Goal: Task Accomplishment & Management: Manage account settings

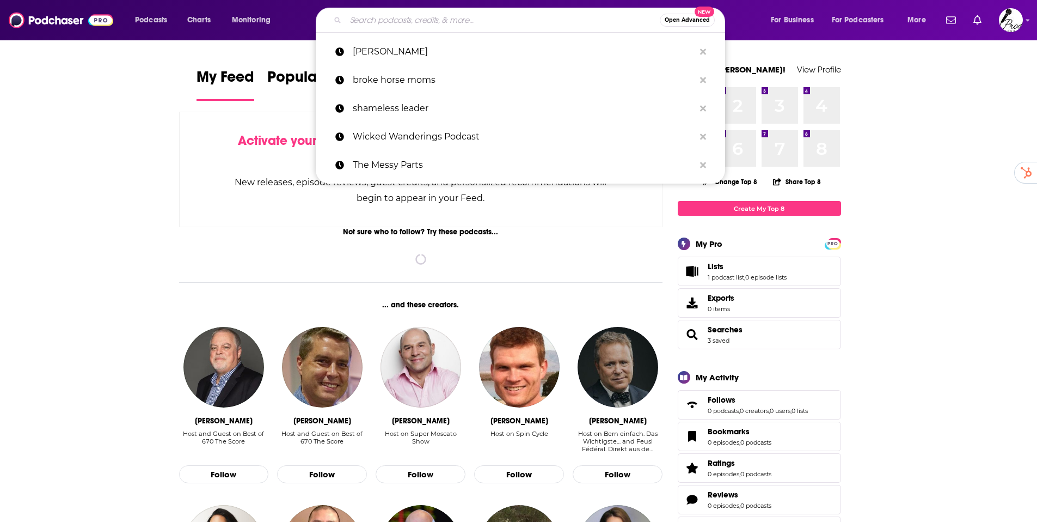
click at [379, 21] on input "Search podcasts, credits, & more..." at bounding box center [503, 19] width 314 height 17
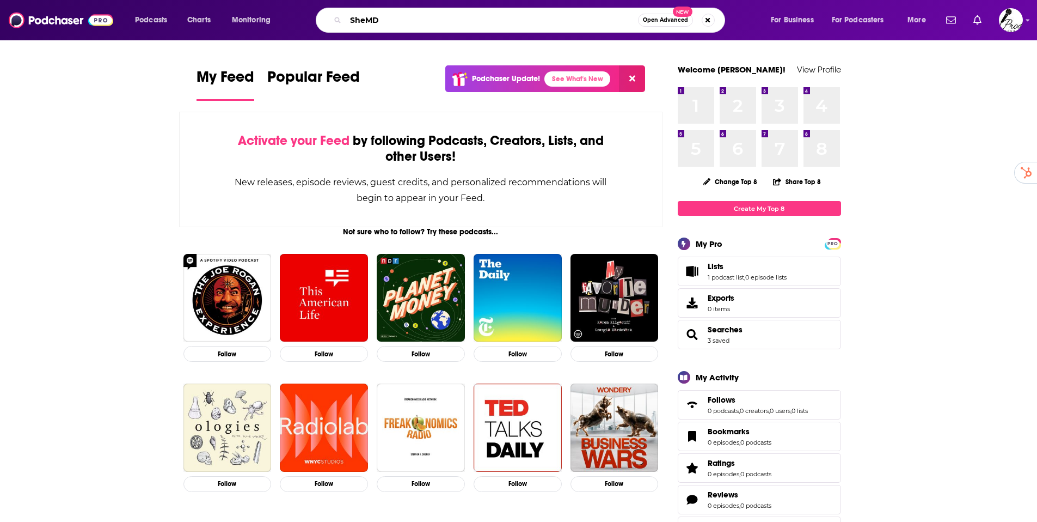
type input "SheMD"
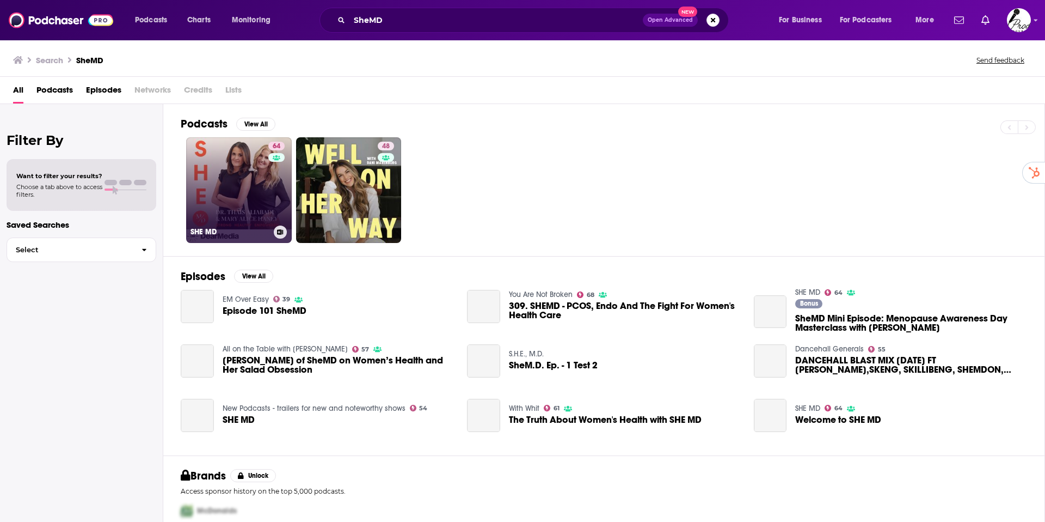
click at [252, 191] on link "64 SHE MD" at bounding box center [239, 190] width 106 height 106
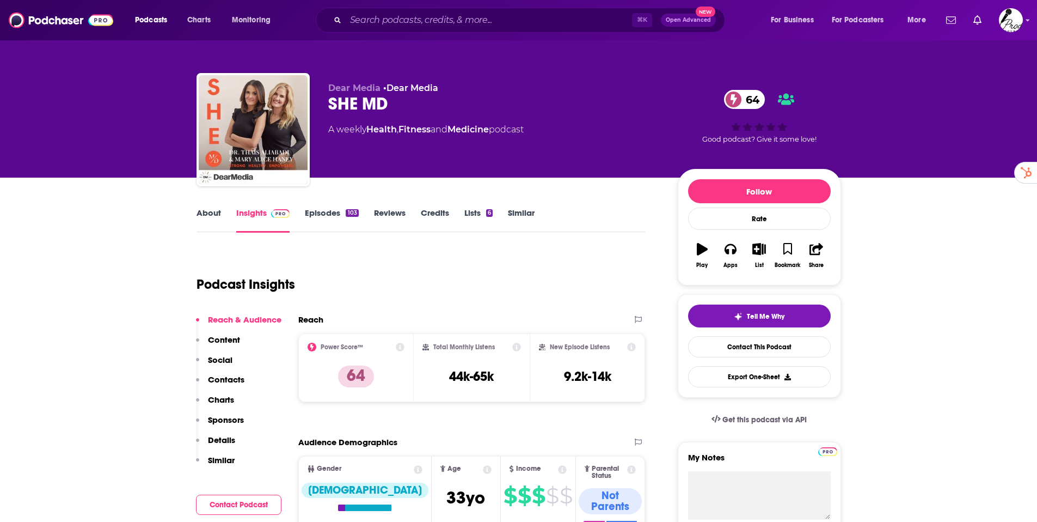
click at [523, 208] on link "Similar" at bounding box center [521, 219] width 27 height 25
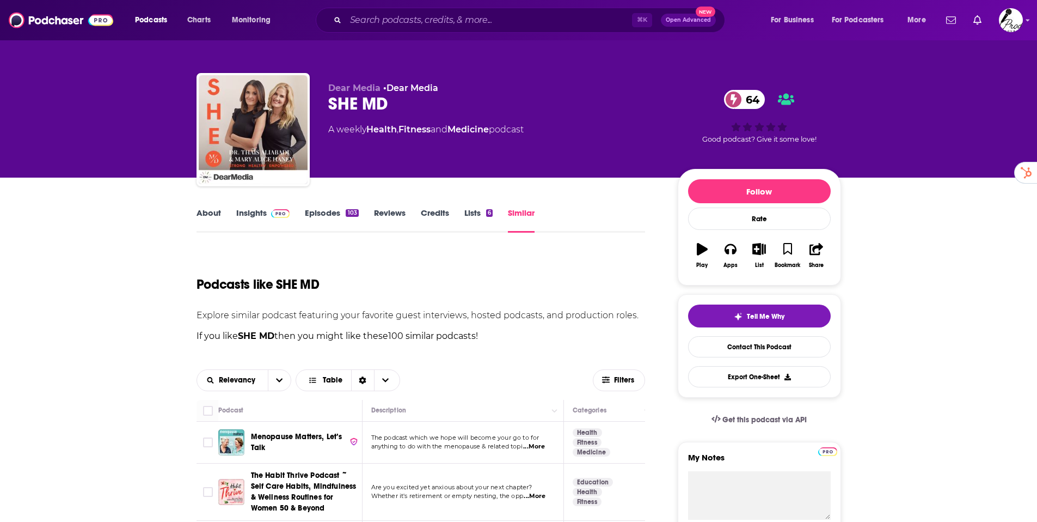
scroll to position [192, 0]
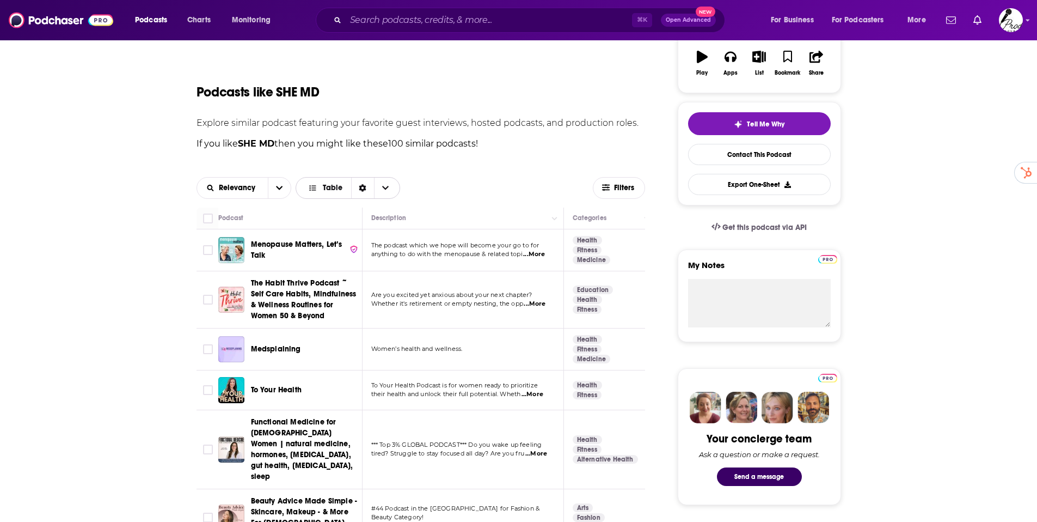
click at [326, 186] on span "Table" at bounding box center [333, 188] width 20 height 8
click at [477, 186] on div "Relevancy Table Table Gallery" at bounding box center [395, 188] width 397 height 22
click at [385, 190] on icon "Choose View" at bounding box center [385, 188] width 7 height 8
click at [288, 193] on button "open menu" at bounding box center [279, 188] width 23 height 21
click at [249, 261] on span "Power Score" at bounding box center [250, 263] width 64 height 6
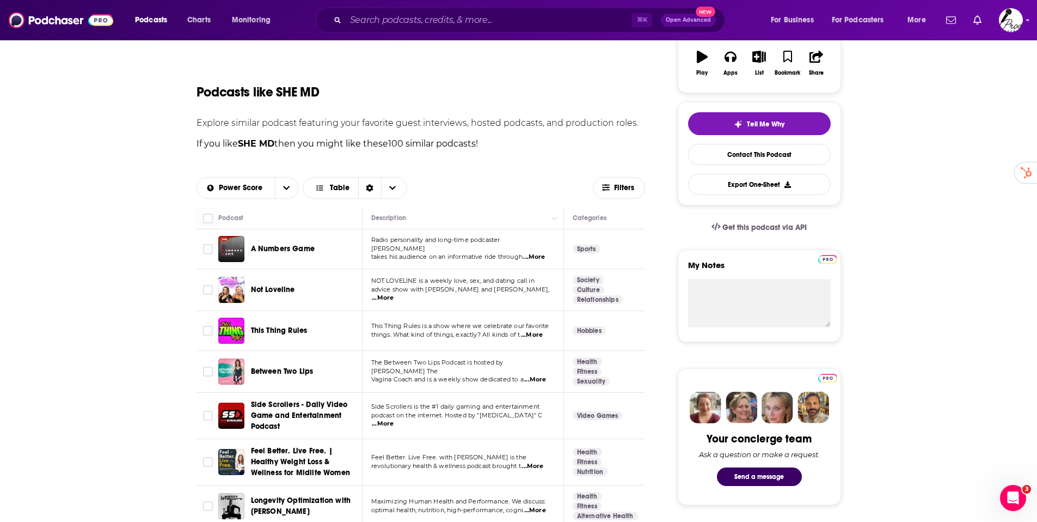
scroll to position [0, 0]
click at [229, 181] on div "Power Score" at bounding box center [248, 188] width 102 height 22
click at [289, 186] on icon "open menu" at bounding box center [287, 188] width 7 height 4
click at [242, 225] on span "Relevancy" at bounding box center [253, 226] width 71 height 6
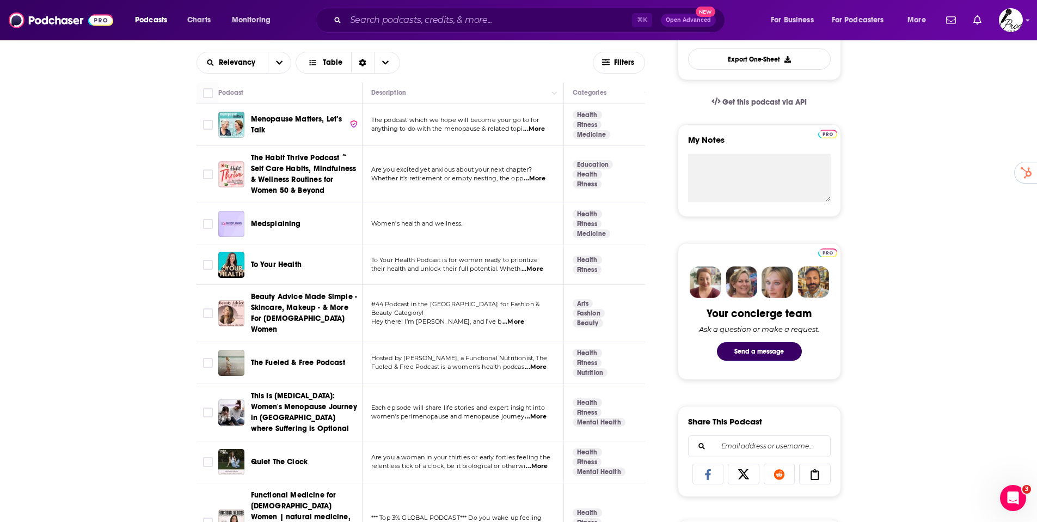
scroll to position [380, 0]
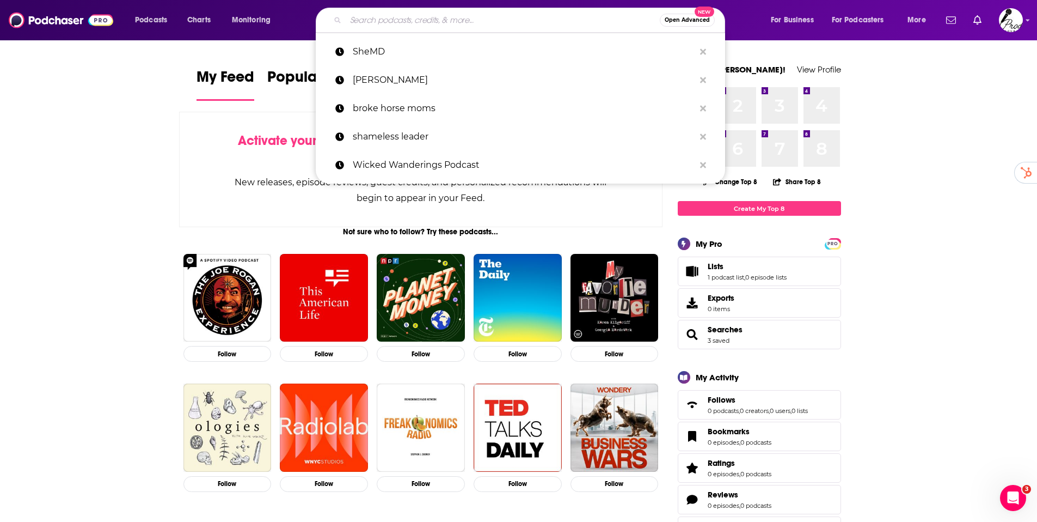
click at [358, 15] on input "Search podcasts, credits, & more..." at bounding box center [503, 19] width 314 height 17
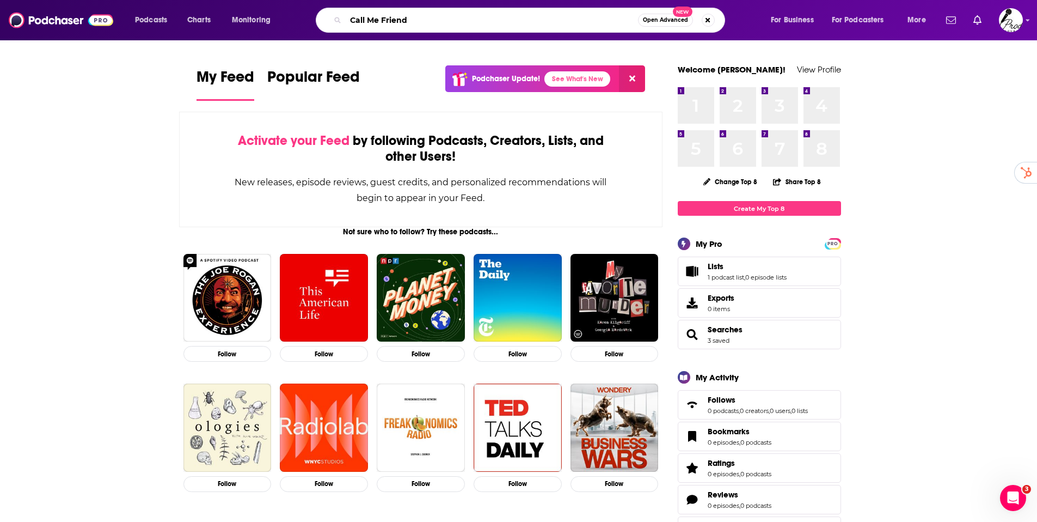
type input "Call Me Friend"
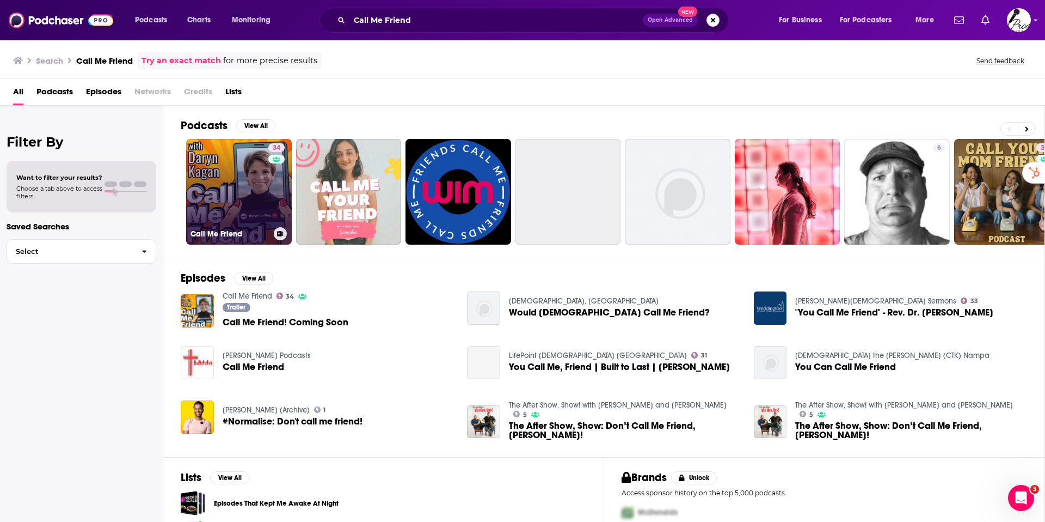
click at [240, 187] on link "34 Call Me Friend" at bounding box center [239, 192] width 106 height 106
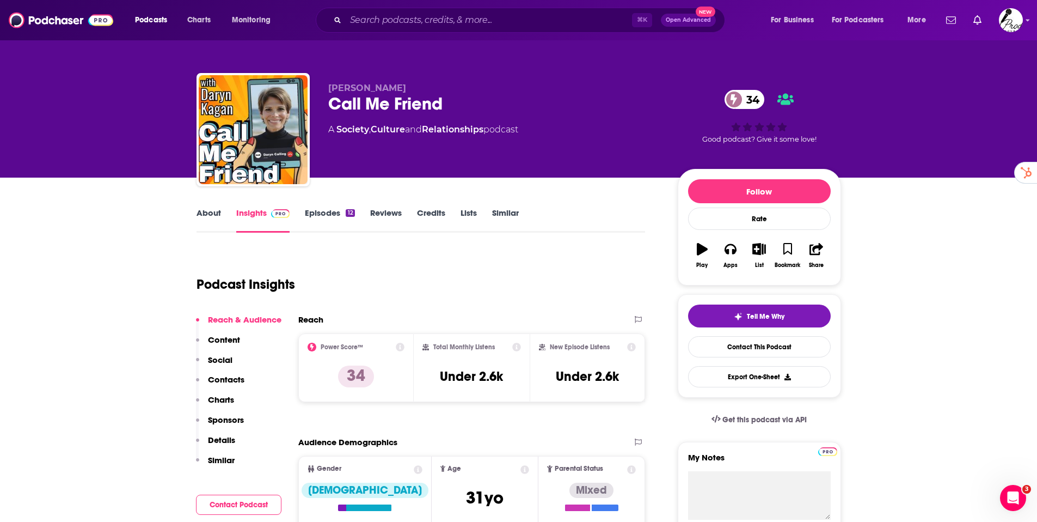
click at [316, 217] on link "Episodes 12" at bounding box center [330, 219] width 50 height 25
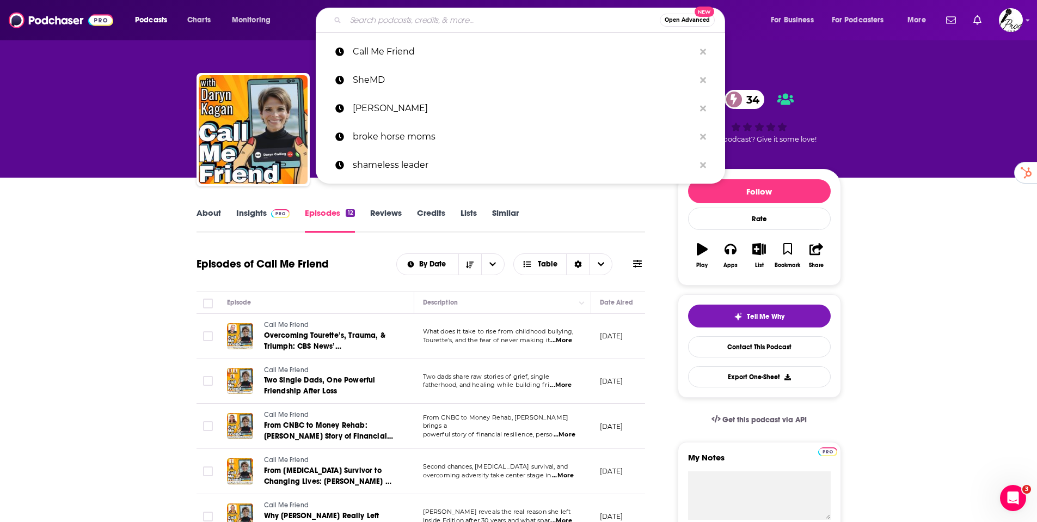
click at [558, 15] on input "Search podcasts, credits, & more..." at bounding box center [503, 19] width 314 height 17
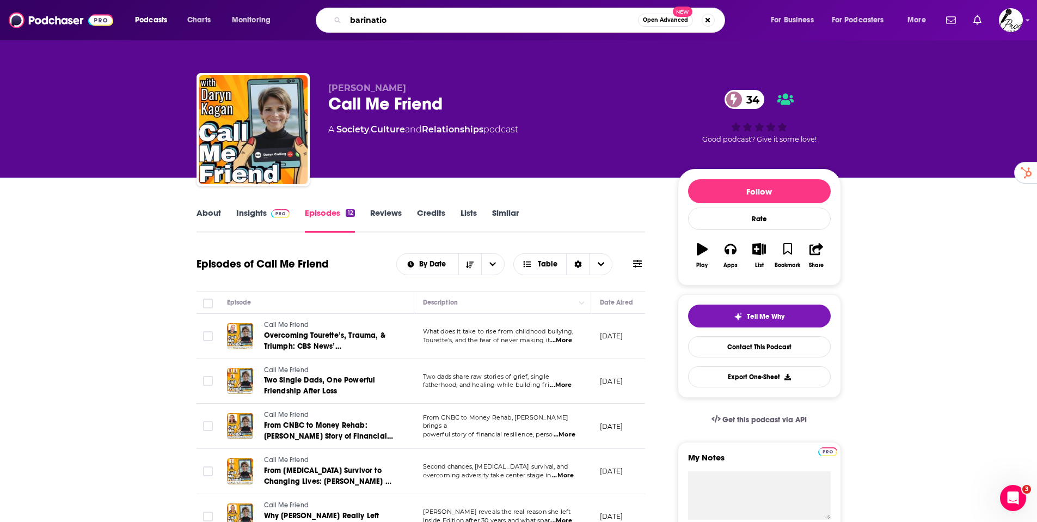
type input "barination"
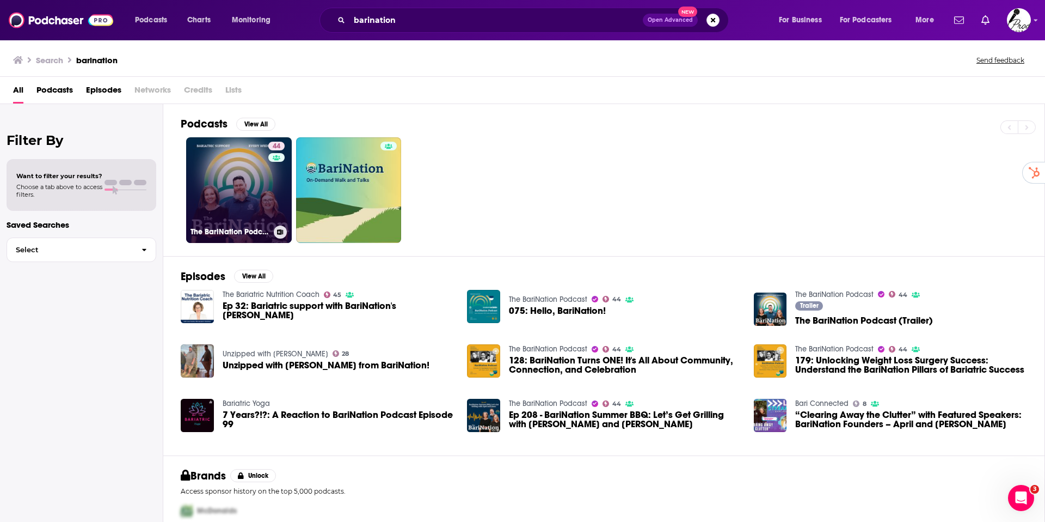
click at [236, 180] on link "44 The BariNation Podcast" at bounding box center [239, 190] width 106 height 106
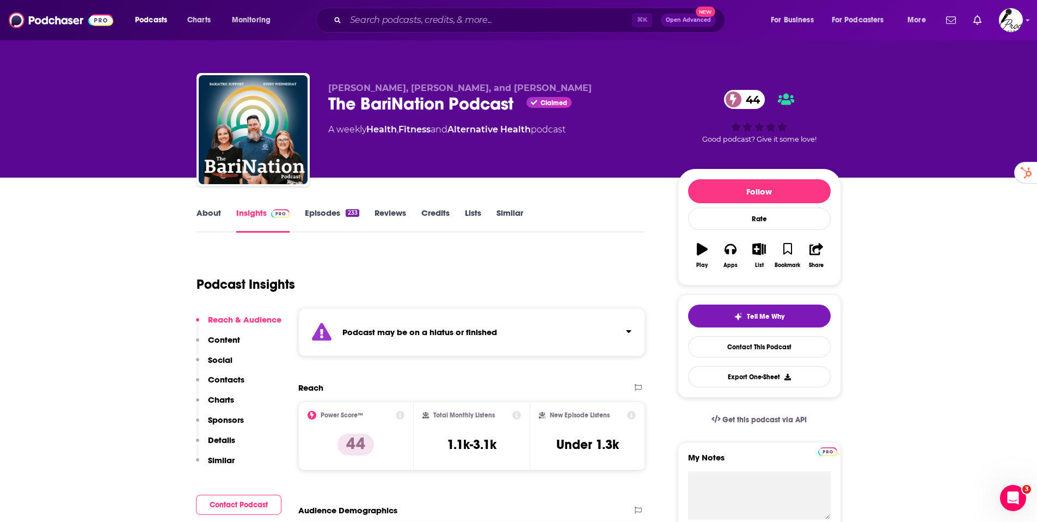
click at [326, 212] on link "Episodes 233" at bounding box center [332, 219] width 54 height 25
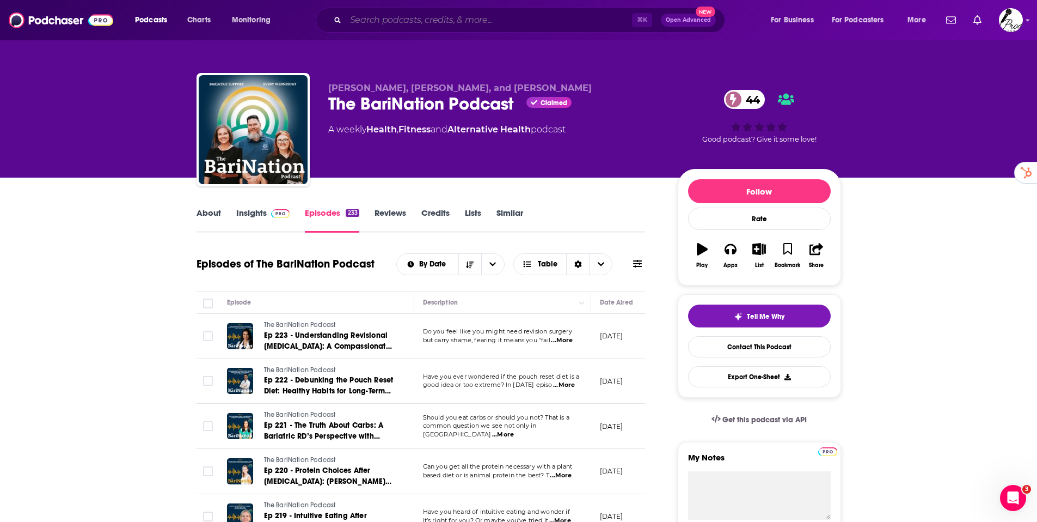
click at [368, 28] on input "Search podcasts, credits, & more..." at bounding box center [489, 19] width 286 height 17
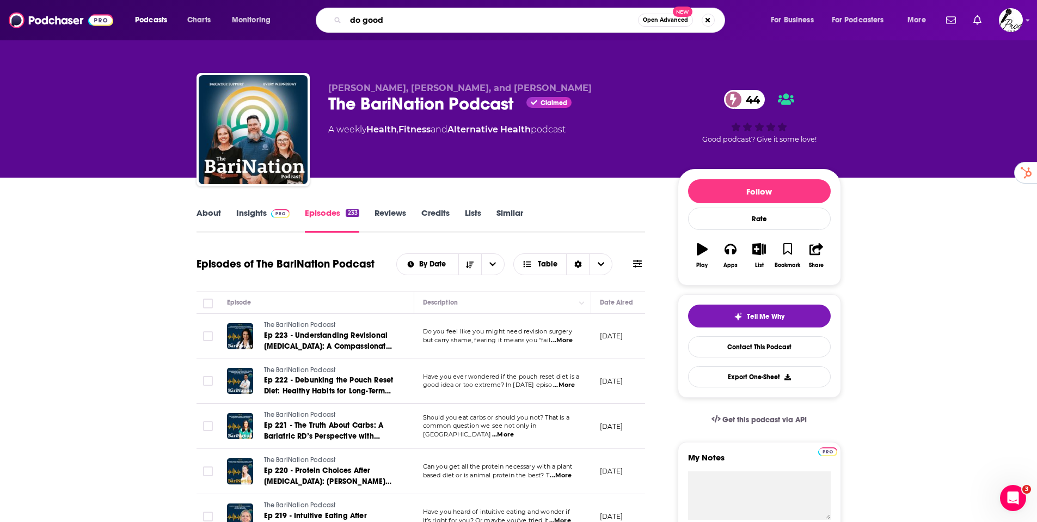
type input "do good x"
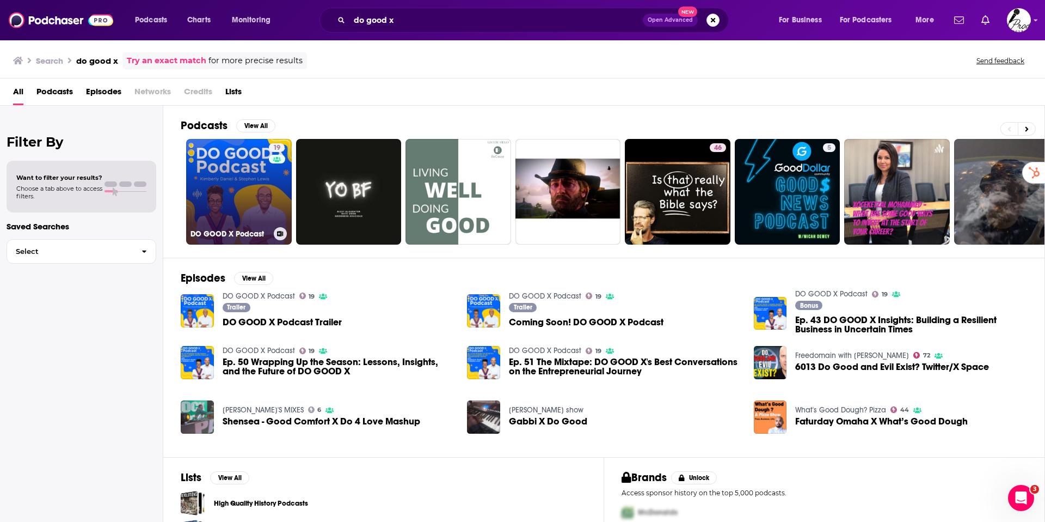
click at [215, 179] on link "19 DO GOOD X Podcast" at bounding box center [239, 192] width 106 height 106
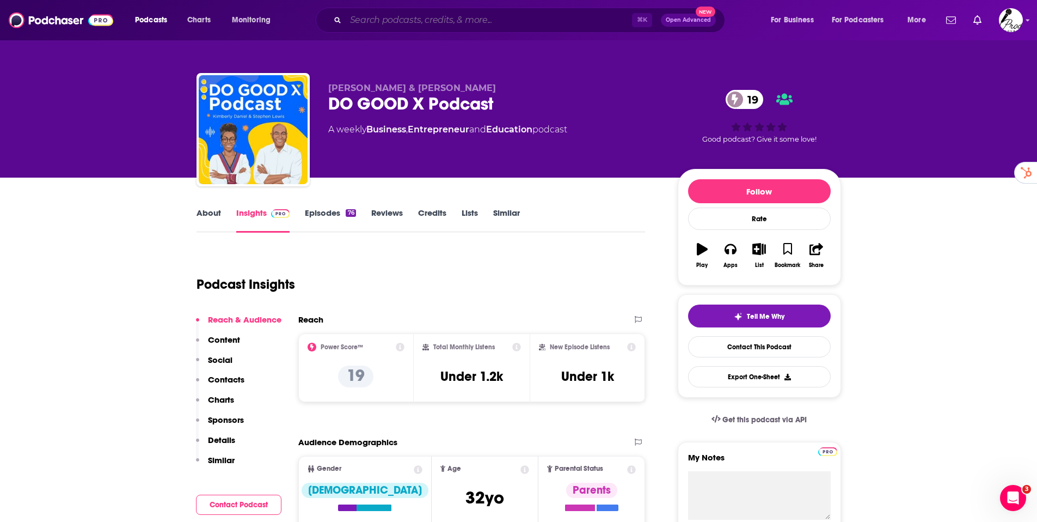
click at [385, 22] on input "Search podcasts, credits, & more..." at bounding box center [489, 19] width 286 height 17
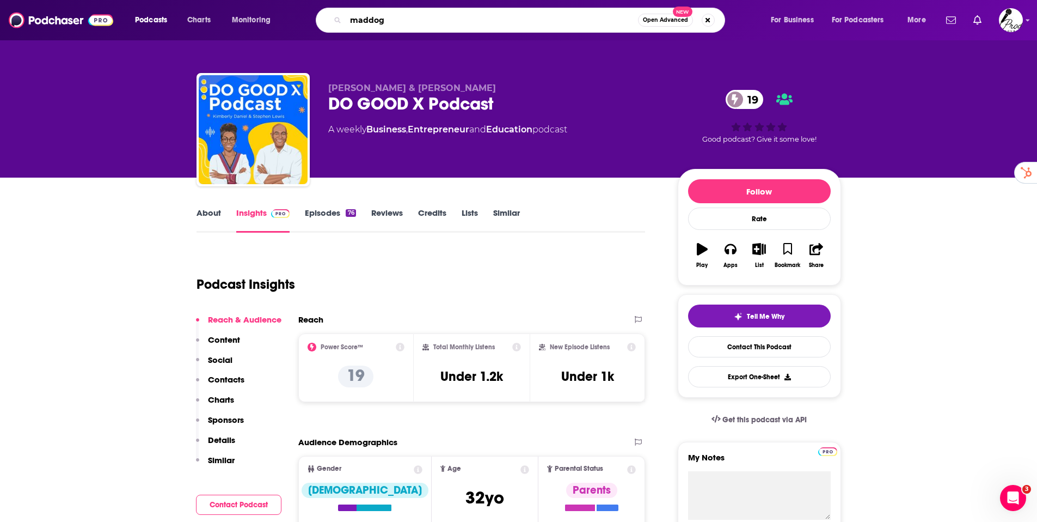
type input "maddog"
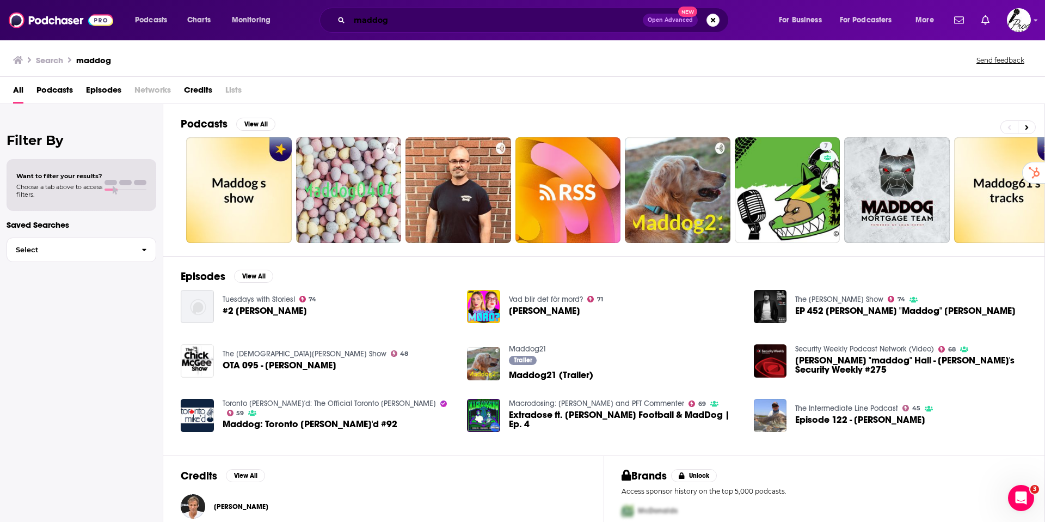
click at [491, 16] on input "maddog" at bounding box center [496, 19] width 293 height 17
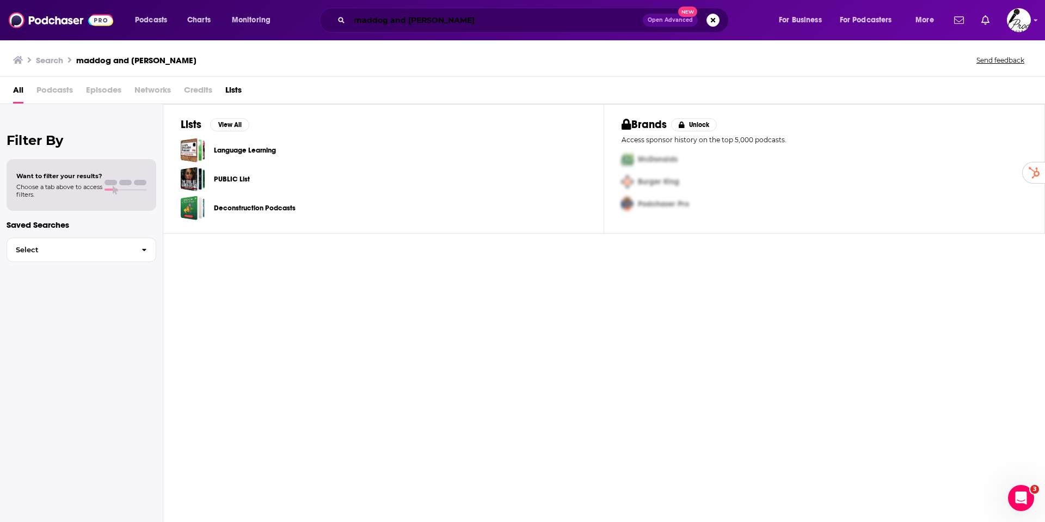
click at [426, 19] on input "maddog and pinno" at bounding box center [496, 19] width 293 height 17
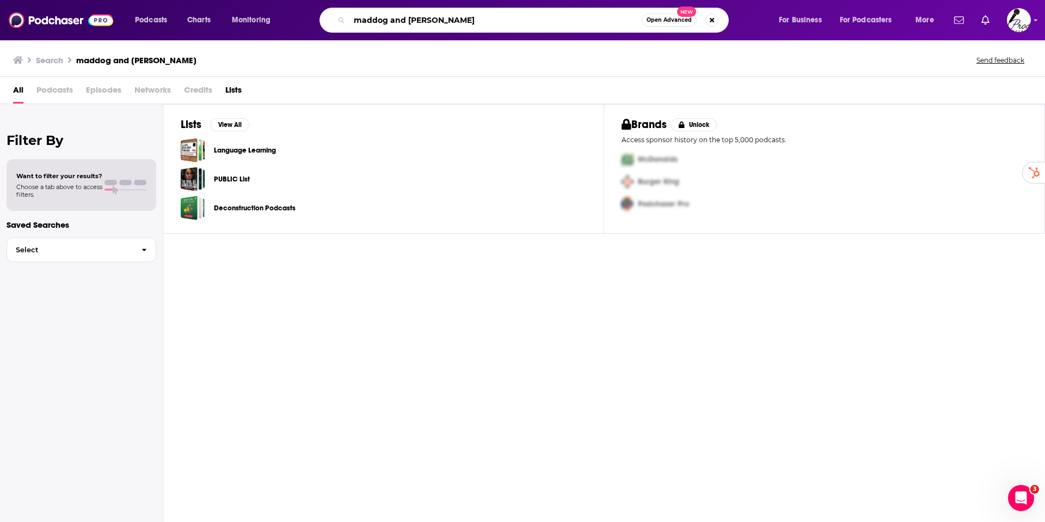
type input "maddog and pino"
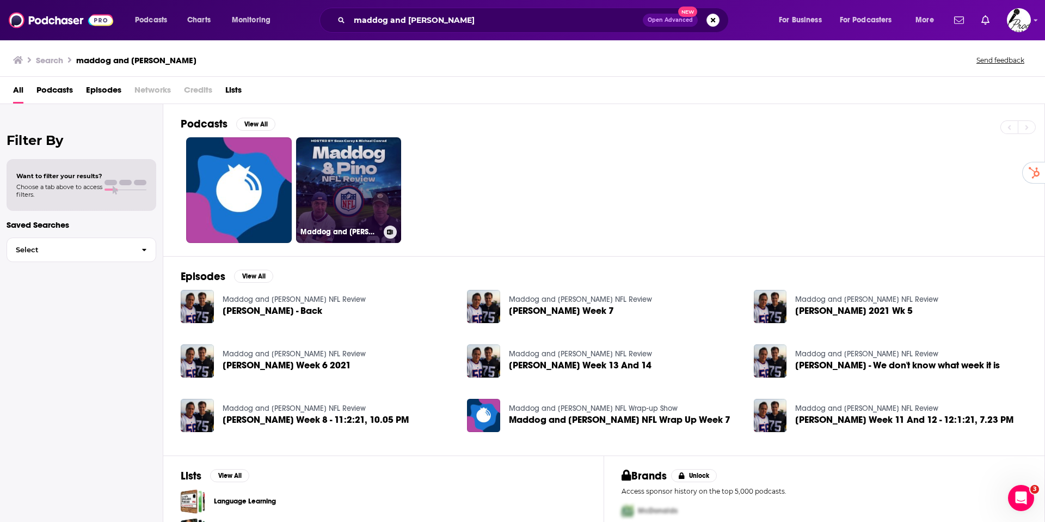
click at [350, 169] on link "Maddog and Pino NFL Review" at bounding box center [349, 190] width 106 height 106
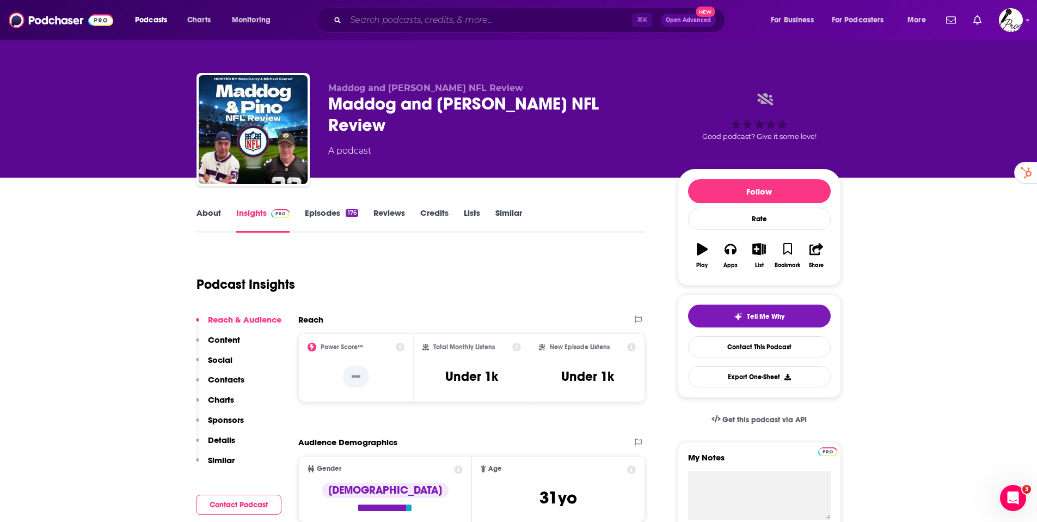
click at [443, 24] on input "Search podcasts, credits, & more..." at bounding box center [489, 19] width 286 height 17
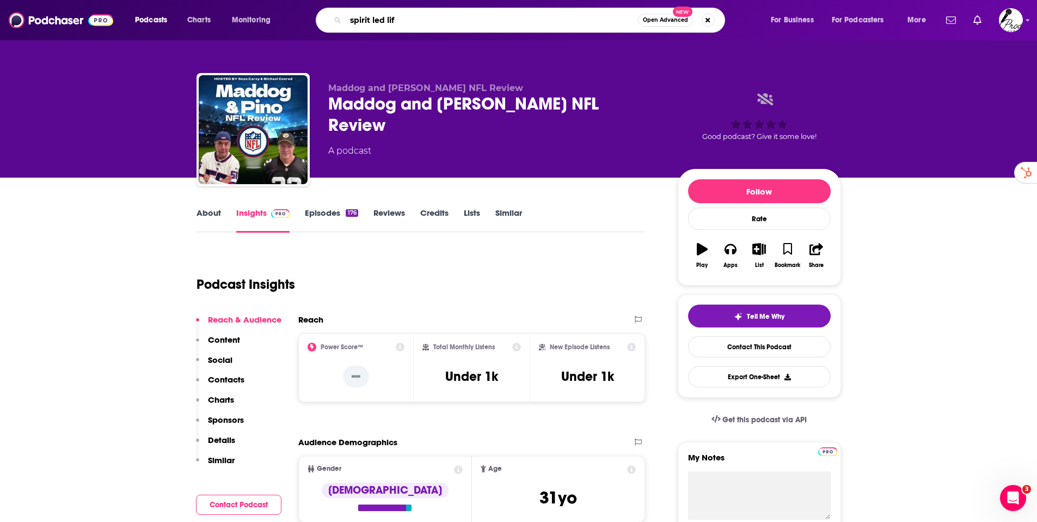
type input "spirit led life"
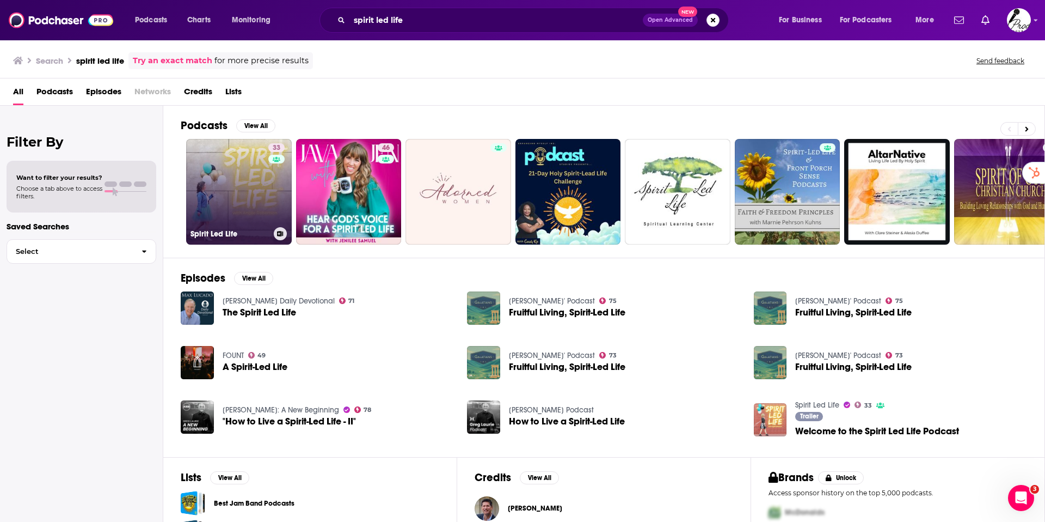
click at [245, 194] on link "33 Spirit Led Life" at bounding box center [239, 192] width 106 height 106
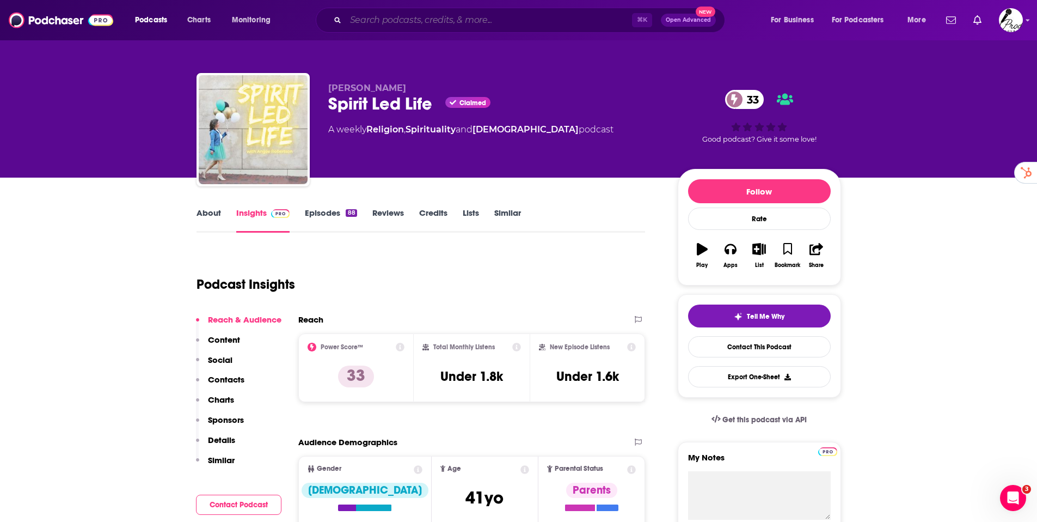
click at [390, 15] on input "Search podcasts, credits, & more..." at bounding box center [489, 19] width 286 height 17
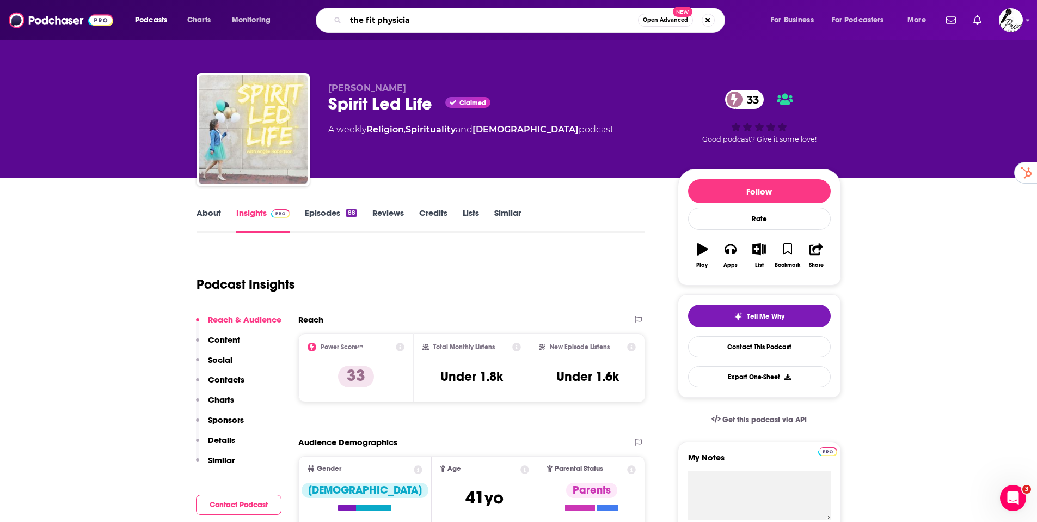
type input "the fit physician"
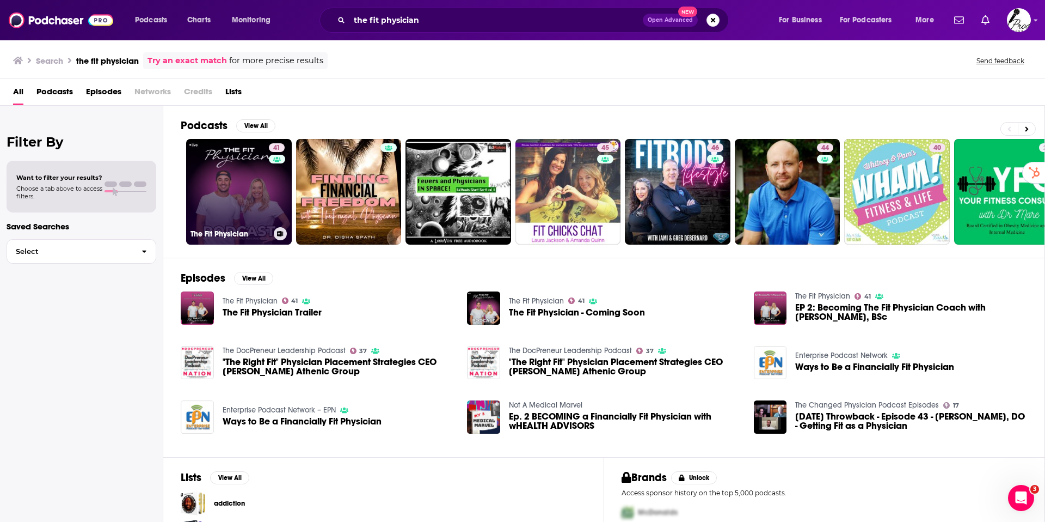
click at [233, 180] on link "41 The Fit Physician" at bounding box center [239, 192] width 106 height 106
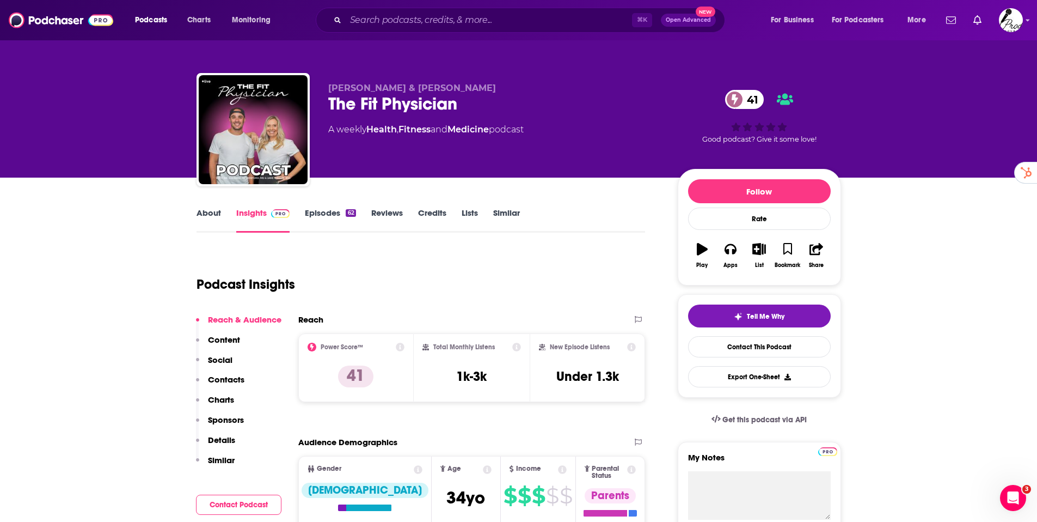
click at [329, 211] on link "Episodes 62" at bounding box center [330, 219] width 51 height 25
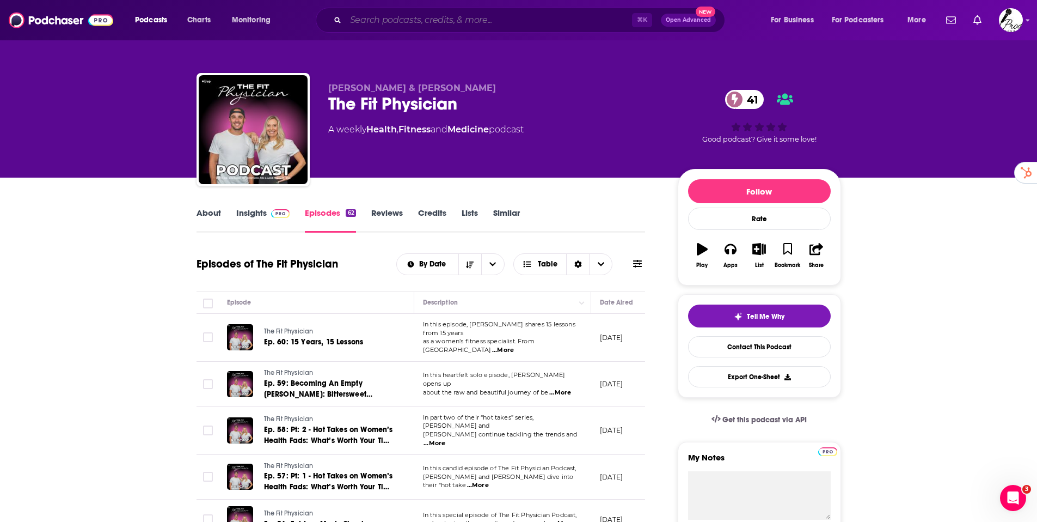
click at [448, 21] on input "Search podcasts, credits, & more..." at bounding box center [489, 19] width 286 height 17
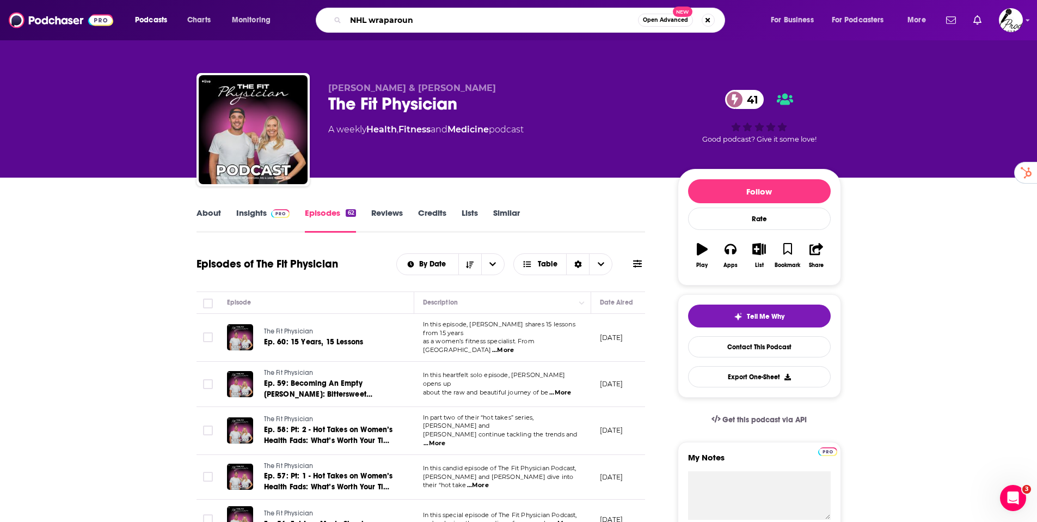
type input "NHL wraparound"
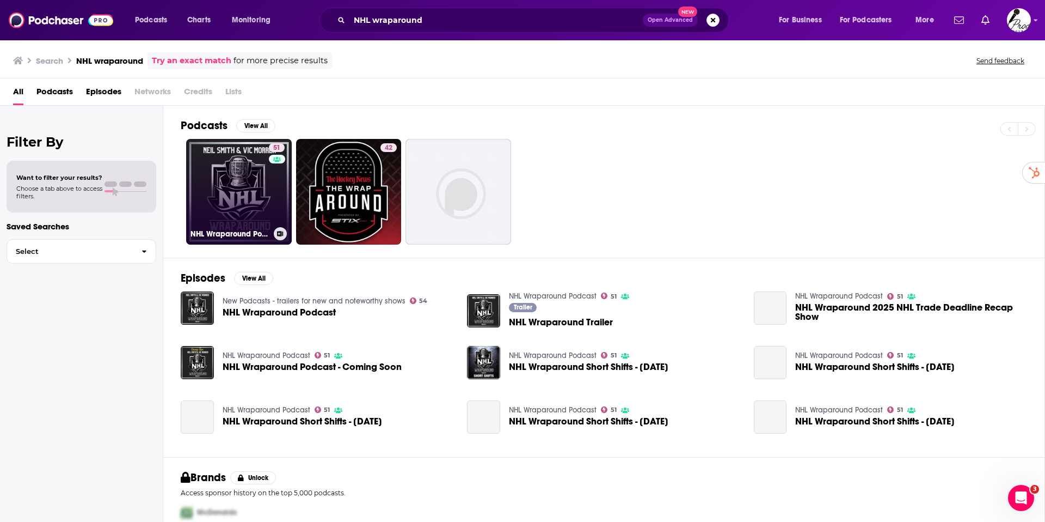
click at [232, 182] on link "51 NHL Wraparound Podcast" at bounding box center [239, 192] width 106 height 106
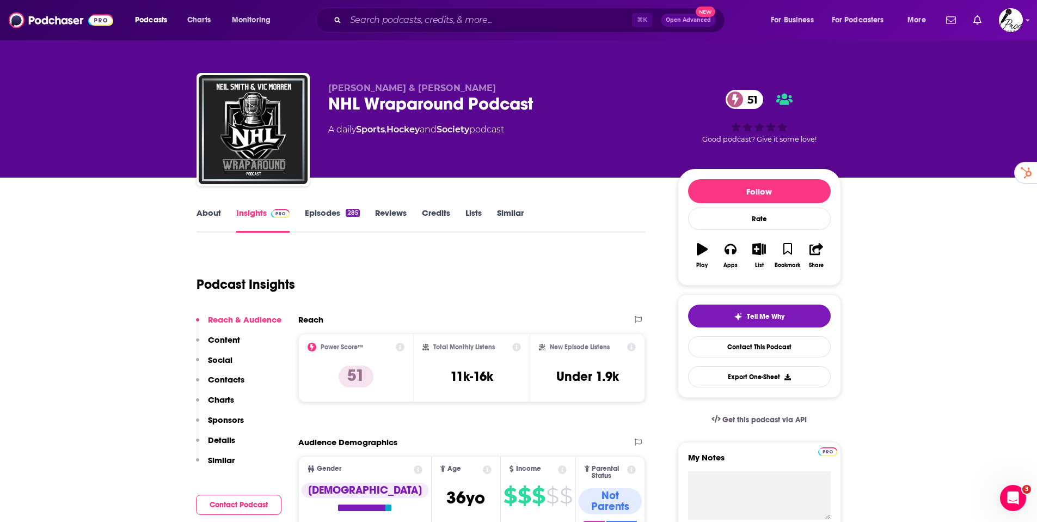
click at [331, 216] on link "Episodes 285" at bounding box center [332, 219] width 54 height 25
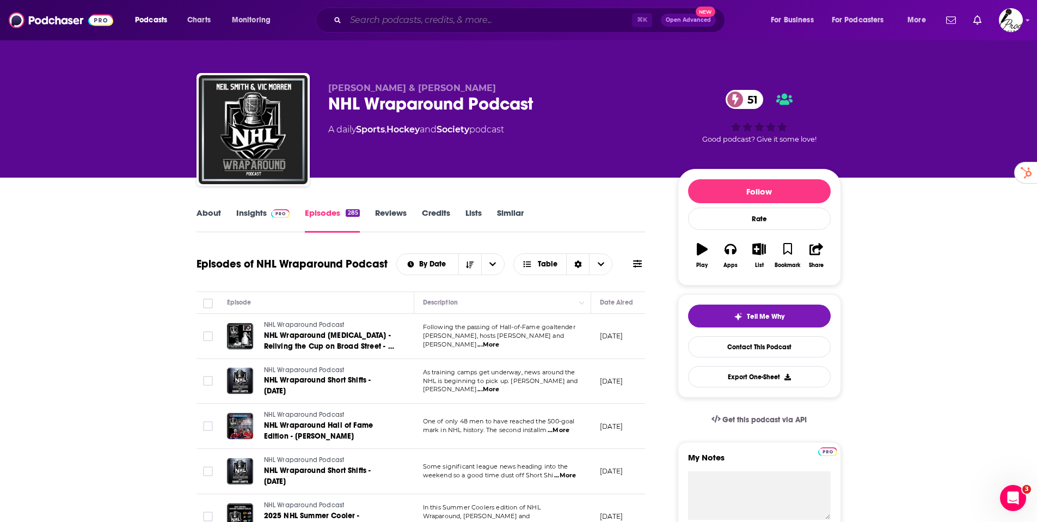
click at [372, 26] on input "Search podcasts, credits, & more..." at bounding box center [489, 19] width 286 height 17
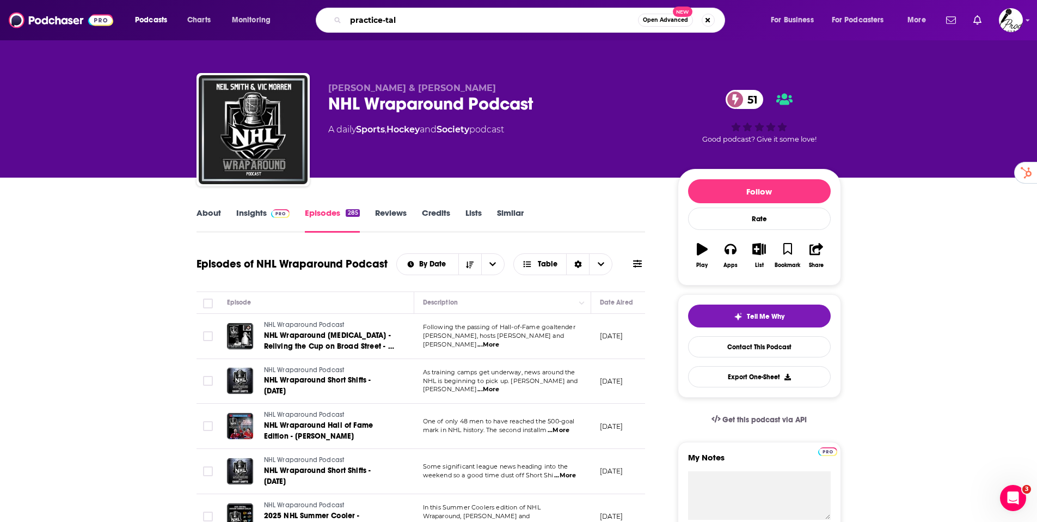
type input "practice-talk"
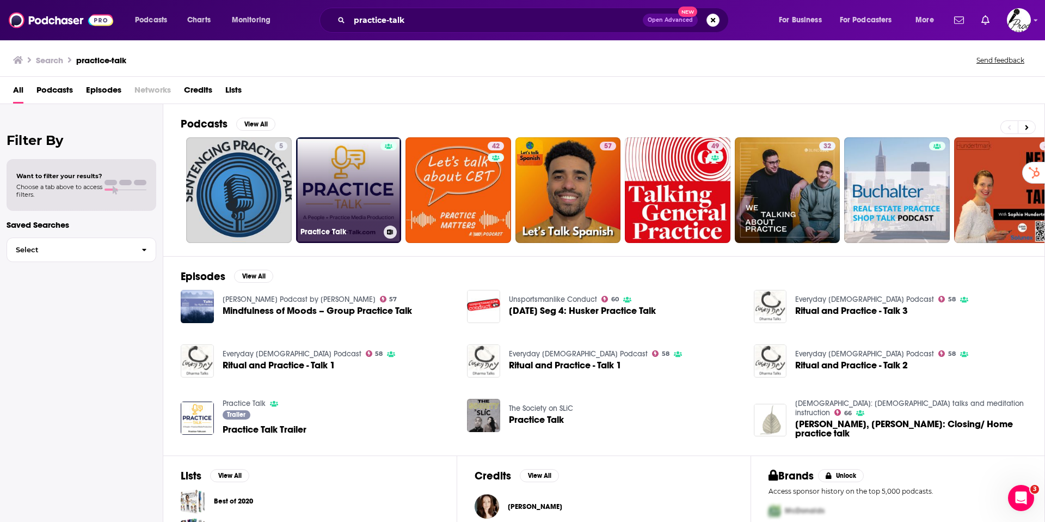
click at [366, 195] on link "Practice Talk" at bounding box center [349, 190] width 106 height 106
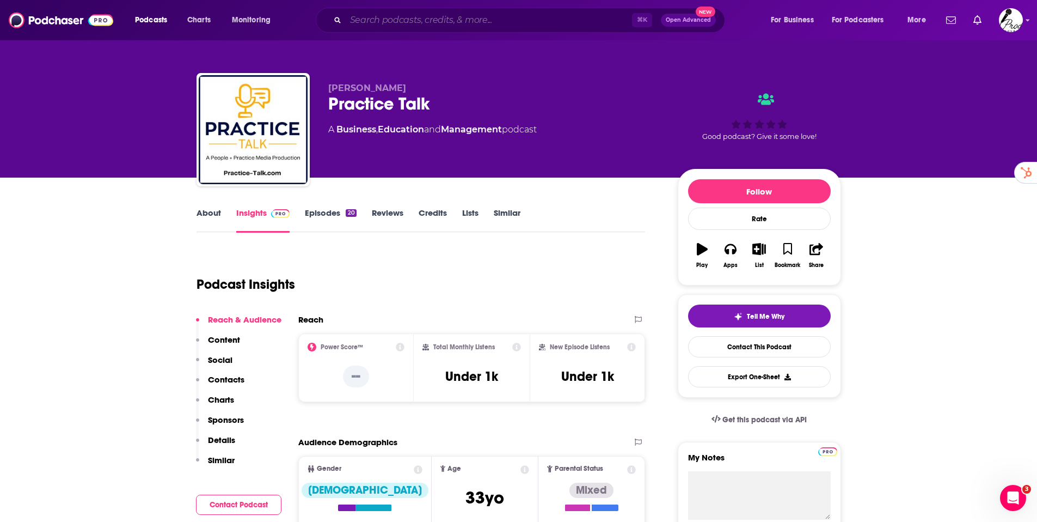
click at [464, 18] on input "Search podcasts, credits, & more..." at bounding box center [489, 19] width 286 height 17
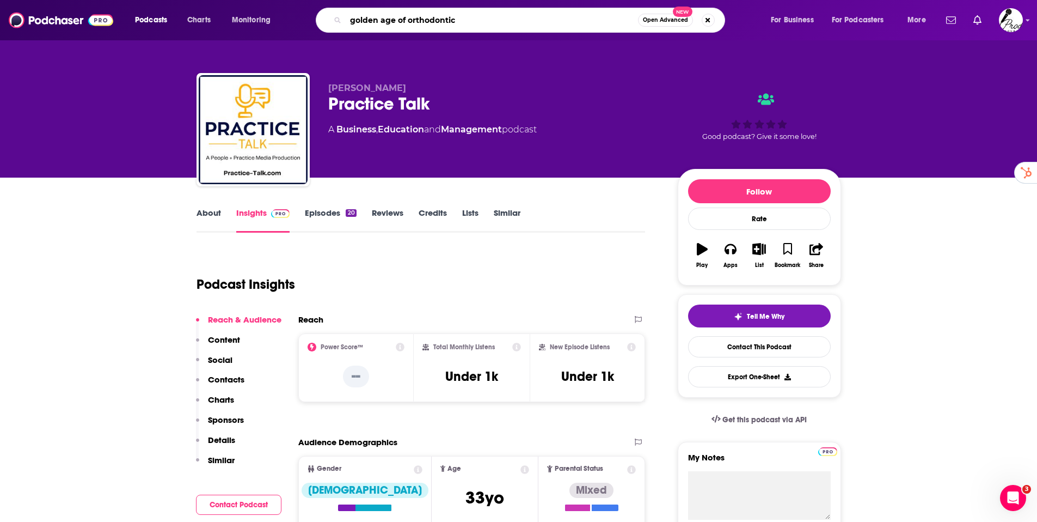
type input "golden age of orthodontics"
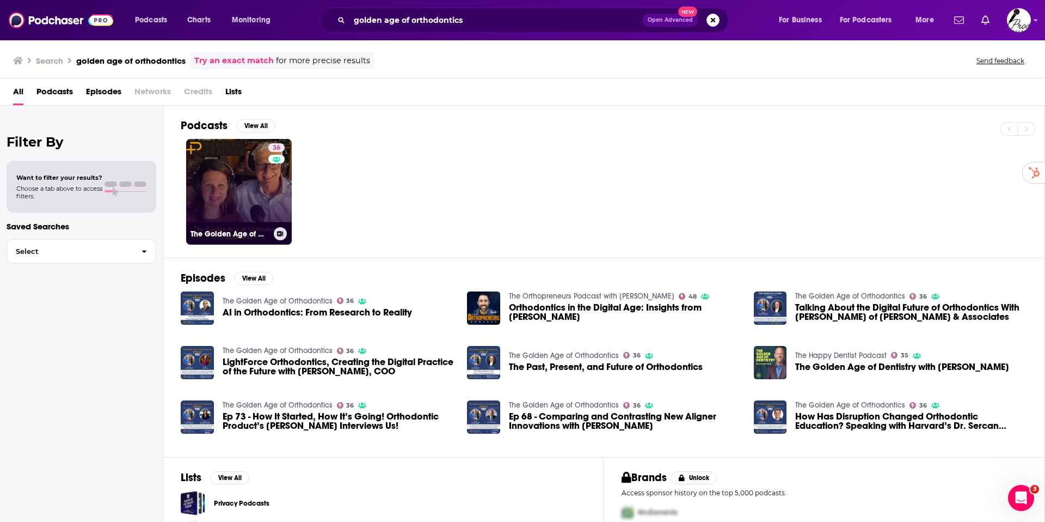
click at [227, 187] on link "36 The Golden Age of Orthodontics" at bounding box center [239, 192] width 106 height 106
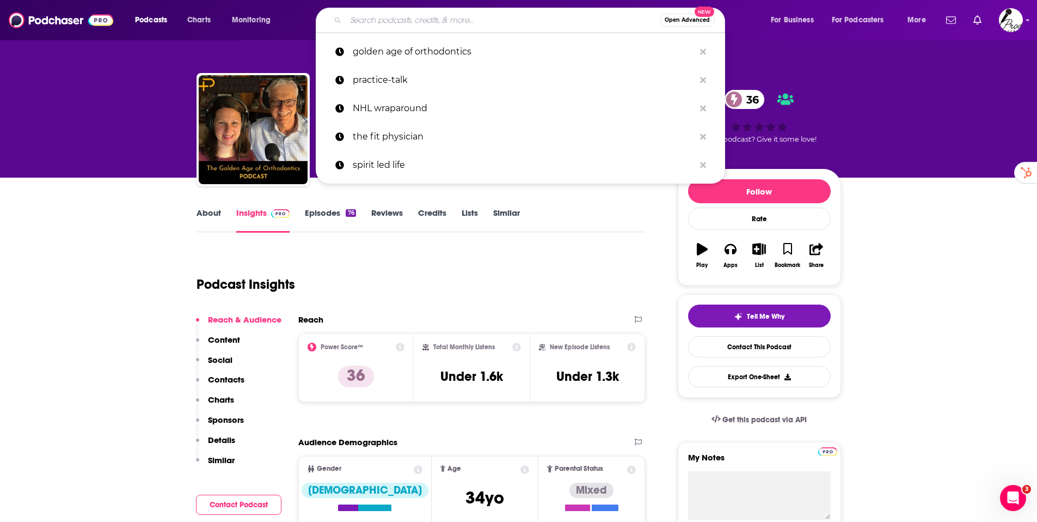
click at [404, 22] on input "Search podcasts, credits, & more..." at bounding box center [503, 19] width 314 height 17
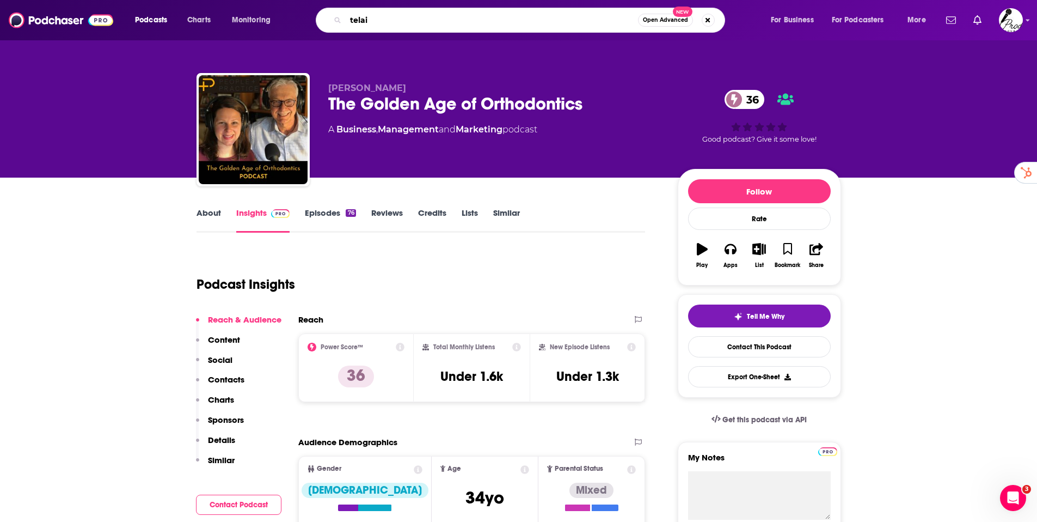
type input "telaid"
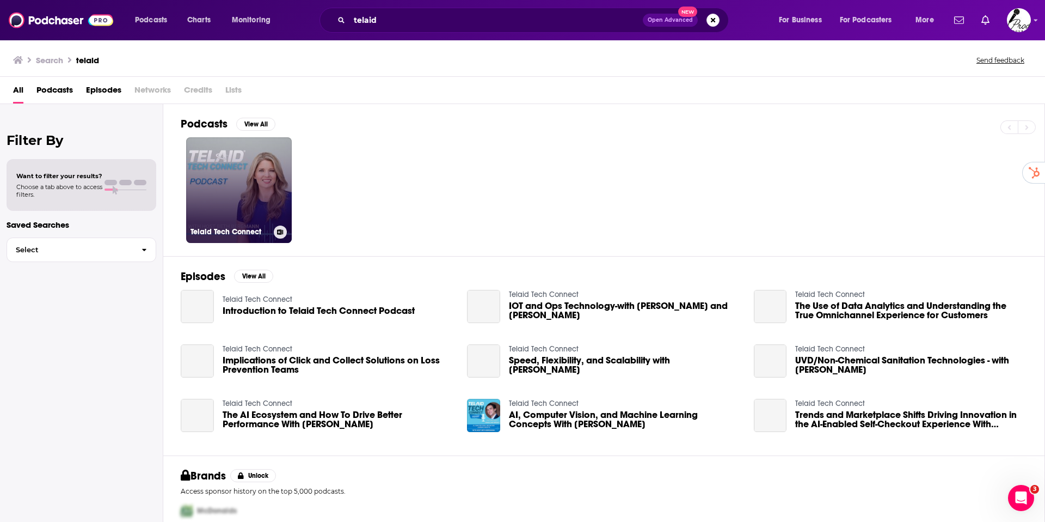
click at [213, 166] on link "Telaid Tech Connect" at bounding box center [239, 190] width 106 height 106
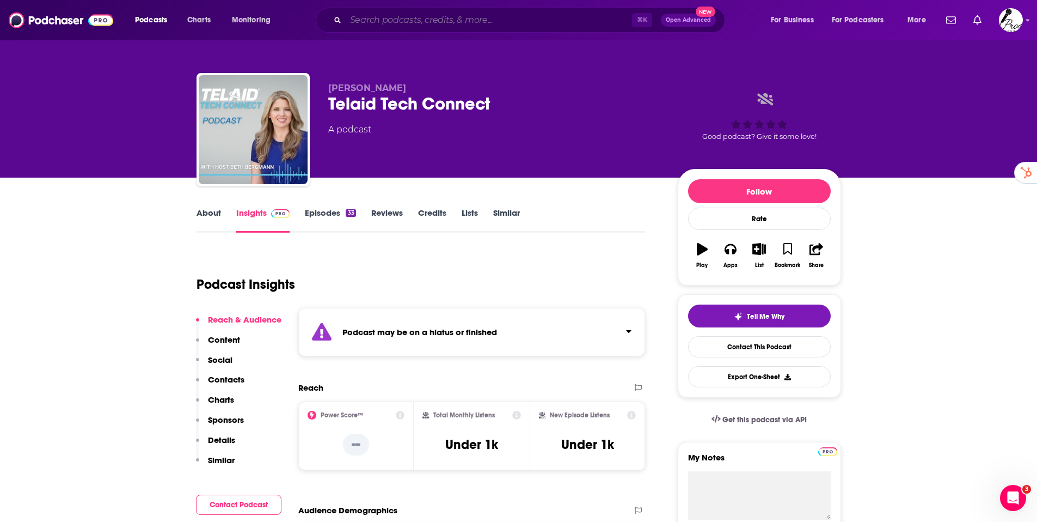
click at [436, 23] on input "Search podcasts, credits, & more..." at bounding box center [489, 19] width 286 height 17
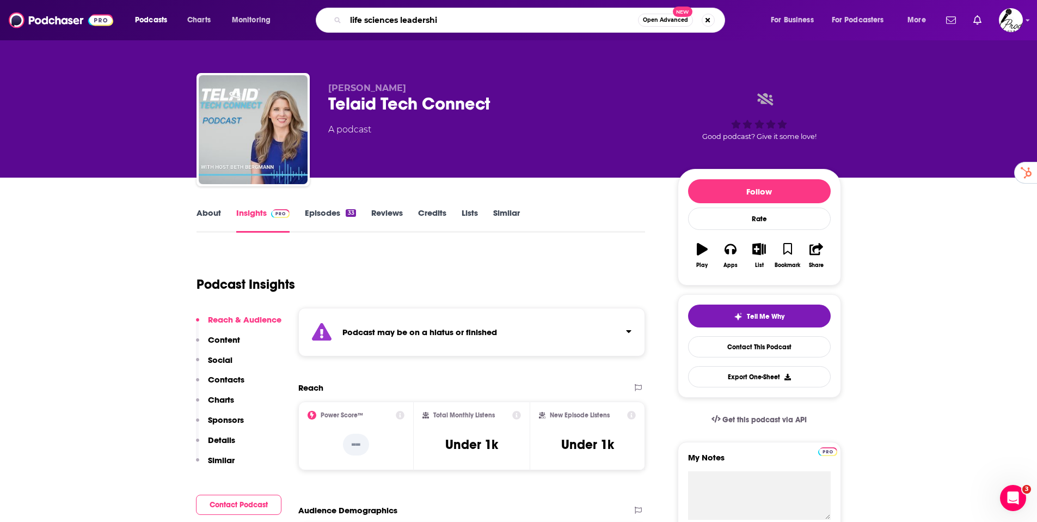
type input "life sciences leadership"
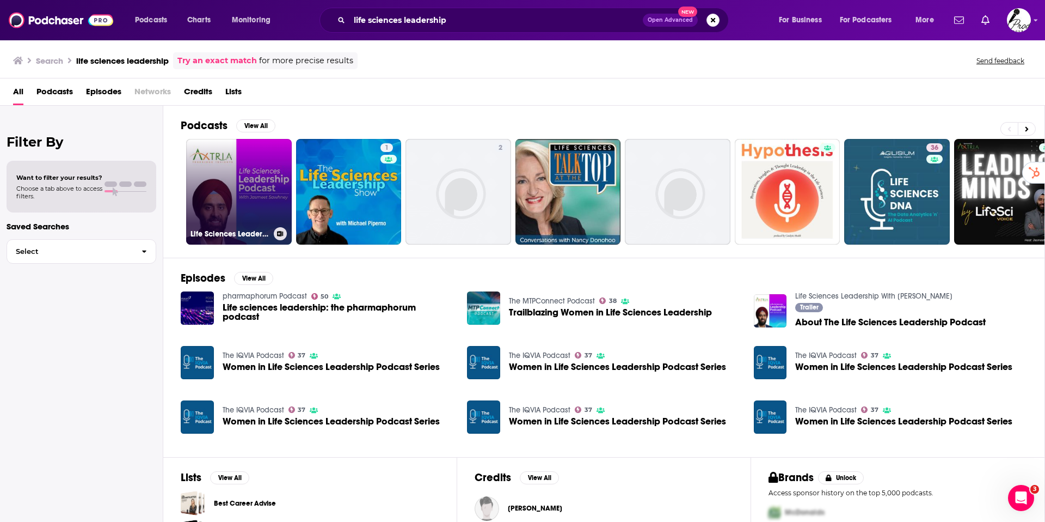
click at [265, 202] on link "Life Sciences Leadership With Jasmeet Sawhney" at bounding box center [239, 192] width 106 height 106
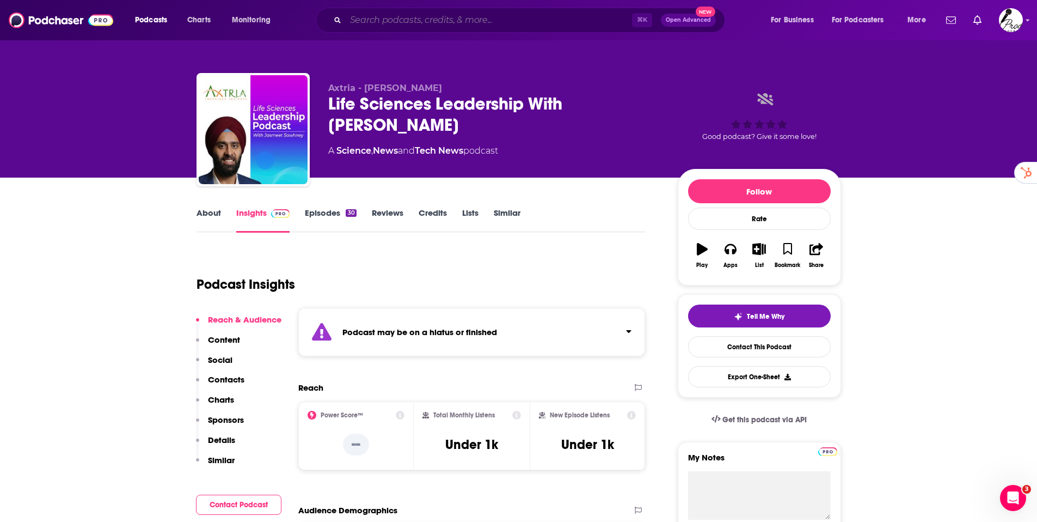
click at [390, 18] on input "Search podcasts, credits, & more..." at bounding box center [489, 19] width 286 height 17
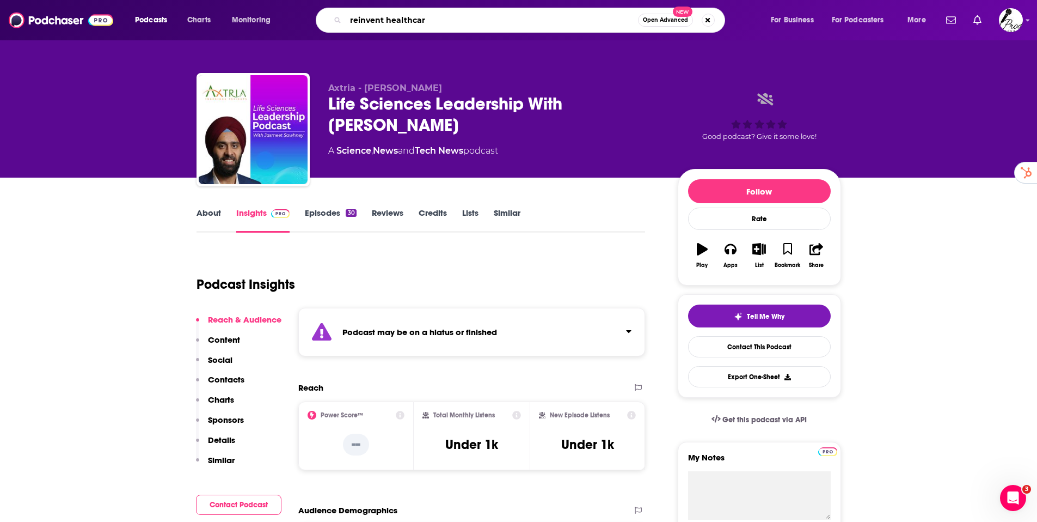
type input "reinvent healthcare"
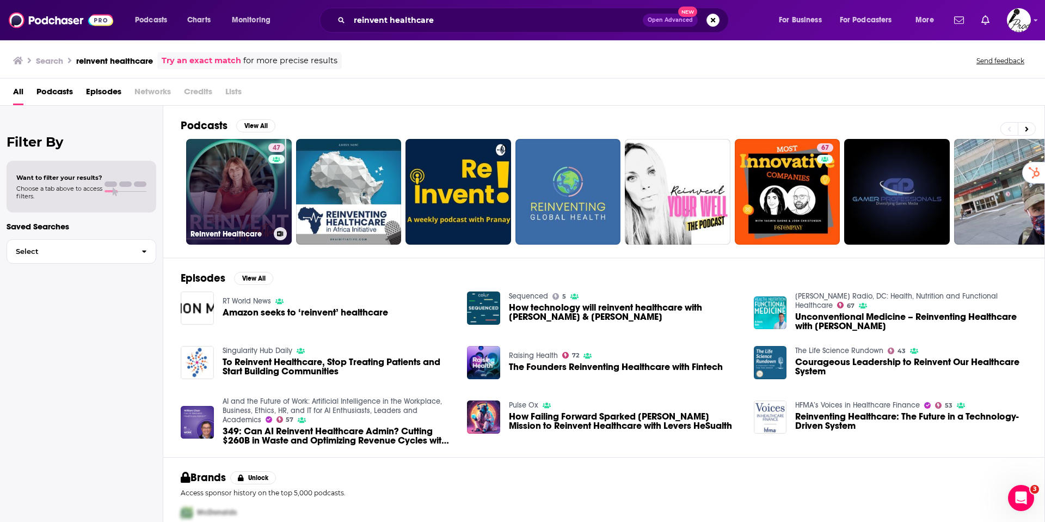
click at [225, 167] on link "47 ReInvent Healthcare" at bounding box center [239, 192] width 106 height 106
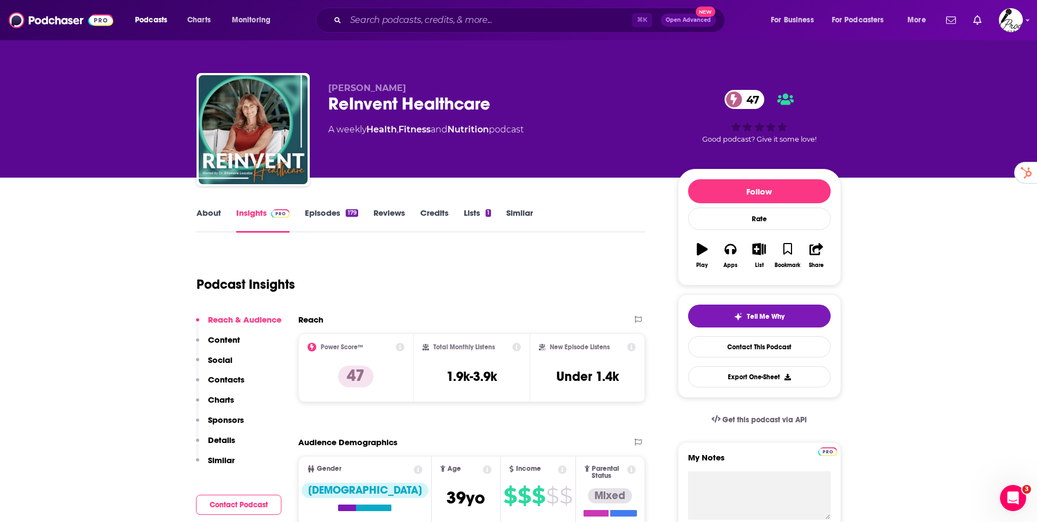
click at [212, 357] on p "Social" at bounding box center [220, 359] width 25 height 10
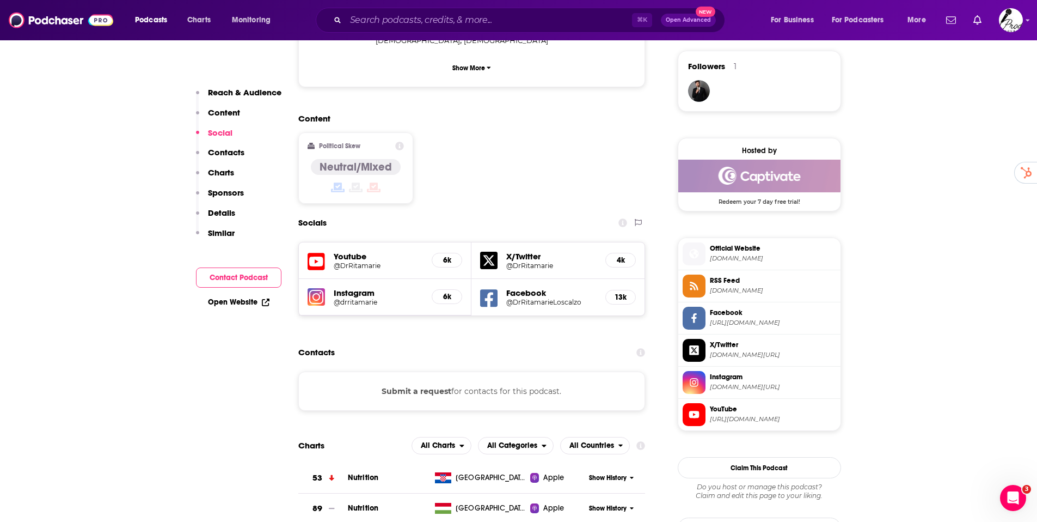
scroll to position [792, 0]
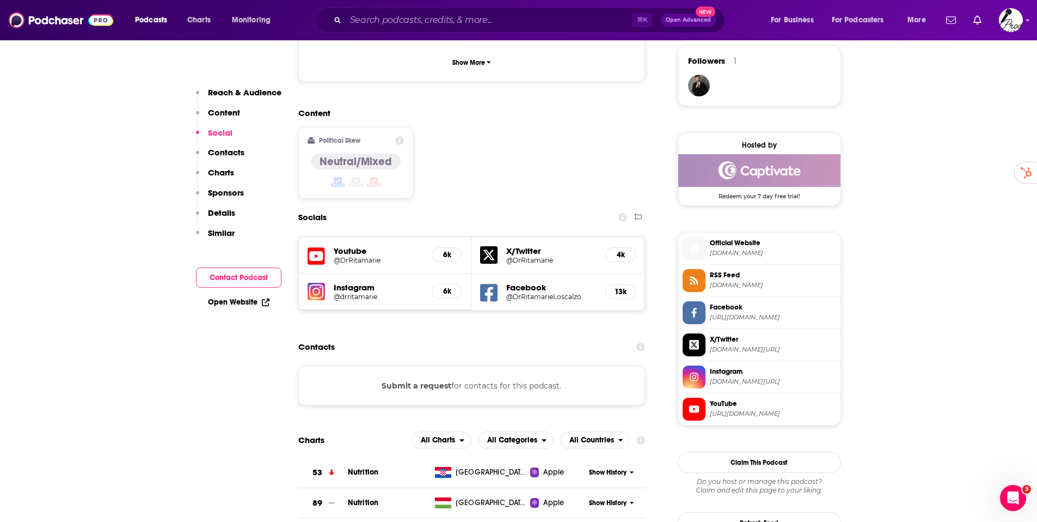
click at [353, 282] on h5 "Instagram" at bounding box center [379, 287] width 90 height 10
click at [338, 292] on h5 "@drritamarie" at bounding box center [379, 296] width 90 height 8
click at [354, 20] on input "Search podcasts, credits, & more..." at bounding box center [489, 19] width 286 height 17
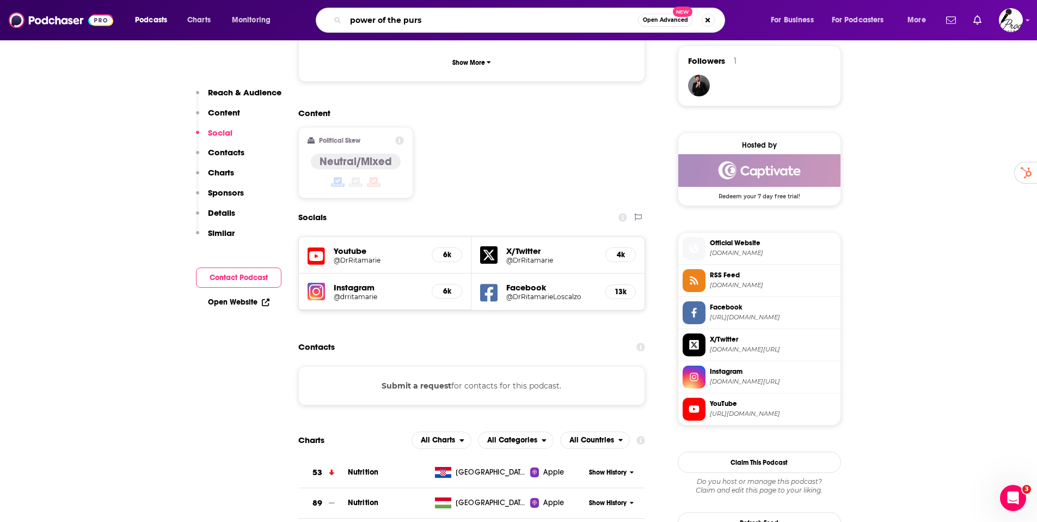
type input "power of the purse"
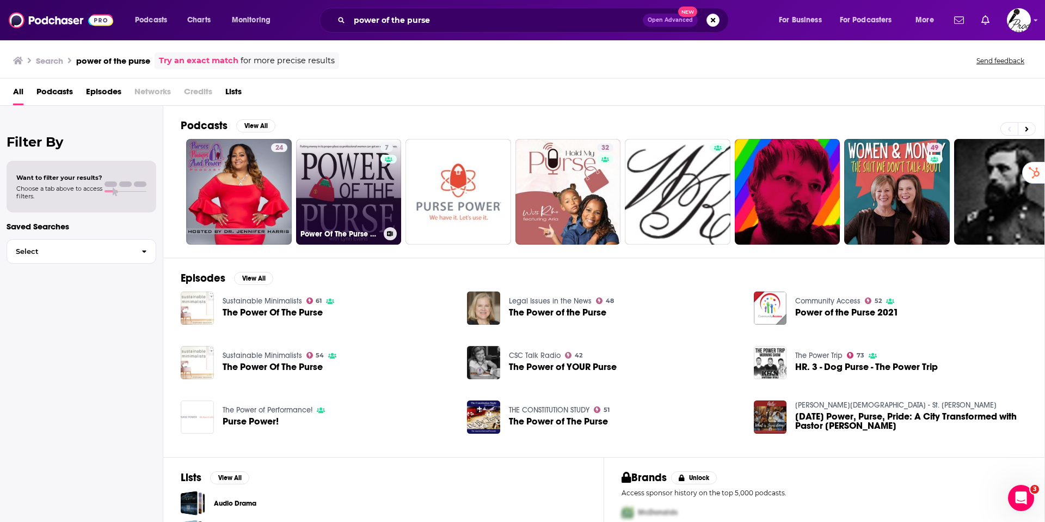
click at [364, 192] on link "7 Power Of The Purse Podcast" at bounding box center [349, 192] width 106 height 106
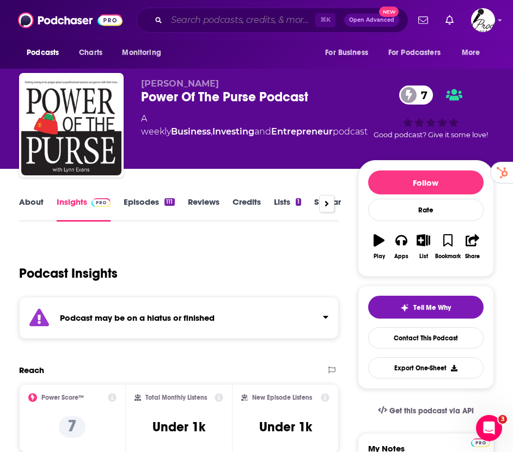
click at [184, 19] on input "Search podcasts, credits, & more..." at bounding box center [241, 19] width 149 height 17
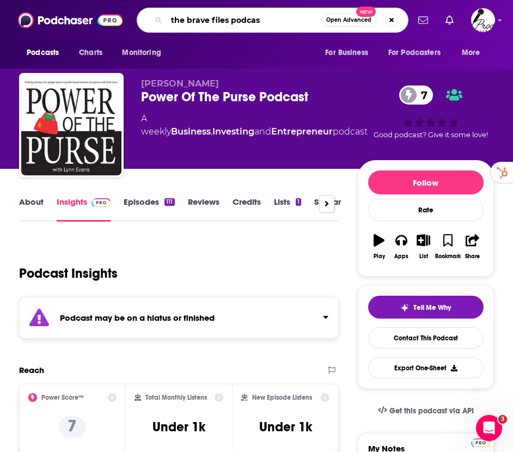
type input "the brave files podcast"
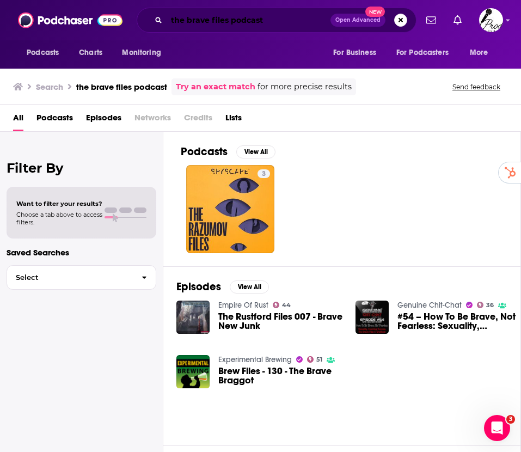
click at [278, 22] on input "the brave files podcast" at bounding box center [249, 19] width 164 height 17
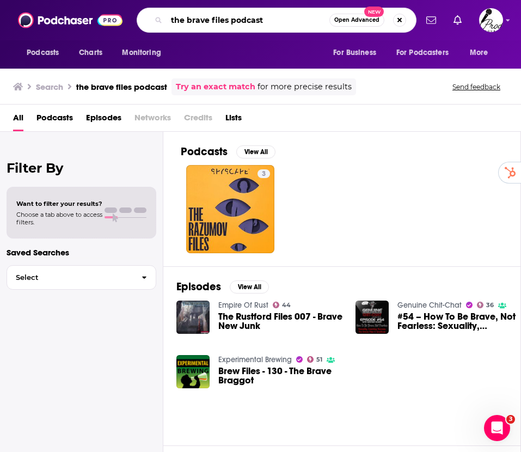
drag, startPoint x: 276, startPoint y: 22, endPoint x: 229, endPoint y: 22, distance: 46.8
click at [229, 22] on input "the brave files podcast" at bounding box center [248, 19] width 163 height 17
type input "the brave files"
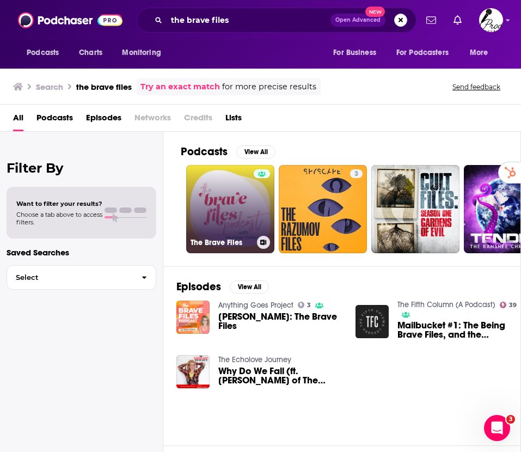
click at [219, 218] on link "The Brave Files" at bounding box center [230, 209] width 88 height 88
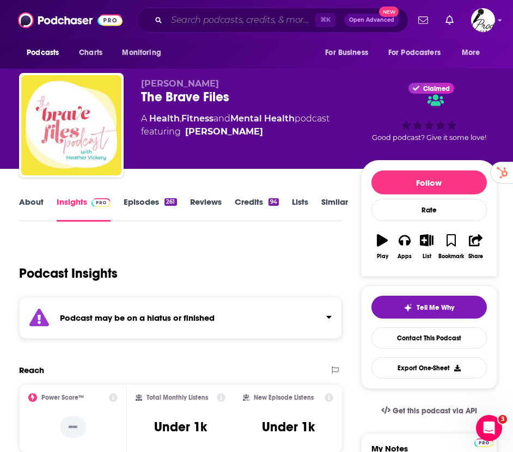
click at [252, 20] on input "Search podcasts, credits, & more..." at bounding box center [241, 19] width 149 height 17
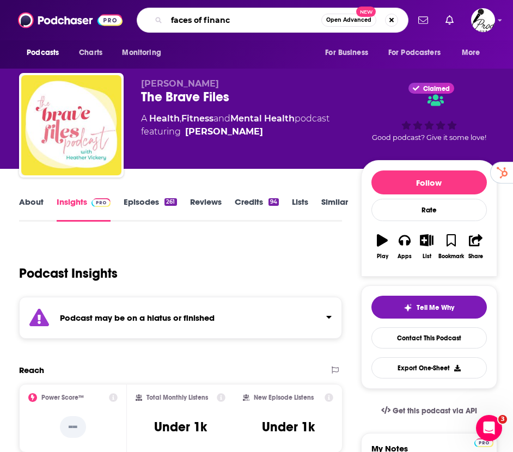
type input "faces of finance"
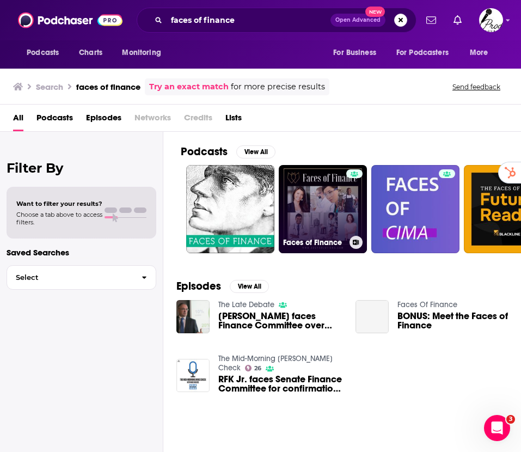
click at [321, 200] on link "Faces of Finance" at bounding box center [323, 209] width 88 height 88
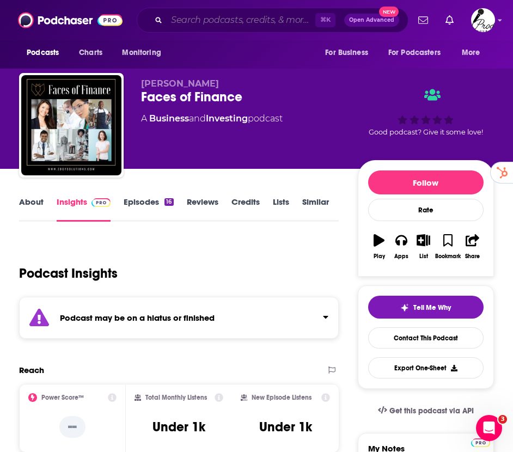
click at [198, 20] on input "Search podcasts, credits, & more..." at bounding box center [241, 19] width 149 height 17
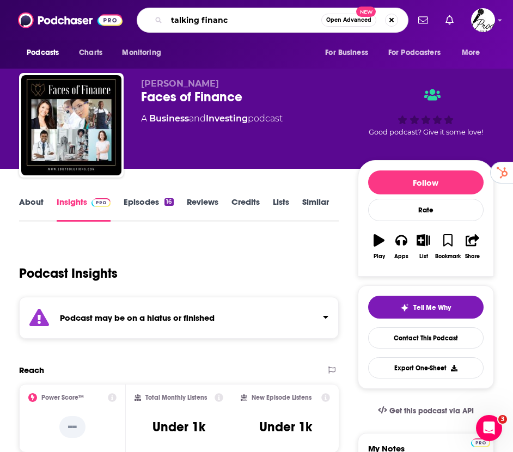
type input "talking finance"
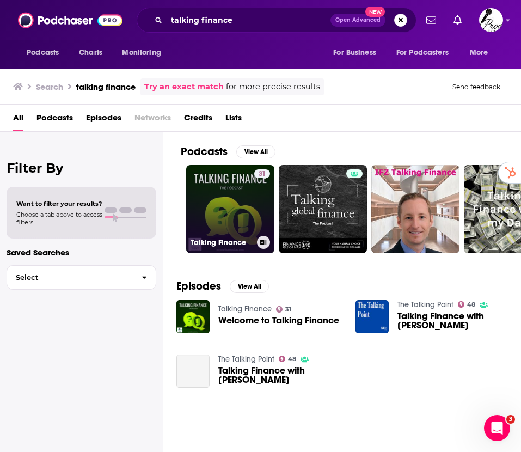
click at [222, 198] on link "31 Talking Finance" at bounding box center [230, 209] width 88 height 88
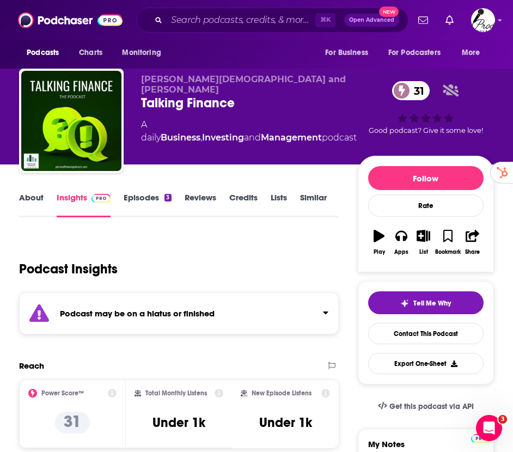
scroll to position [13, 0]
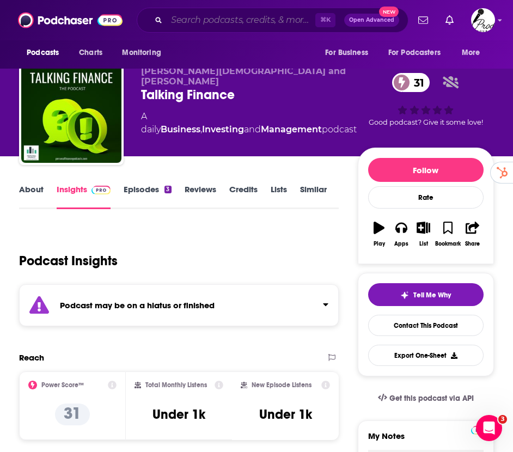
click at [200, 24] on input "Search podcasts, credits, & more..." at bounding box center [241, 19] width 149 height 17
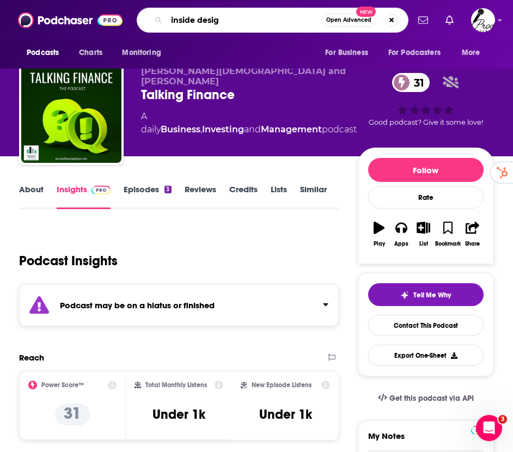
type input "inside design"
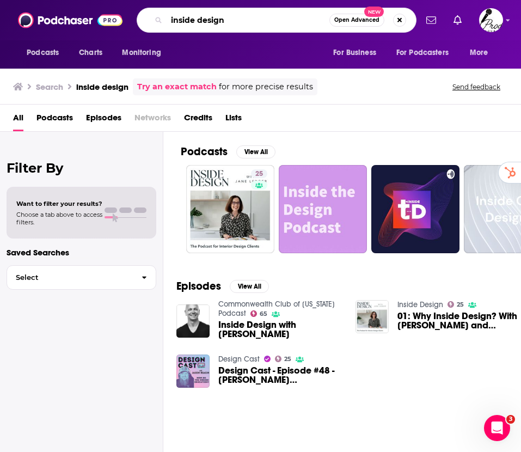
drag, startPoint x: 233, startPoint y: 20, endPoint x: 160, endPoint y: 21, distance: 72.4
click at [160, 21] on div "inside design Open Advanced New" at bounding box center [277, 20] width 280 height 25
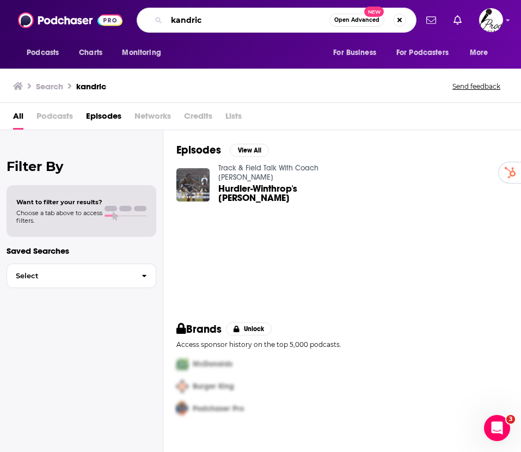
click at [225, 24] on input "kandric" at bounding box center [248, 19] width 163 height 17
type input "k"
type input "Inside Design Kandrac"
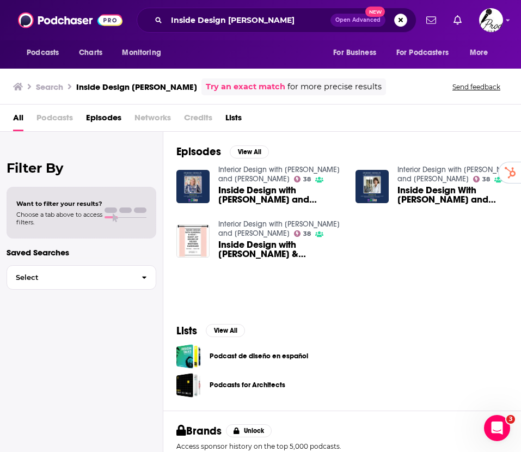
click at [304, 170] on link "Interior Design with Kandrac and Kole" at bounding box center [278, 174] width 121 height 19
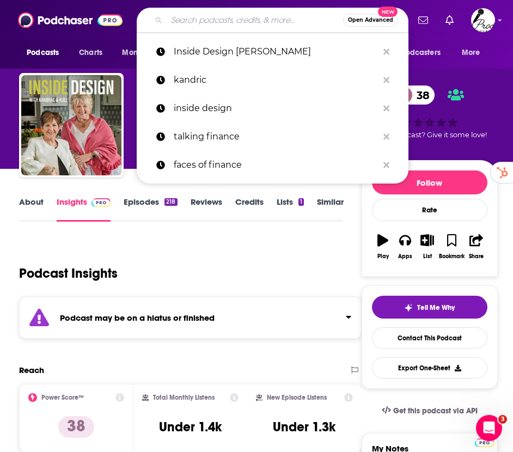
click at [183, 25] on input "Search podcasts, credits, & more..." at bounding box center [255, 19] width 176 height 17
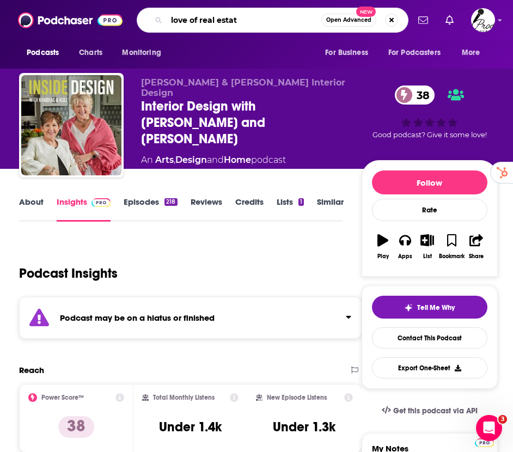
type input "love of real estate"
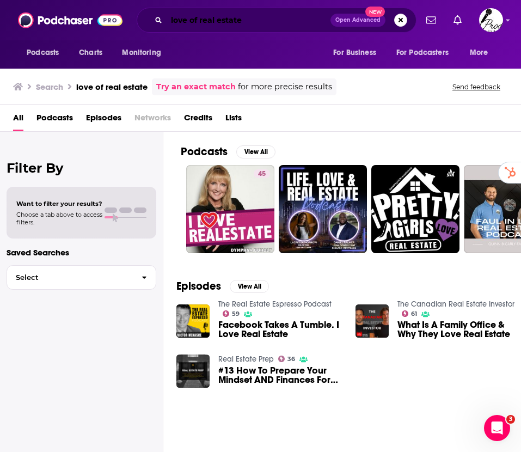
click at [262, 24] on input "love of real estate" at bounding box center [249, 19] width 164 height 17
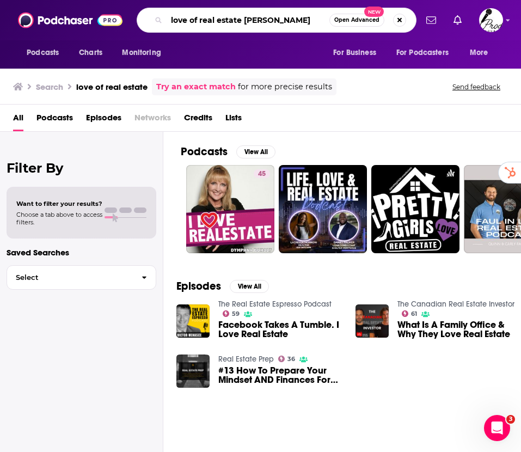
type input "love of real estate jill"
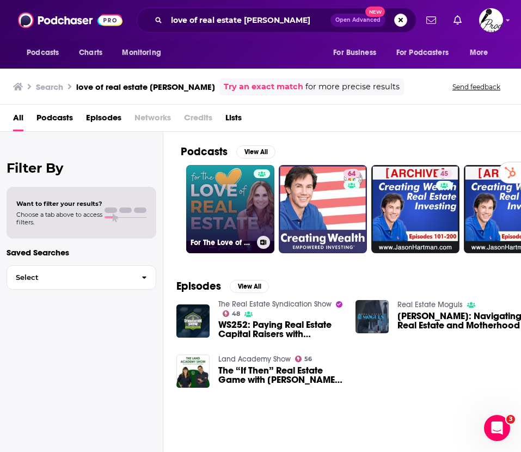
click at [218, 193] on link "For The Love of Real Estate" at bounding box center [230, 209] width 88 height 88
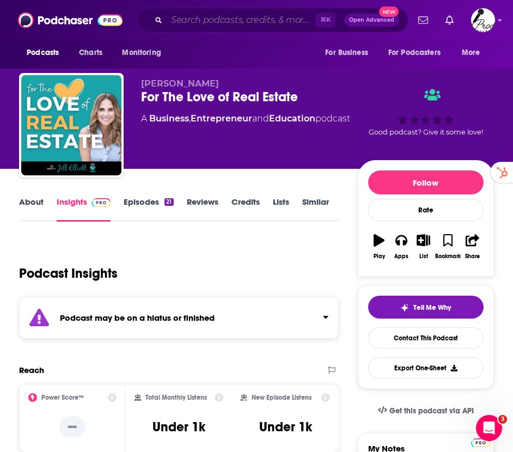
click at [197, 20] on input "Search podcasts, credits, & more..." at bounding box center [241, 19] width 149 height 17
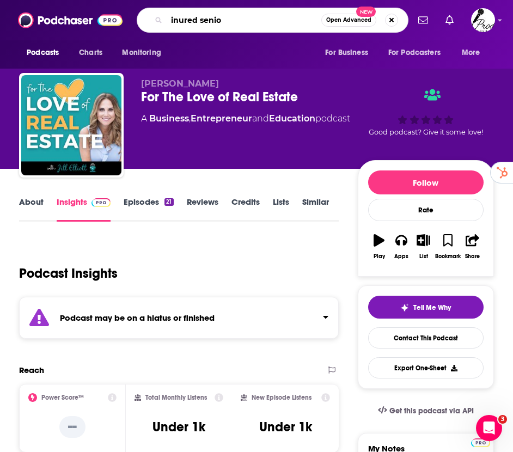
type input "inured senior"
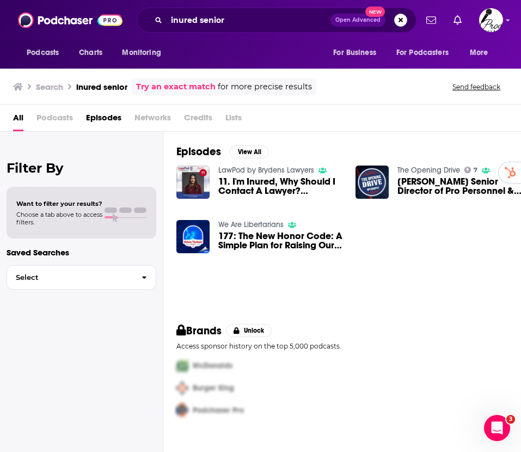
click at [51, 115] on span "Podcasts" at bounding box center [54, 120] width 36 height 22
click at [52, 117] on span "Podcasts" at bounding box center [54, 120] width 36 height 22
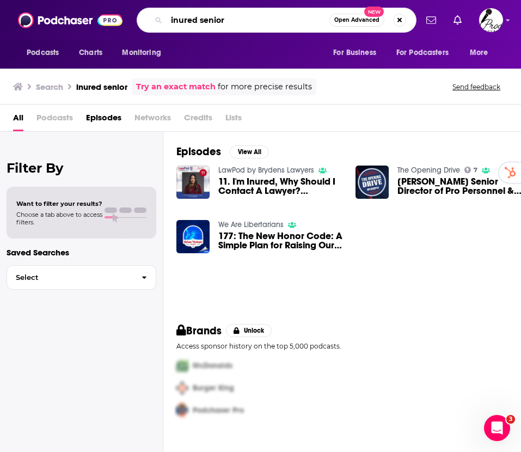
click at [179, 21] on input "inured senior" at bounding box center [248, 19] width 163 height 17
type input "injured senior"
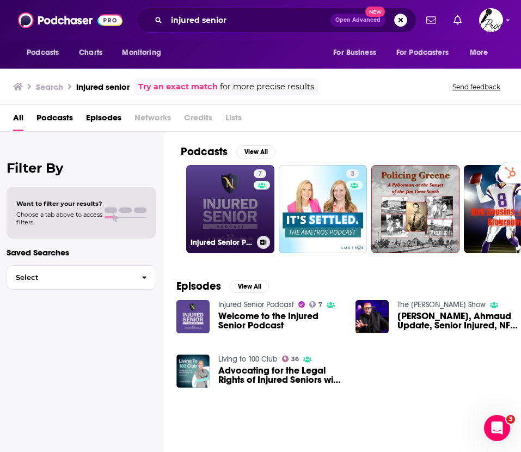
click at [232, 200] on link "7 Injured Senior Podcast" at bounding box center [230, 209] width 88 height 88
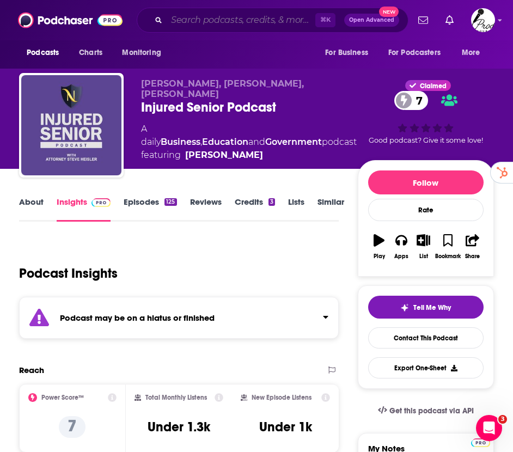
click at [198, 20] on input "Search podcasts, credits, & more..." at bounding box center [241, 19] width 149 height 17
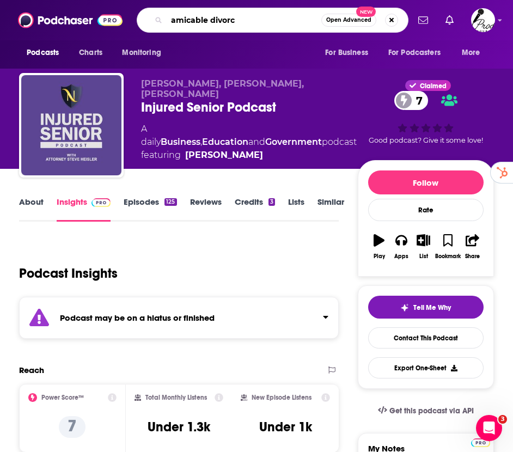
type input "amicable divorce"
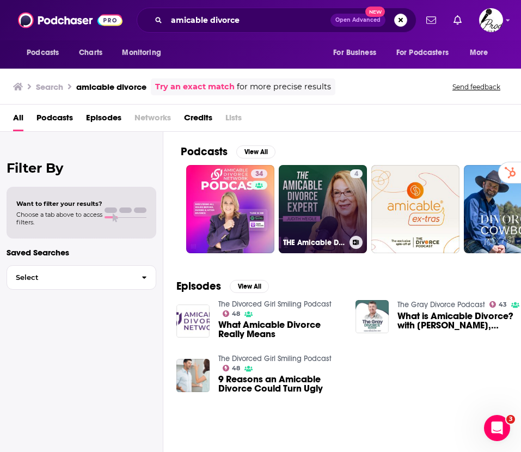
click at [339, 204] on link "4 THE Amicable Divorce Expert with Judith Weigle" at bounding box center [323, 209] width 88 height 88
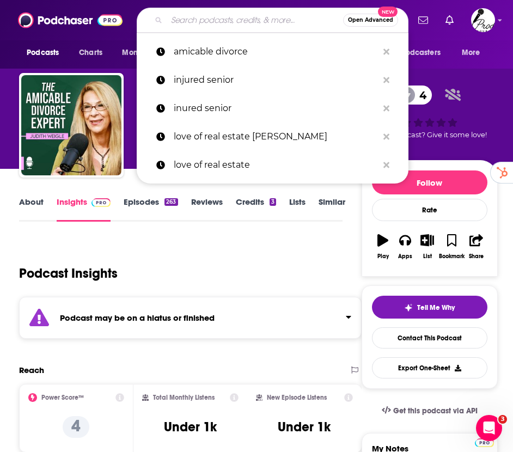
click at [259, 23] on input "Search podcasts, credits, & more..." at bounding box center [255, 19] width 176 height 17
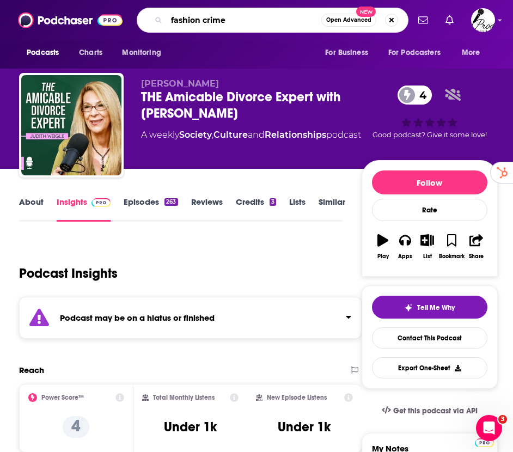
type input "fashion crimes"
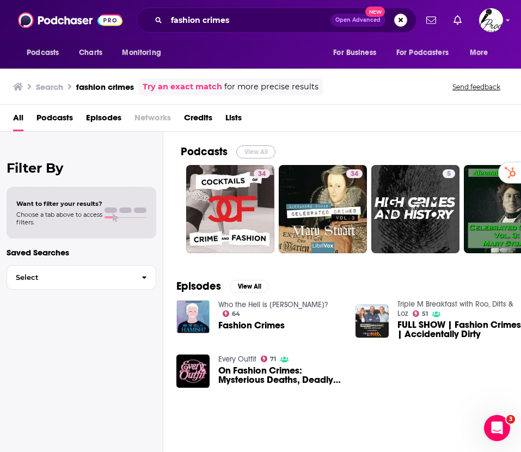
click at [257, 151] on button "View All" at bounding box center [255, 151] width 39 height 13
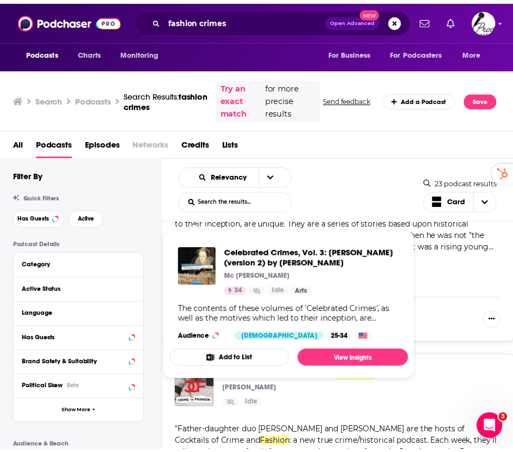
scroll to position [719, 0]
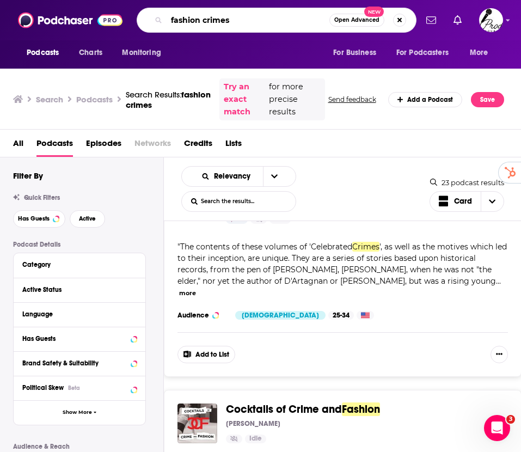
drag, startPoint x: 237, startPoint y: 20, endPoint x: 170, endPoint y: 21, distance: 67.0
click at [171, 21] on input "fashion crimes" at bounding box center [248, 19] width 163 height 17
type input "wear this not that"
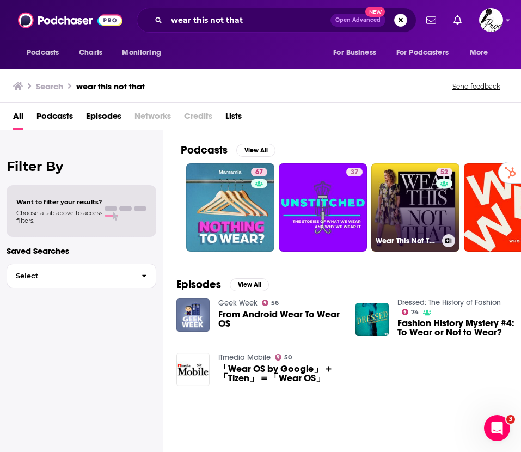
click at [407, 181] on link "52 Wear This Not That" at bounding box center [415, 207] width 88 height 88
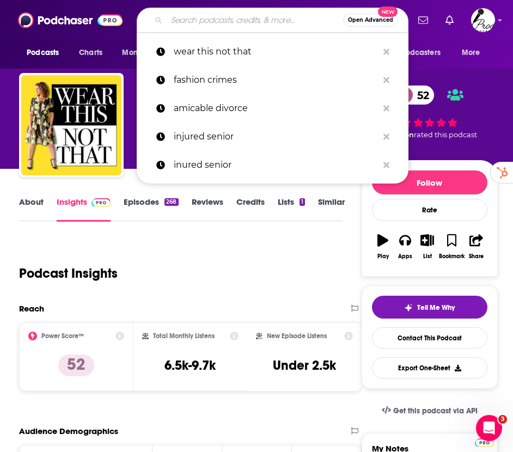
click at [186, 21] on input "Search podcasts, credits, & more..." at bounding box center [255, 19] width 176 height 17
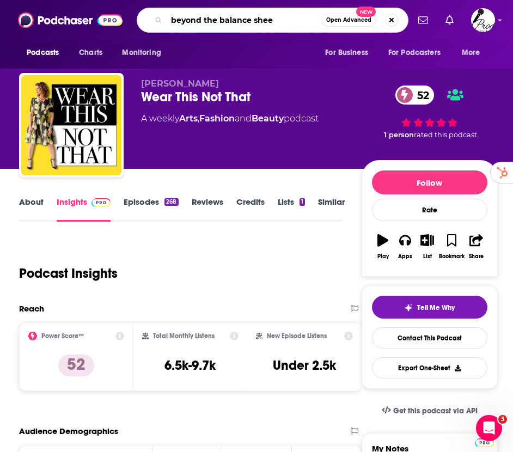
type input "beyond the balance sheet"
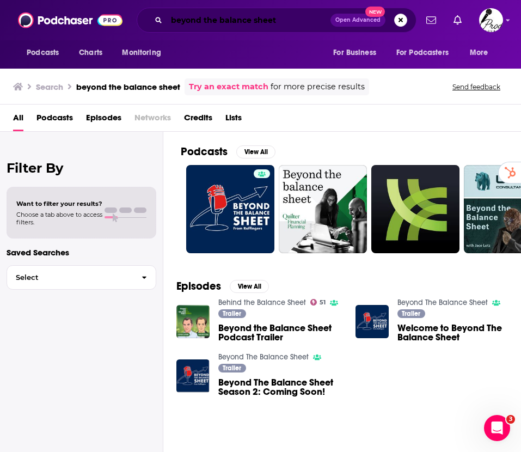
click at [301, 21] on input "beyond the balance sheet" at bounding box center [249, 19] width 164 height 17
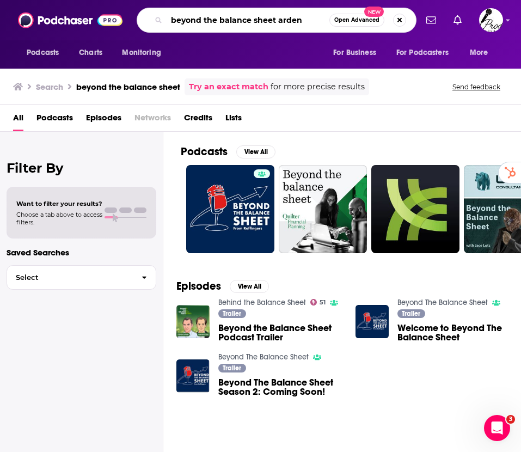
type input "beyond the balance sheet arden"
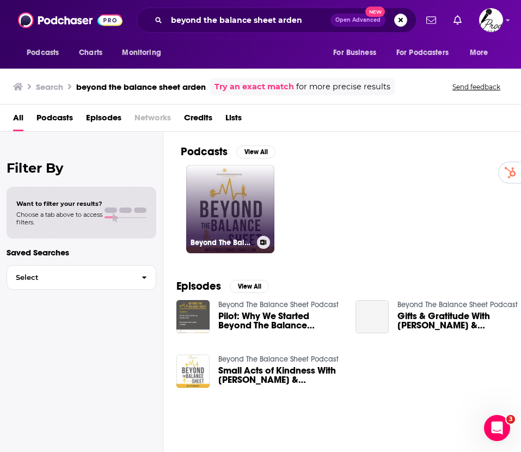
click at [205, 205] on link "Beyond The Balance Sheet Podcast" at bounding box center [230, 209] width 88 height 88
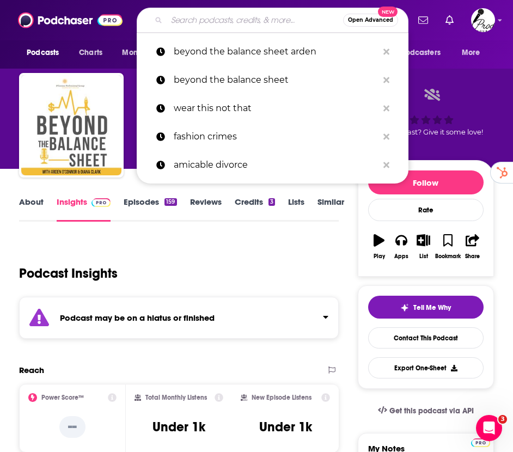
click at [185, 20] on input "Search podcasts, credits, & more..." at bounding box center [255, 19] width 176 height 17
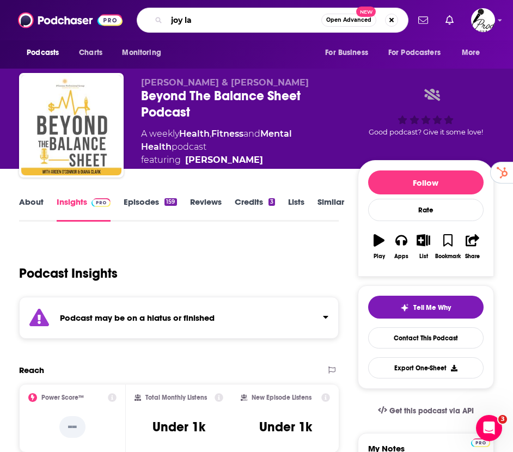
type input "joy lab"
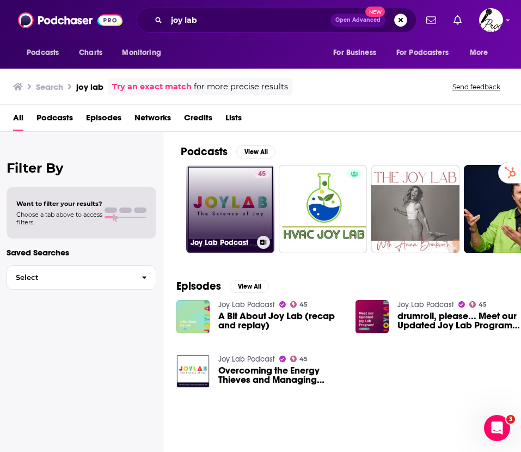
click at [221, 203] on link "45 Joy Lab Podcast" at bounding box center [230, 209] width 88 height 88
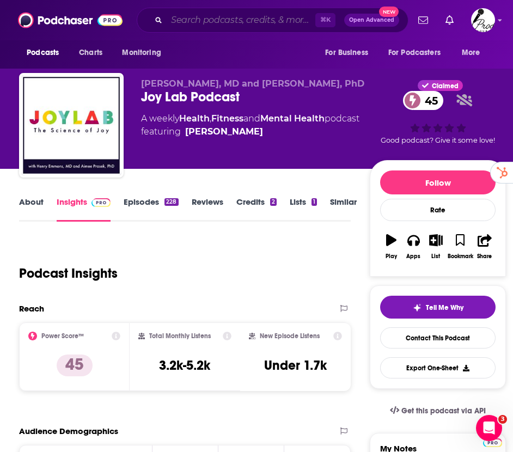
click at [222, 22] on input "Search podcasts, credits, & more..." at bounding box center [241, 19] width 149 height 17
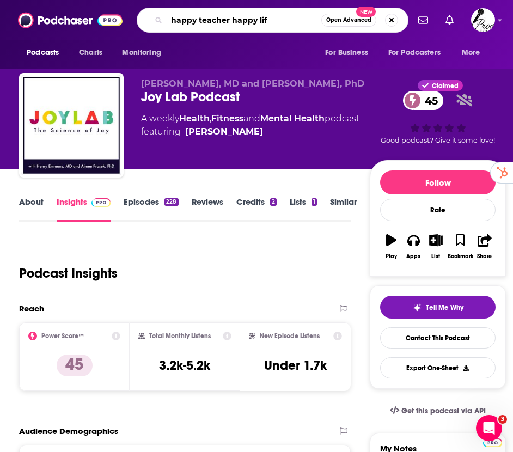
type input "happy teacher happy life"
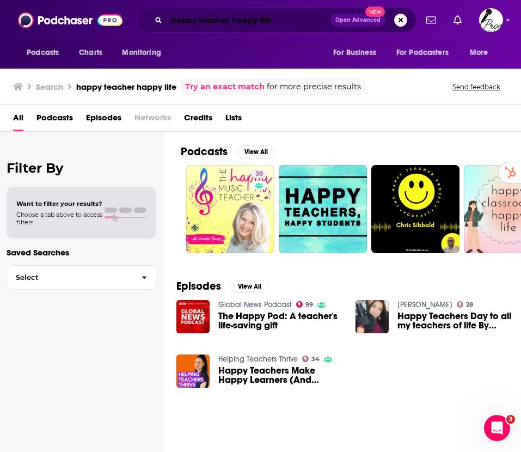
click at [274, 20] on input "happy teacher happy life" at bounding box center [249, 19] width 164 height 17
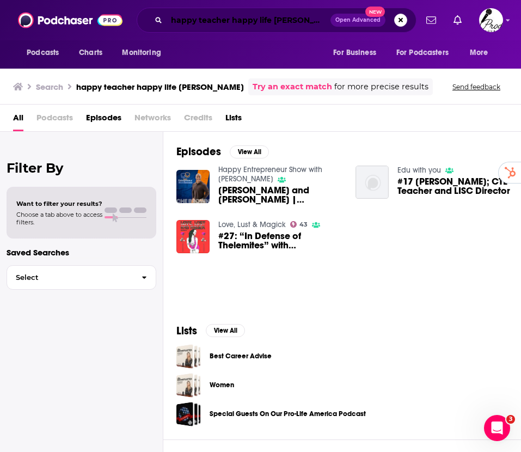
click at [252, 21] on input "happy teacher happy life lynn" at bounding box center [249, 19] width 164 height 17
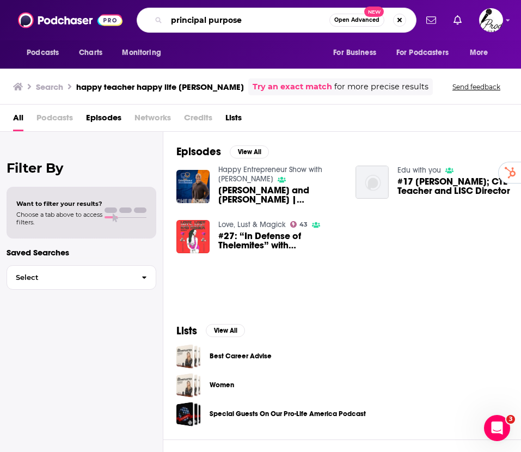
type input "principal purpose"
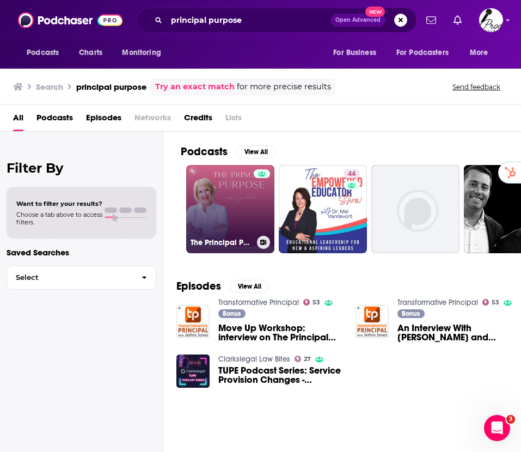
click at [238, 196] on link "The Principal Purpose Podcast" at bounding box center [230, 209] width 88 height 88
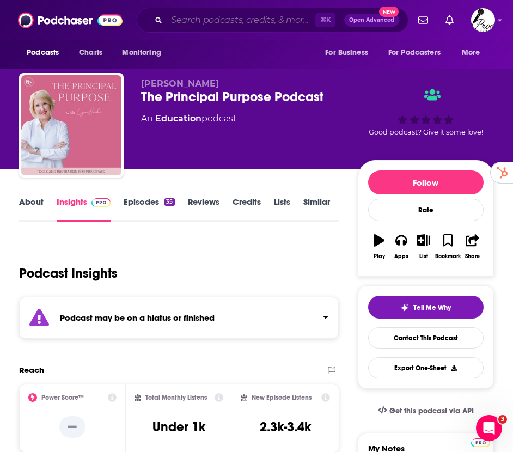
click at [229, 22] on input "Search podcasts, credits, & more..." at bounding box center [241, 19] width 149 height 17
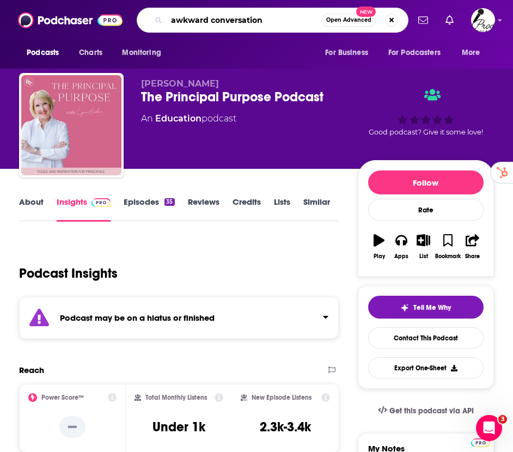
type input "awkward conversations"
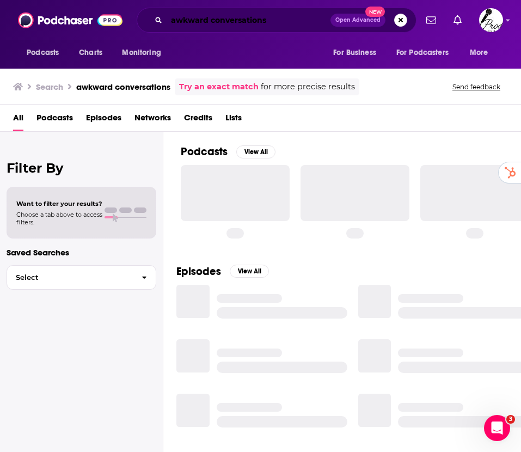
click at [283, 20] on input "awkward conversations" at bounding box center [249, 19] width 164 height 17
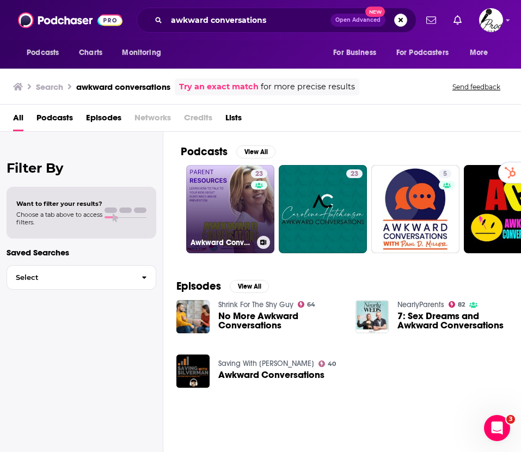
click at [212, 197] on link "23 Awkward Conversations" at bounding box center [230, 209] width 88 height 88
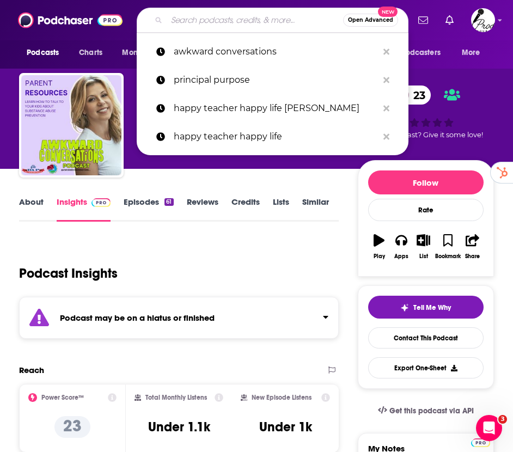
click at [210, 21] on input "Search podcasts, credits, & more..." at bounding box center [255, 19] width 176 height 17
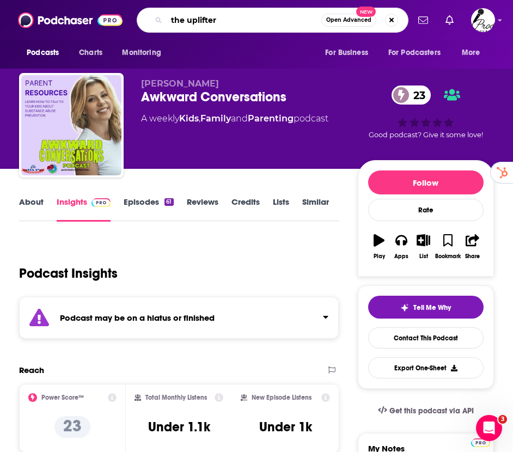
type input "the uplifters"
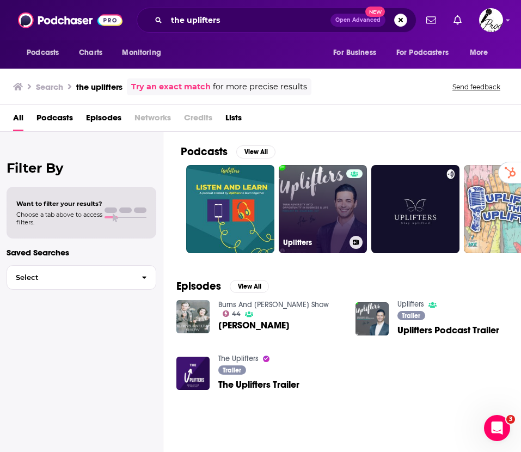
click at [331, 211] on link "Uplifters" at bounding box center [323, 209] width 88 height 88
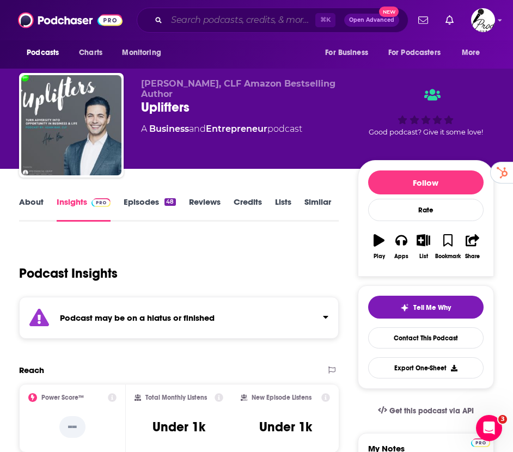
click at [225, 19] on input "Search podcasts, credits, & more..." at bounding box center [241, 19] width 149 height 17
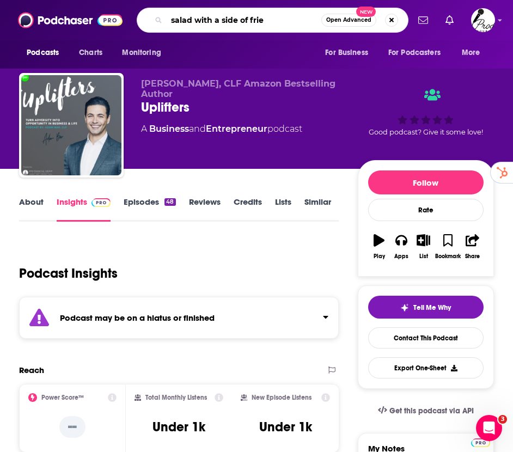
type input "salad with a side of fries"
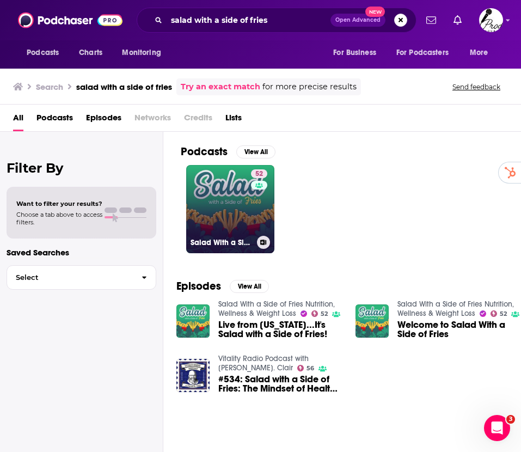
click at [224, 203] on link "52 Salad With a Side of Fries Nutrition, Wellness & Weight Loss" at bounding box center [230, 209] width 88 height 88
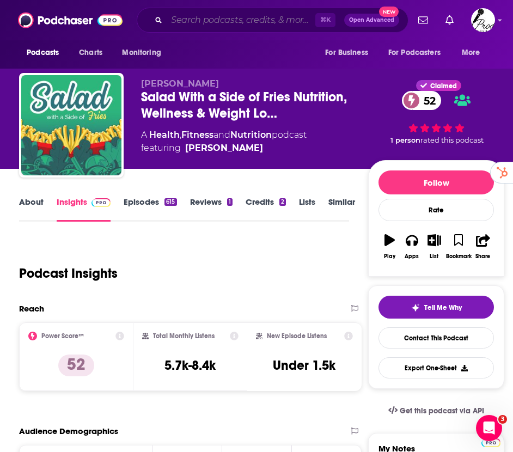
click at [203, 21] on input "Search podcasts, credits, & more..." at bounding box center [241, 19] width 149 height 17
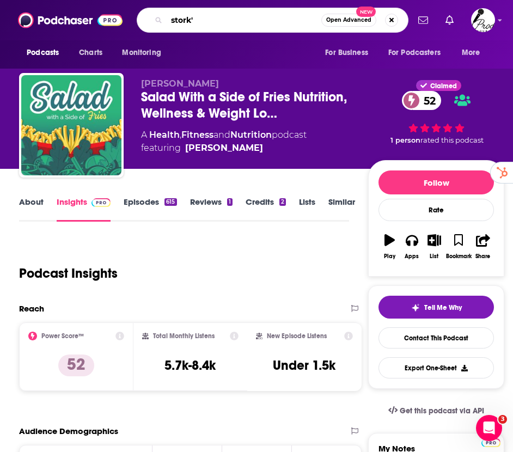
type input "stork'd"
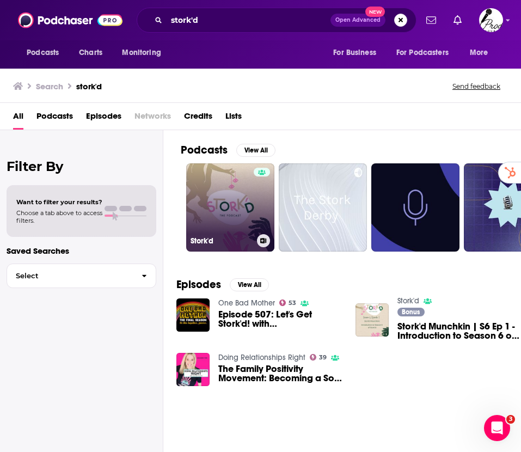
click at [218, 197] on link "Stork'd" at bounding box center [230, 207] width 88 height 88
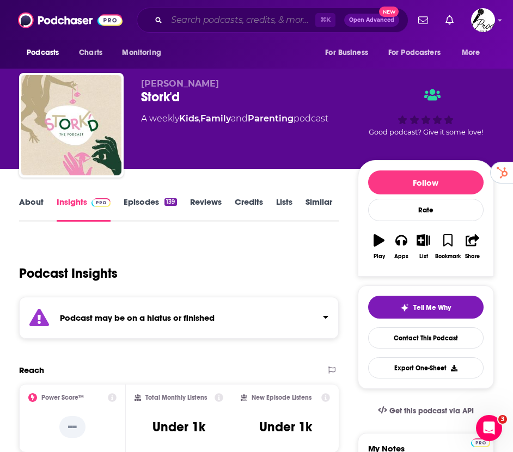
click at [194, 17] on input "Search podcasts, credits, & more..." at bounding box center [241, 19] width 149 height 17
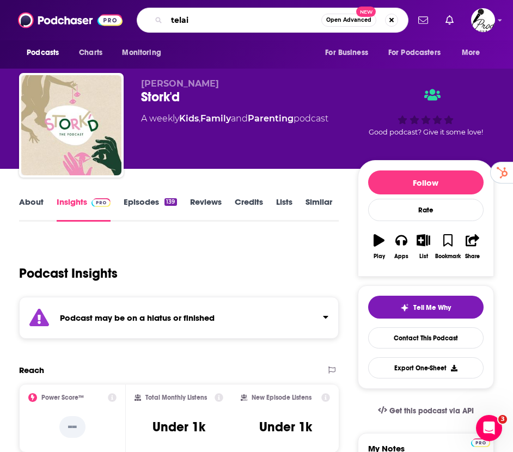
type input "telaid"
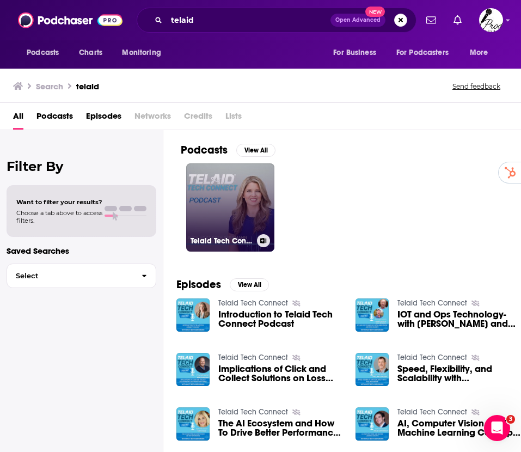
click at [245, 211] on link "Telaid Tech Connect" at bounding box center [230, 207] width 88 height 88
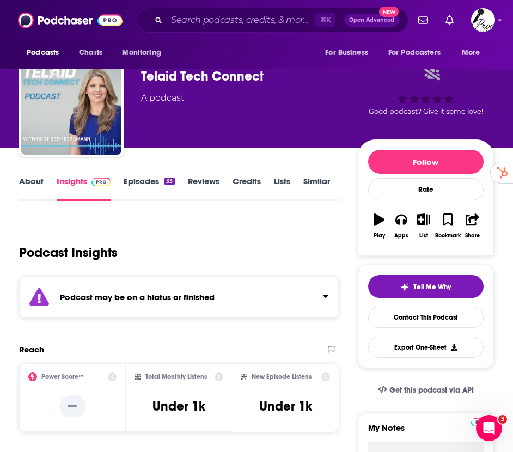
scroll to position [21, 0]
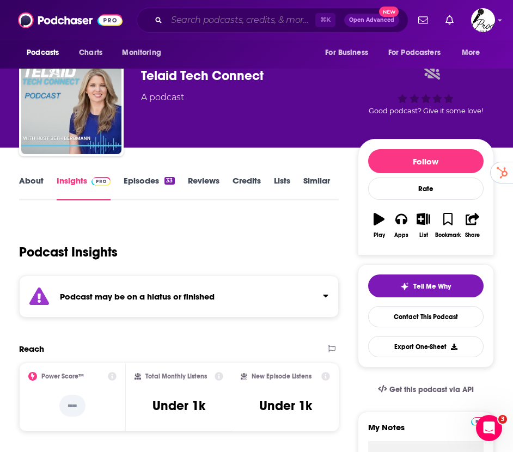
click at [195, 23] on input "Search podcasts, credits, & more..." at bounding box center [241, 19] width 149 height 17
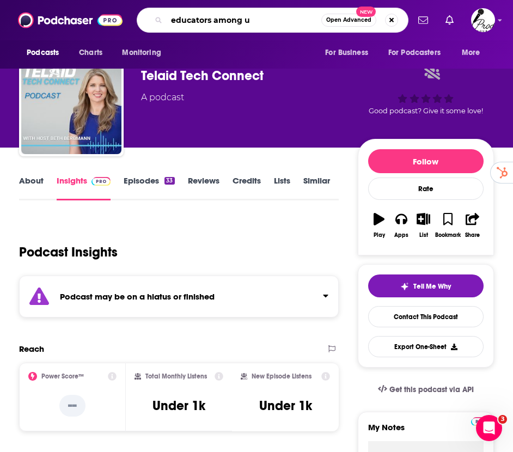
type input "educators among us"
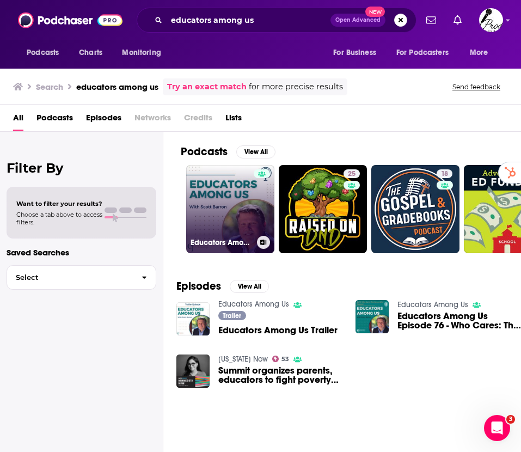
click at [225, 193] on link "Educators Among Us" at bounding box center [230, 209] width 88 height 88
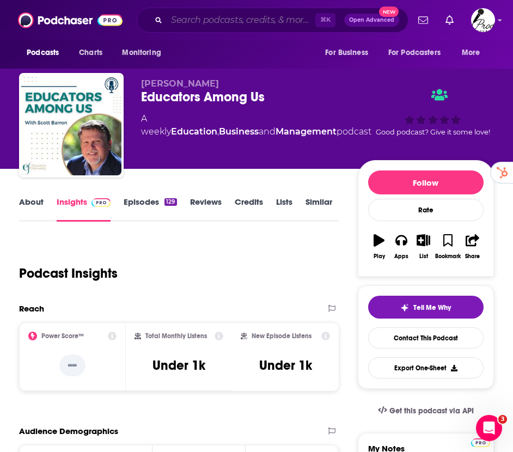
click at [237, 18] on input "Search podcasts, credits, & more..." at bounding box center [241, 19] width 149 height 17
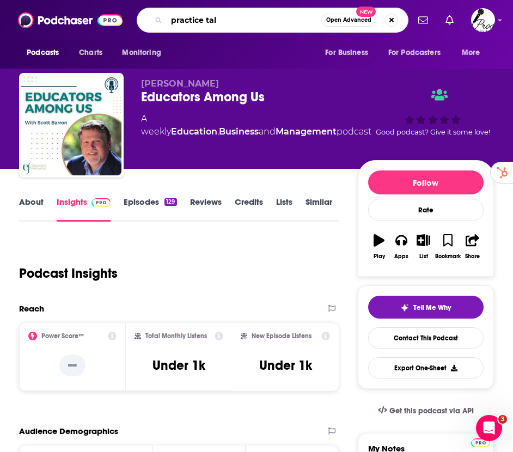
type input "practice talk"
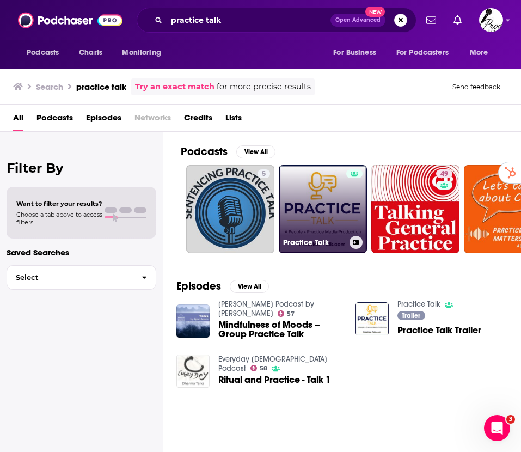
click at [337, 198] on link "Practice Talk" at bounding box center [323, 209] width 88 height 88
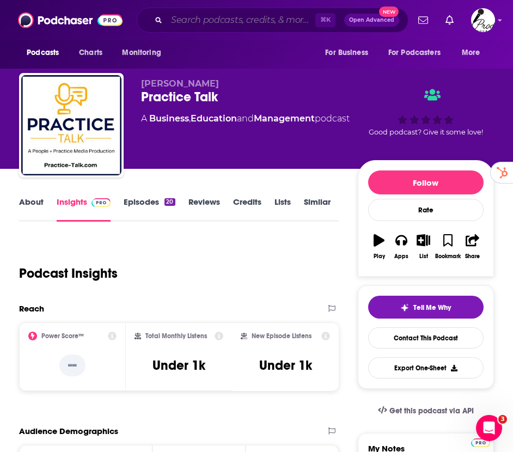
click at [207, 21] on input "Search podcasts, credits, & more..." at bounding box center [241, 19] width 149 height 17
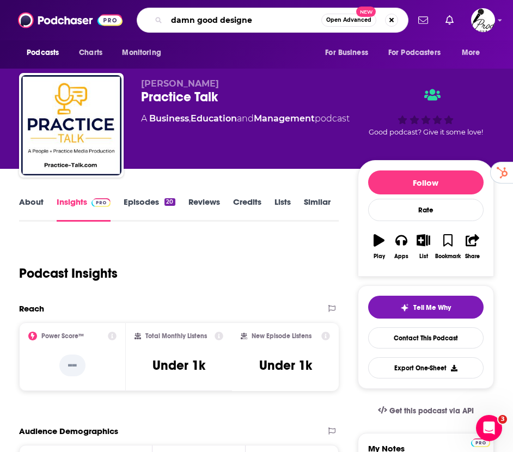
type input "damn good designer"
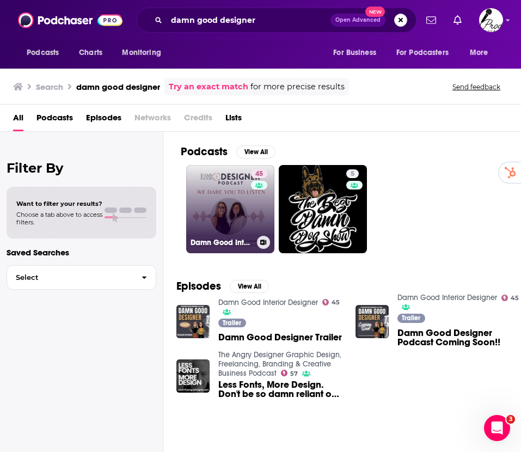
click at [219, 201] on link "45 Damn Good Interior Designer" at bounding box center [230, 209] width 88 height 88
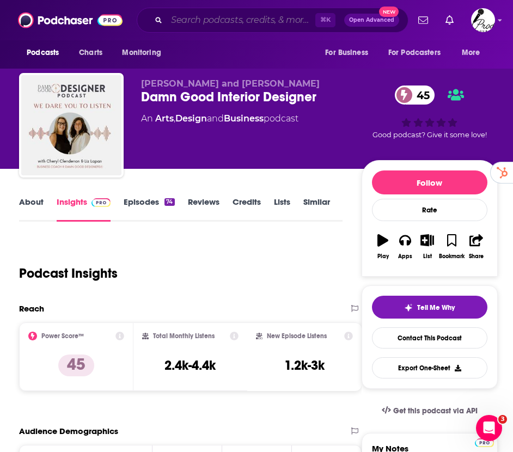
click at [182, 23] on input "Search podcasts, credits, & more..." at bounding box center [241, 19] width 149 height 17
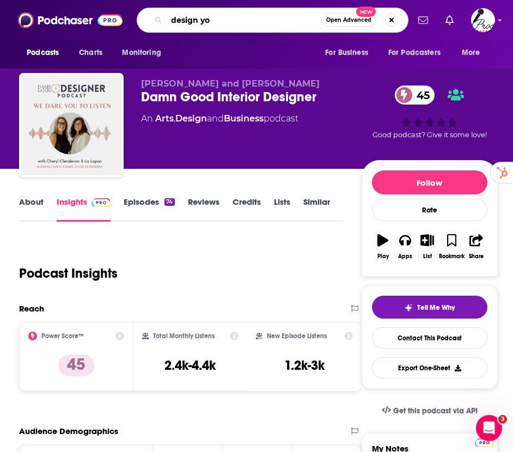
type input "design you"
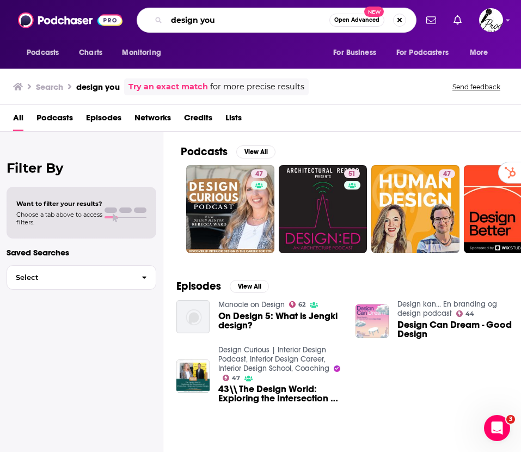
drag, startPoint x: 227, startPoint y: 21, endPoint x: 153, endPoint y: 21, distance: 73.5
click at [153, 21] on div "design you Open Advanced New" at bounding box center [277, 20] width 280 height 25
type input "tobi fairley"
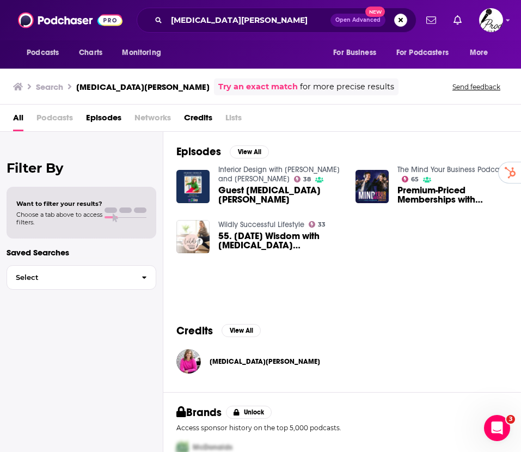
click at [224, 362] on span "Tobi Fairley" at bounding box center [265, 361] width 111 height 9
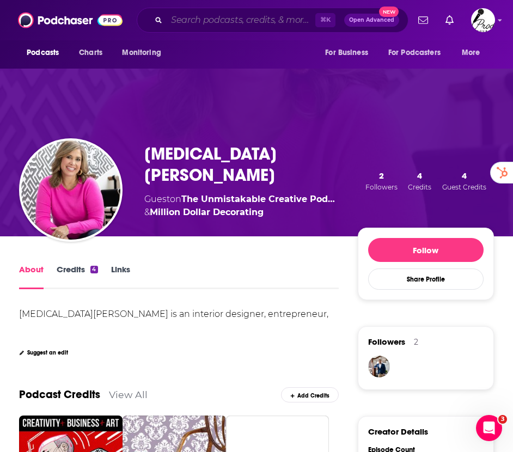
click at [241, 19] on input "Search podcasts, credits, & more..." at bounding box center [241, 19] width 149 height 17
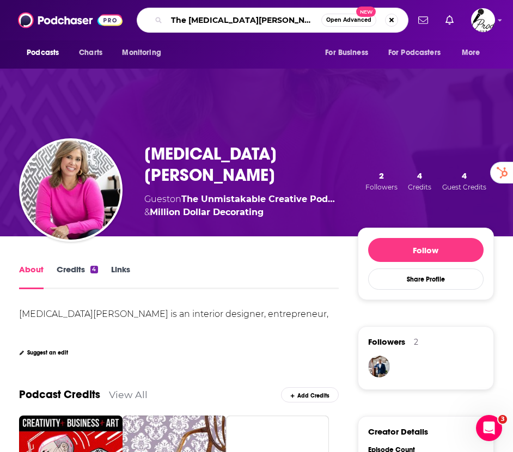
type input "The Tobi Fairley show"
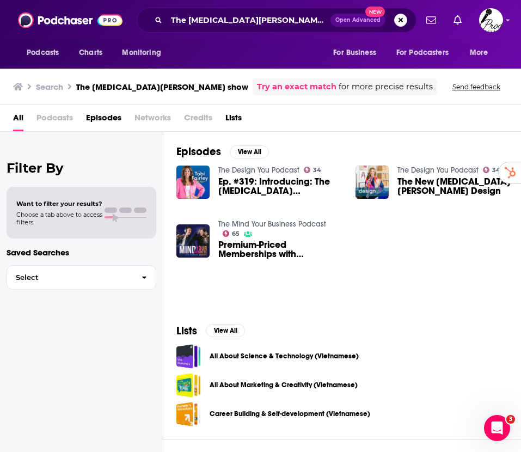
click at [278, 169] on link "The Design You Podcast" at bounding box center [258, 170] width 81 height 9
click at [420, 187] on span "The New Tobi Fairley Design" at bounding box center [459, 186] width 124 height 19
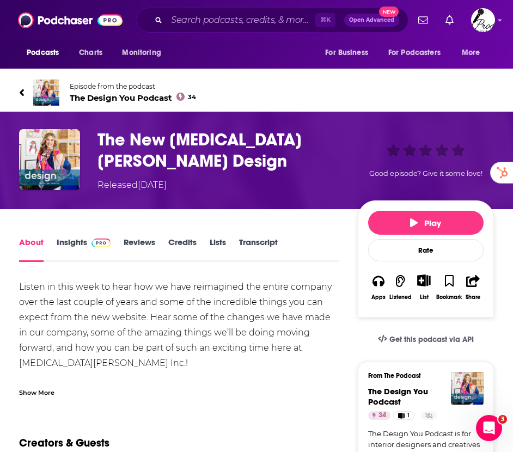
click at [75, 238] on link "Insights" at bounding box center [84, 249] width 54 height 25
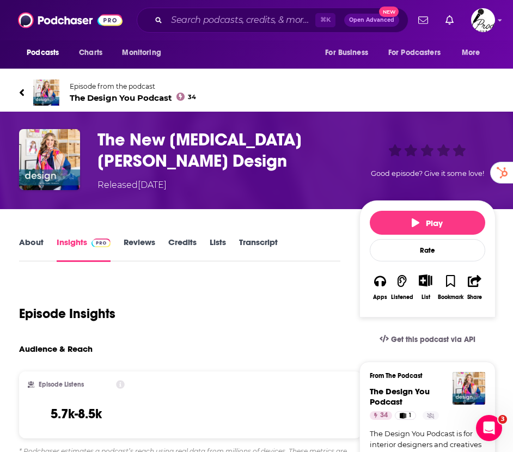
click at [31, 243] on link "About" at bounding box center [31, 249] width 25 height 25
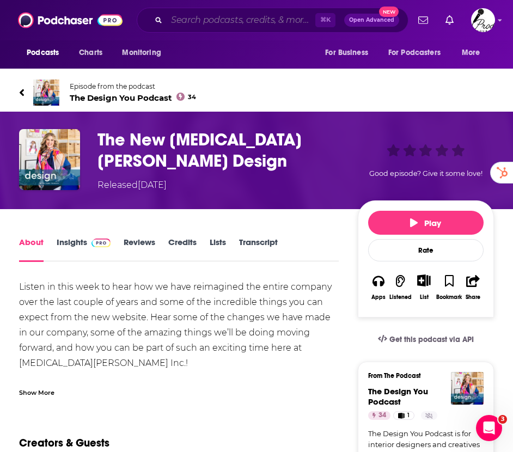
click at [240, 18] on input "Search podcasts, credits, & more..." at bounding box center [241, 19] width 149 height 17
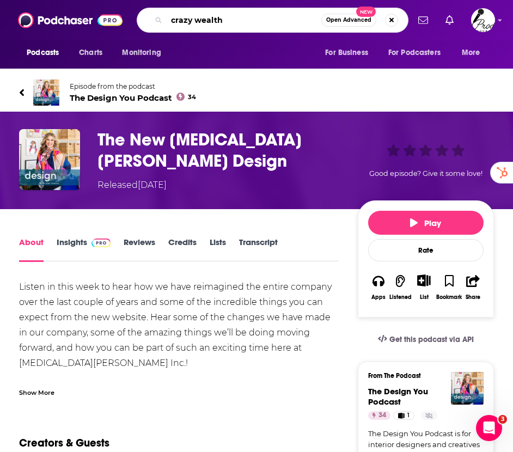
type input "crazy wealthy"
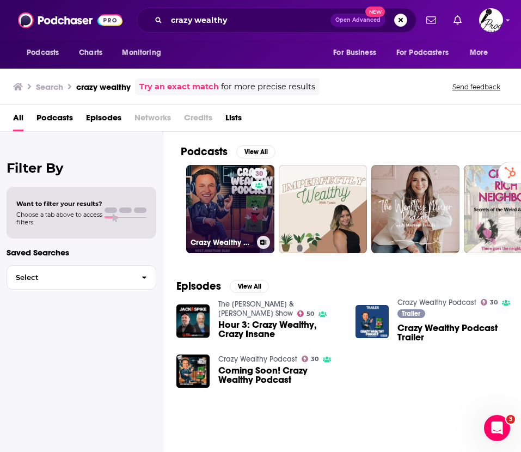
click at [241, 213] on link "30 Crazy Wealthy Podcast" at bounding box center [230, 209] width 88 height 88
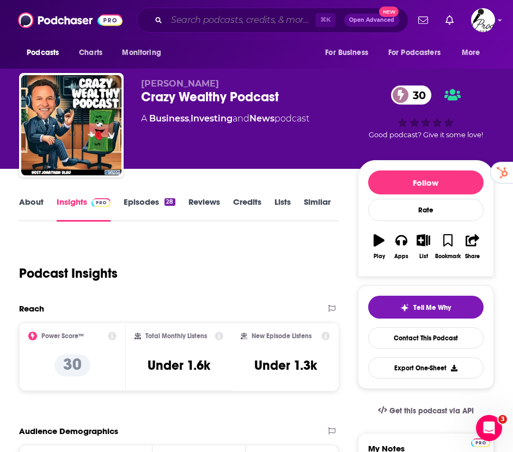
click at [209, 14] on input "Search podcasts, credits, & more..." at bounding box center [241, 19] width 149 height 17
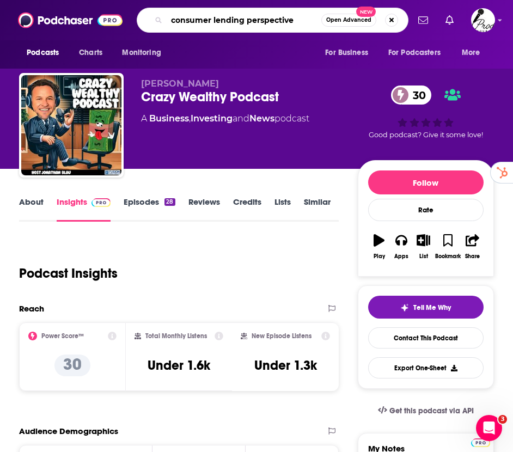
type input "consumer lending perspectives"
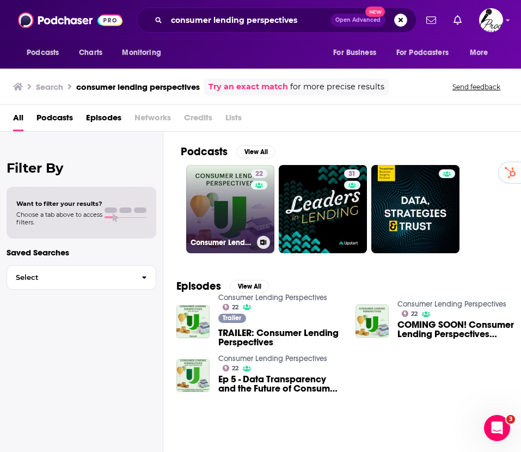
click at [247, 201] on link "22 Consumer Lending Perspectives" at bounding box center [230, 209] width 88 height 88
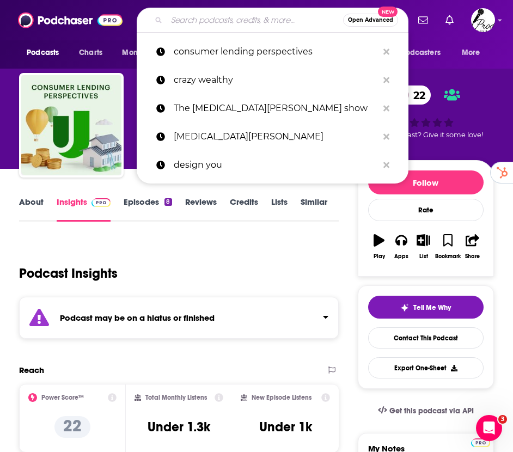
click at [191, 20] on input "Search podcasts, credits, & more..." at bounding box center [255, 19] width 176 height 17
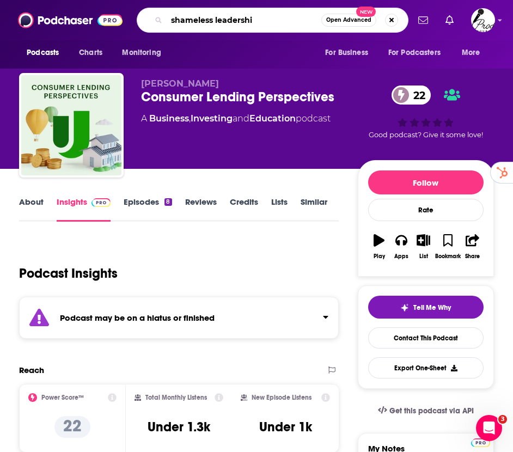
type input "shameless leadership"
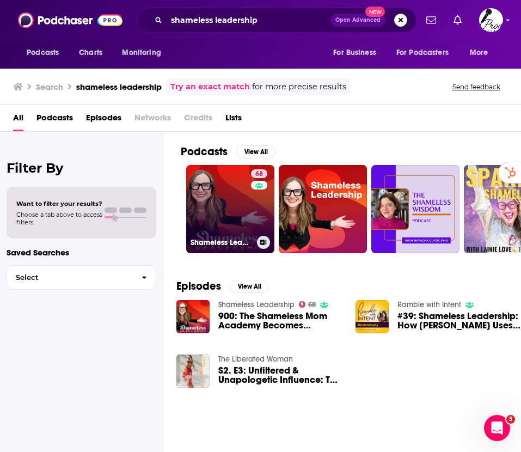
click at [222, 203] on link "68 Shameless Leadership" at bounding box center [230, 209] width 88 height 88
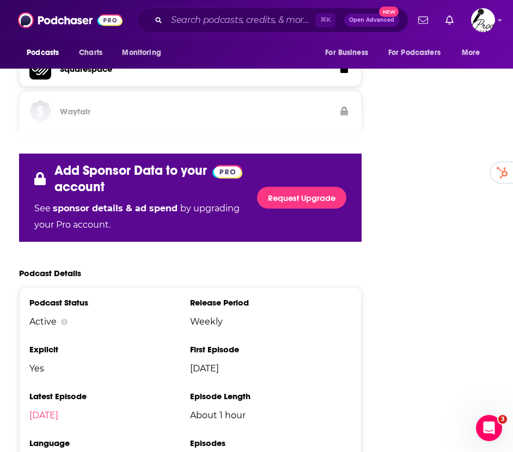
scroll to position [1895, 0]
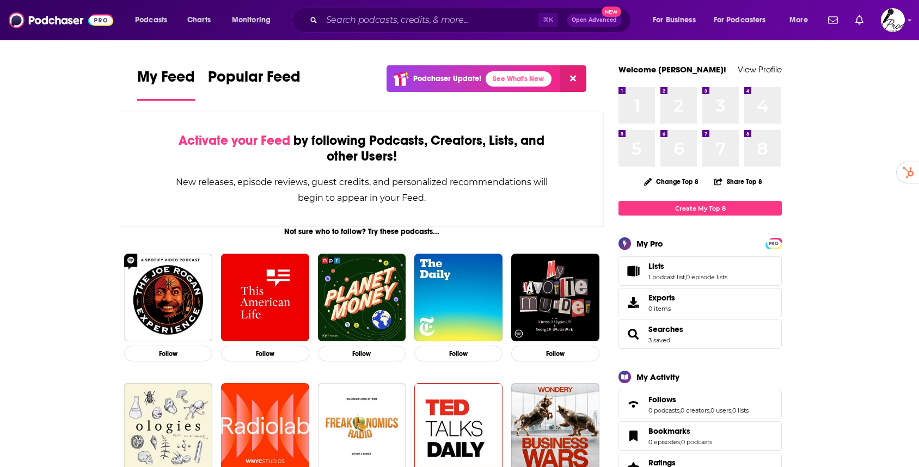
click at [321, 25] on div "⌘ K Open Advanced New" at bounding box center [461, 20] width 339 height 25
click at [343, 21] on input "Search podcasts, credits, & more..." at bounding box center [430, 19] width 216 height 17
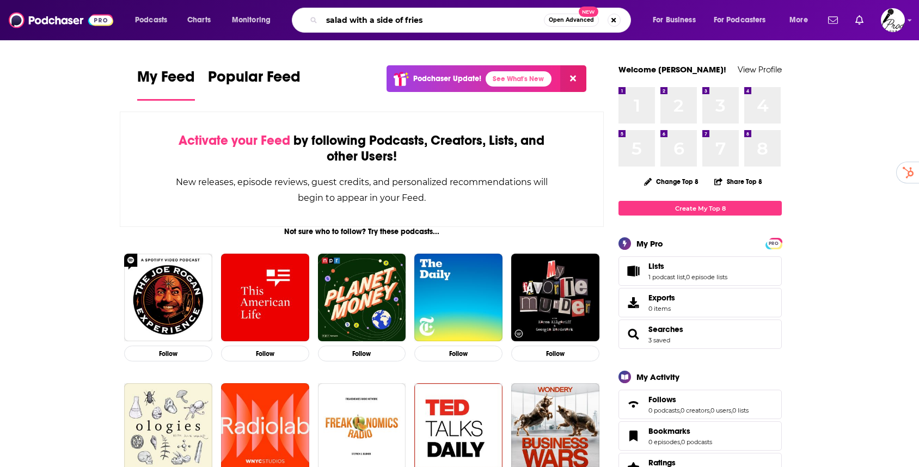
type input "salad with a side of fries"
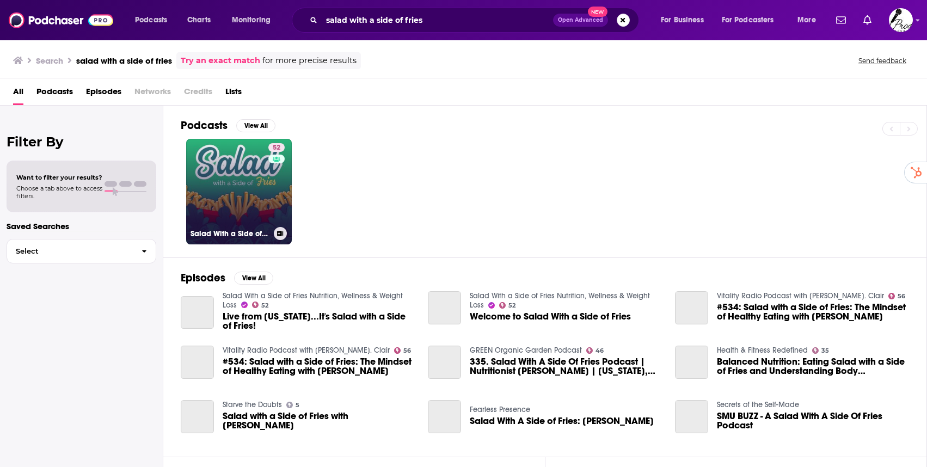
click at [263, 186] on link "52 Salad With a Side of Fries Nutrition, Wellness & Weight Loss" at bounding box center [239, 192] width 106 height 106
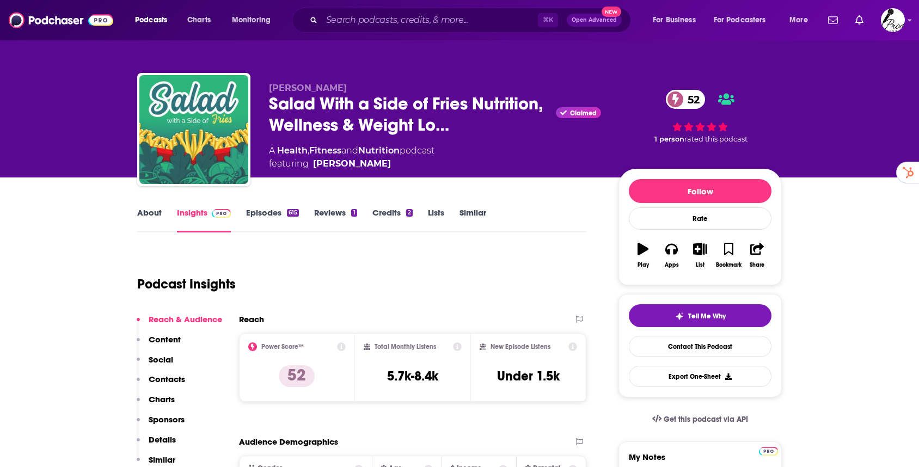
click at [466, 212] on link "Similar" at bounding box center [473, 219] width 27 height 25
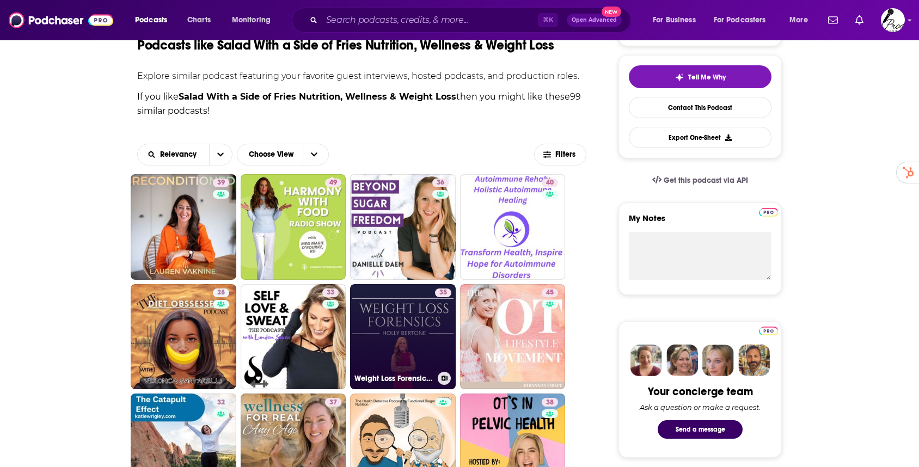
scroll to position [314, 0]
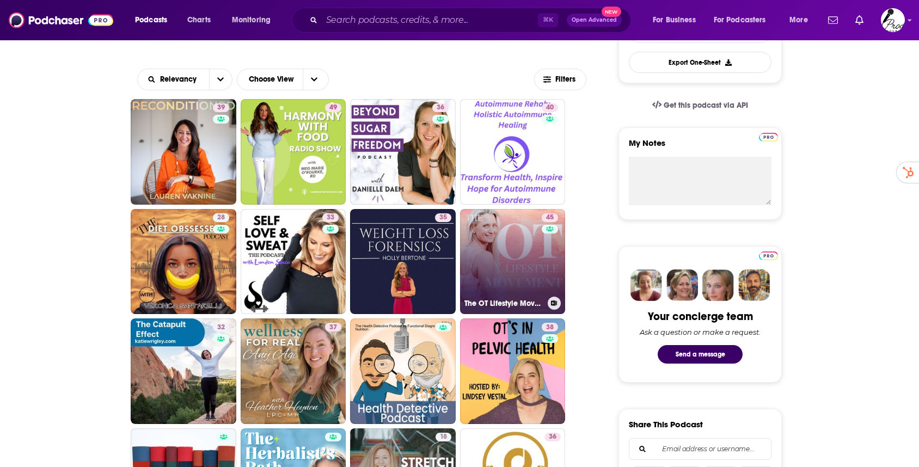
click at [499, 254] on link "45 The OT Lifestyle Movement" at bounding box center [513, 262] width 106 height 106
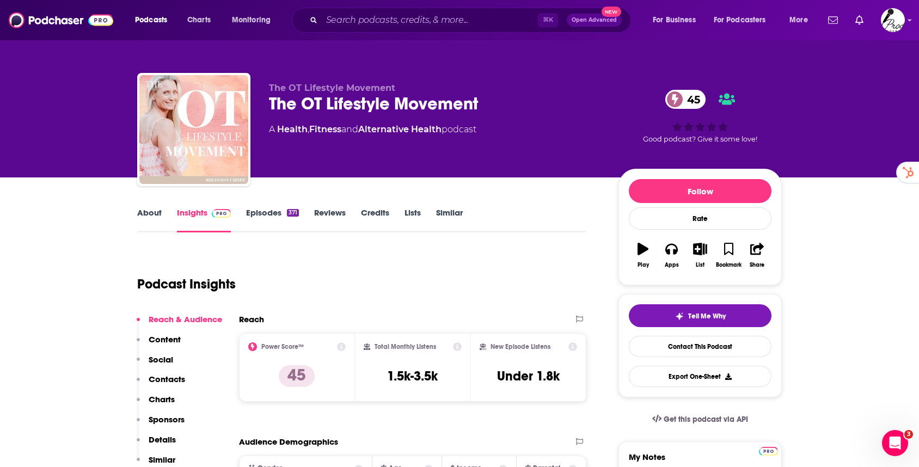
click at [149, 215] on link "About" at bounding box center [149, 219] width 25 height 25
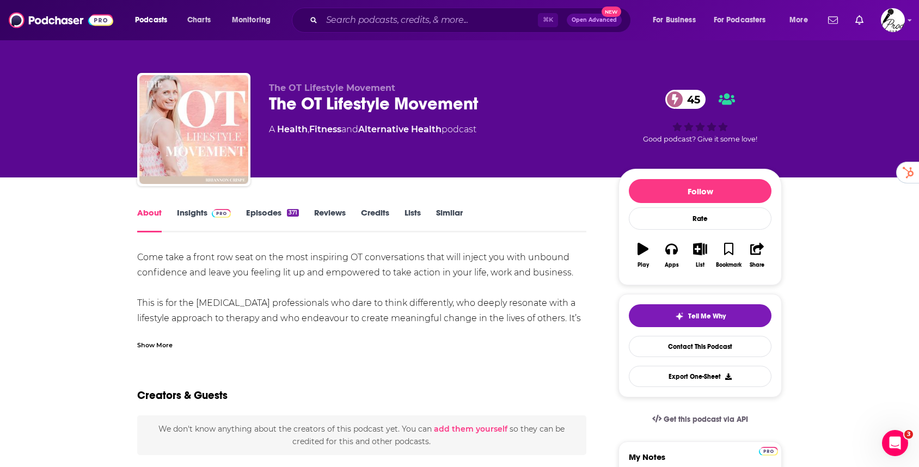
click at [265, 212] on link "Episodes 371" at bounding box center [272, 219] width 53 height 25
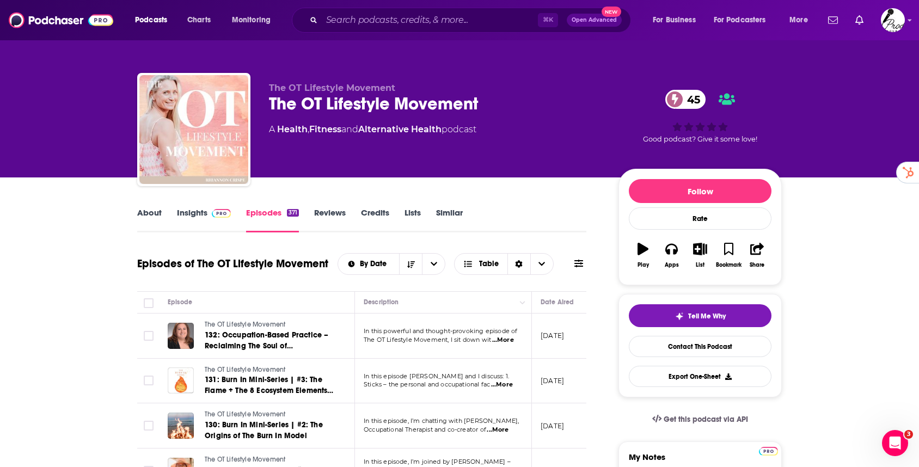
click at [194, 208] on link "Insights" at bounding box center [204, 219] width 54 height 25
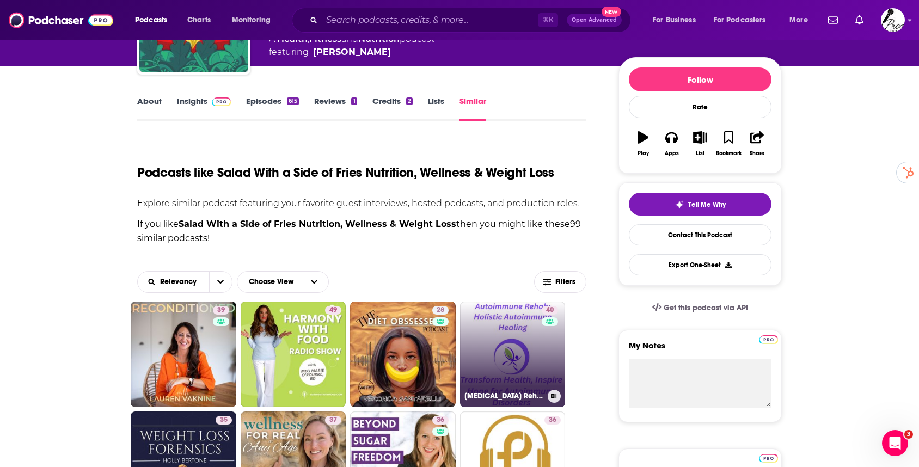
scroll to position [225, 0]
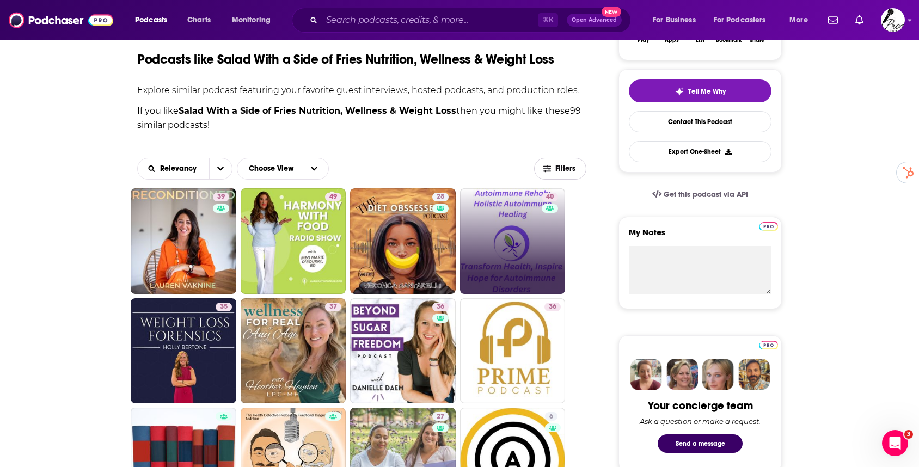
click at [548, 169] on icon "button" at bounding box center [547, 169] width 8 height 8
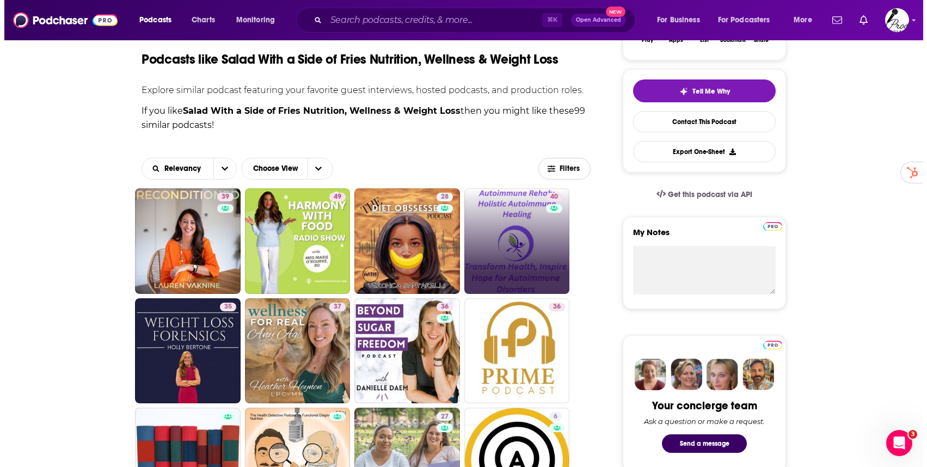
scroll to position [0, 0]
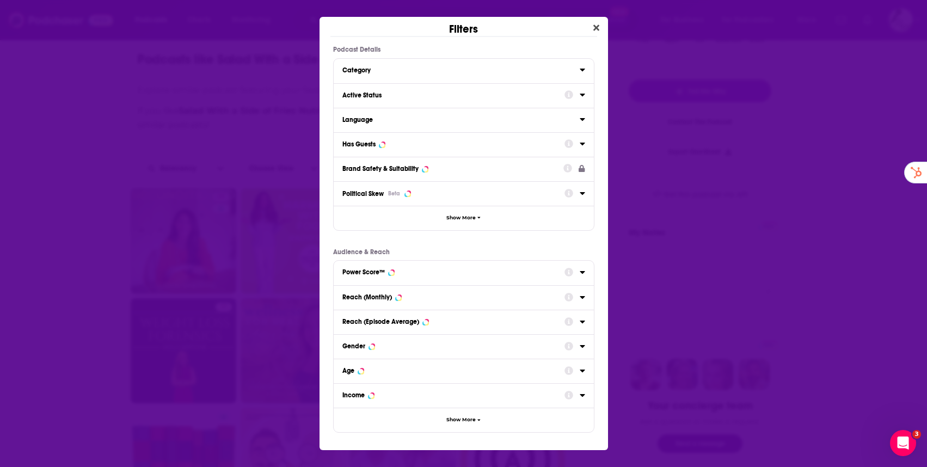
click at [576, 274] on div "Dialog" at bounding box center [575, 272] width 21 height 14
click at [580, 271] on icon "Dialog" at bounding box center [582, 272] width 5 height 9
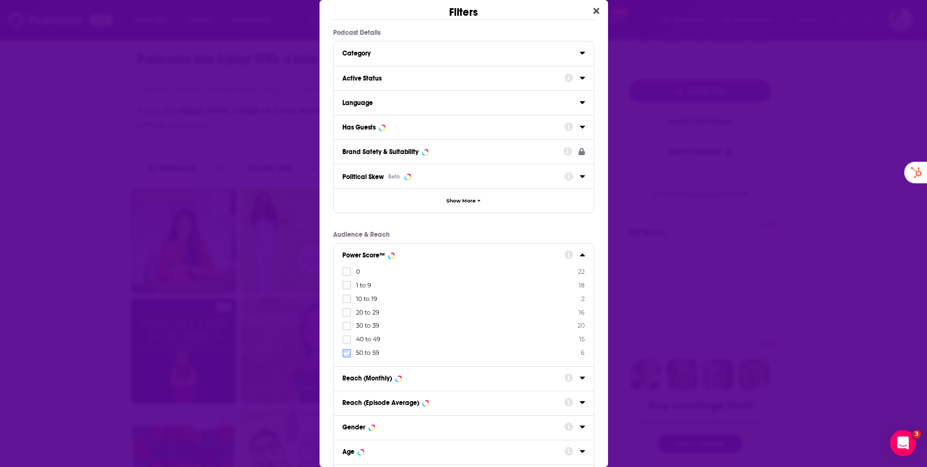
click at [348, 353] on icon "Dialog" at bounding box center [347, 353] width 7 height 7
click at [347, 356] on icon "Dialog" at bounding box center [347, 353] width 7 height 7
click at [347, 354] on icon "Dialog" at bounding box center [347, 353] width 7 height 7
click at [392, 78] on div "Active Status" at bounding box center [450, 79] width 215 height 8
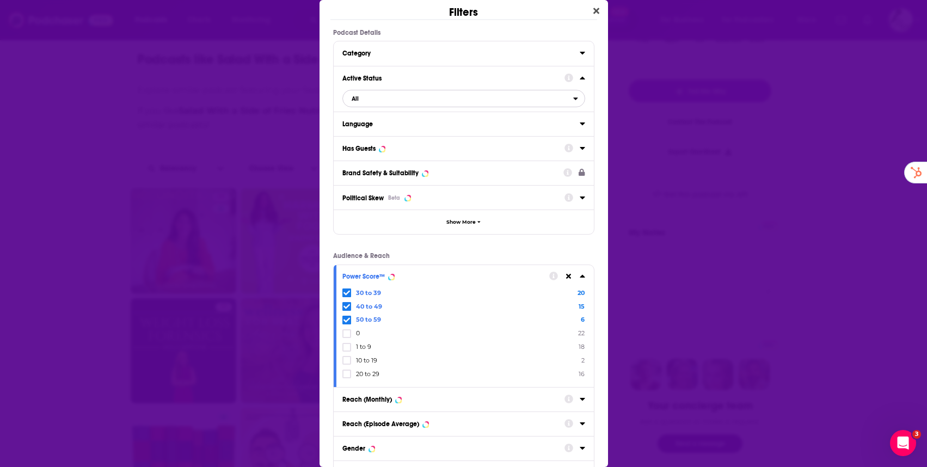
click at [358, 101] on span "All" at bounding box center [355, 99] width 7 height 6
click at [366, 136] on span "Active" at bounding box center [407, 134] width 119 height 6
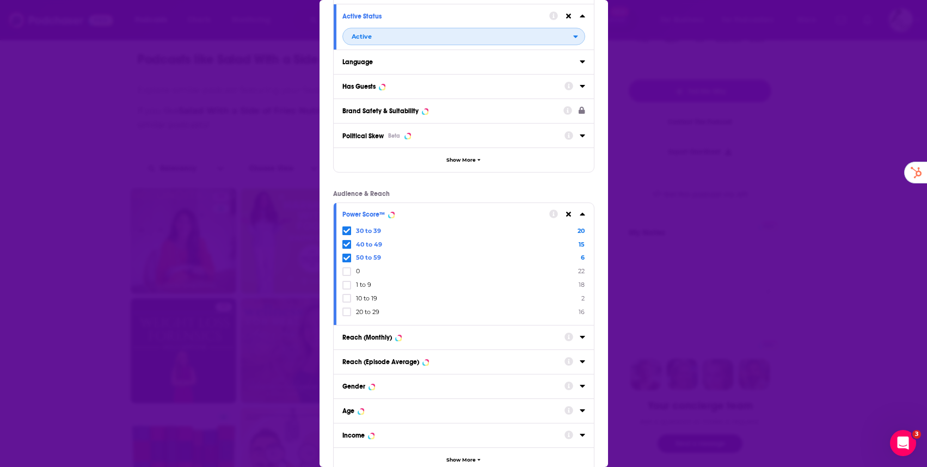
scroll to position [131, 0]
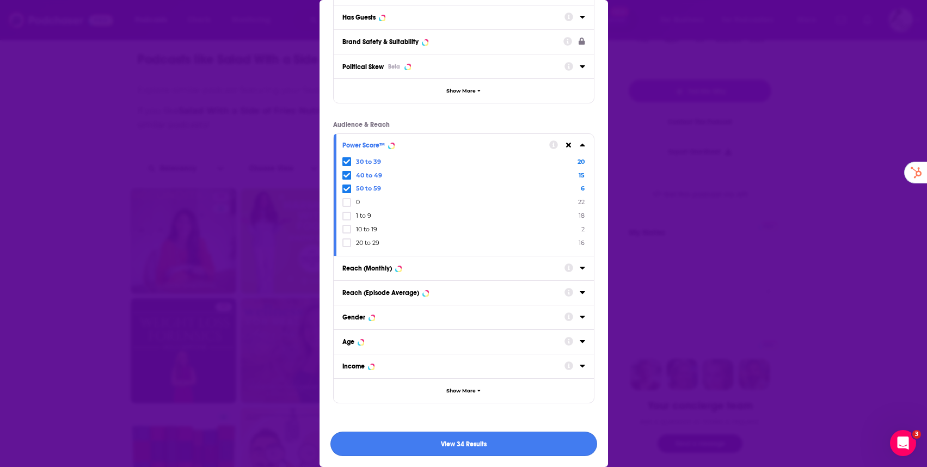
click at [474, 446] on button "View 34 Results" at bounding box center [464, 444] width 267 height 25
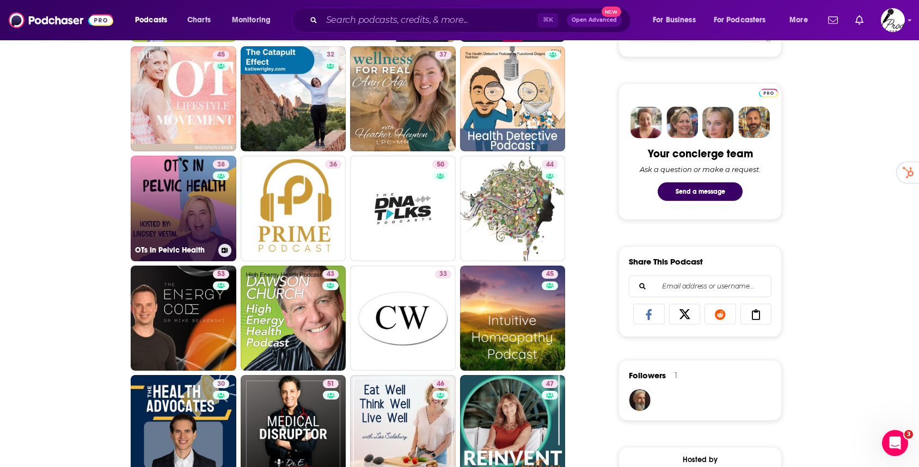
scroll to position [590, 0]
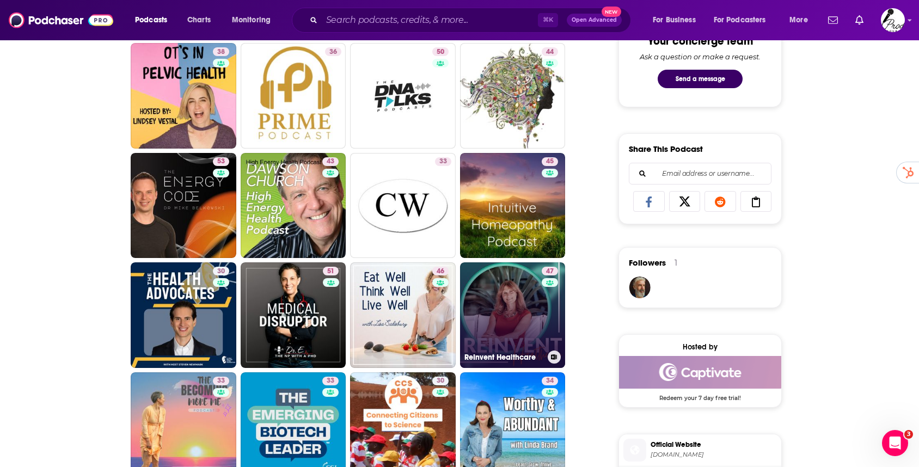
click at [519, 307] on link "47 ReInvent Healthcare" at bounding box center [513, 315] width 106 height 106
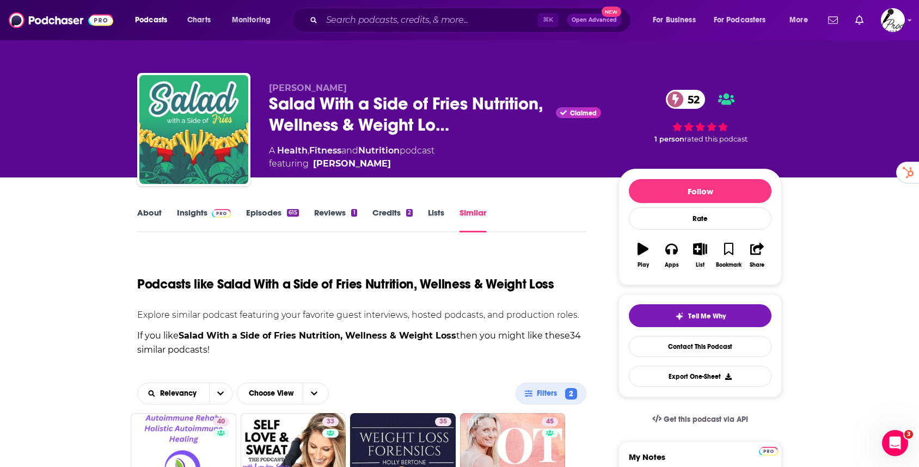
click at [472, 210] on link "Similar" at bounding box center [473, 219] width 27 height 25
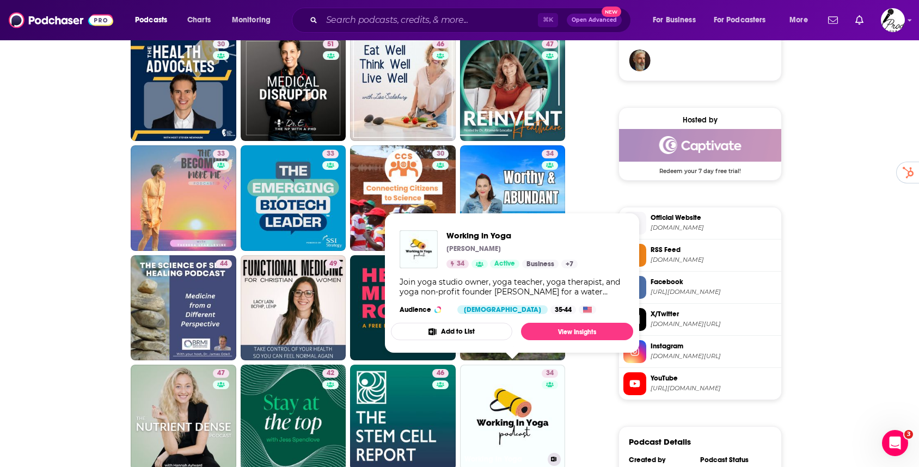
scroll to position [767, 0]
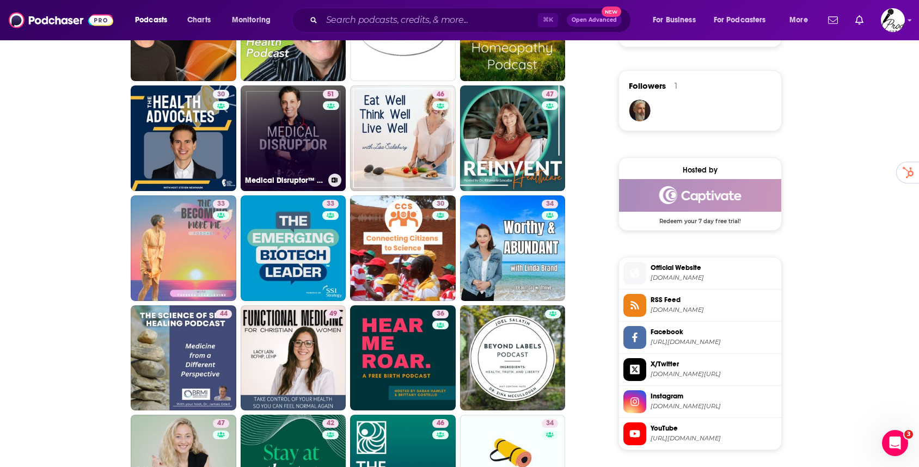
click at [297, 121] on link "51 Medical Disruptor™ by Dr. E" at bounding box center [294, 138] width 106 height 106
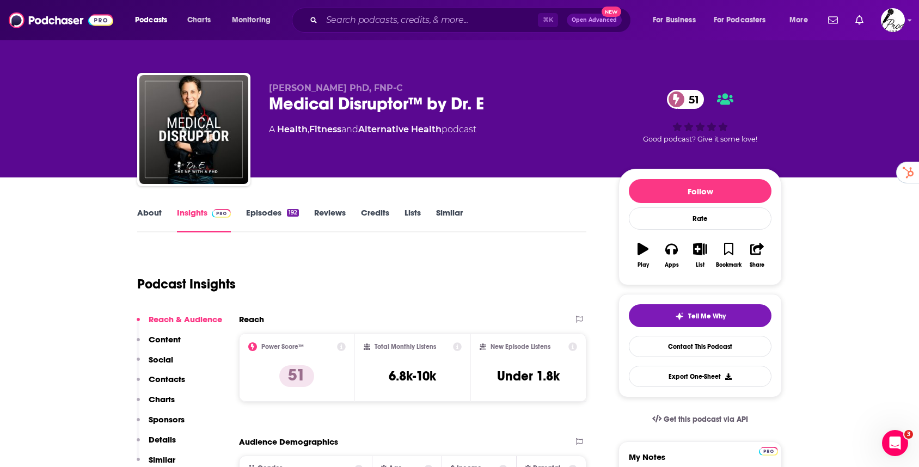
click at [266, 215] on link "Episodes 192" at bounding box center [272, 219] width 53 height 25
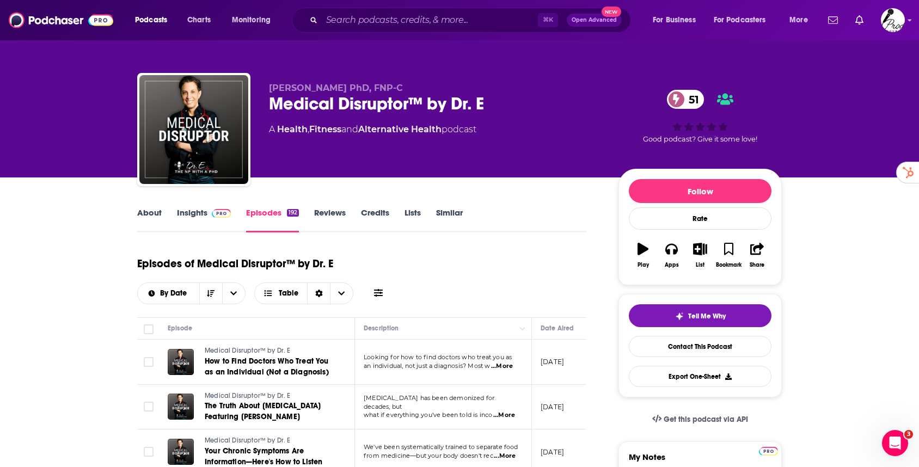
click at [194, 212] on link "Insights" at bounding box center [204, 219] width 54 height 25
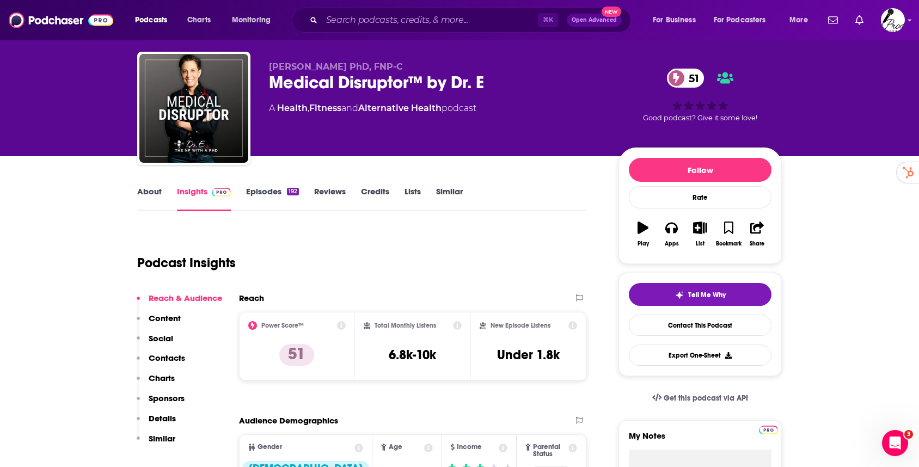
scroll to position [219, 0]
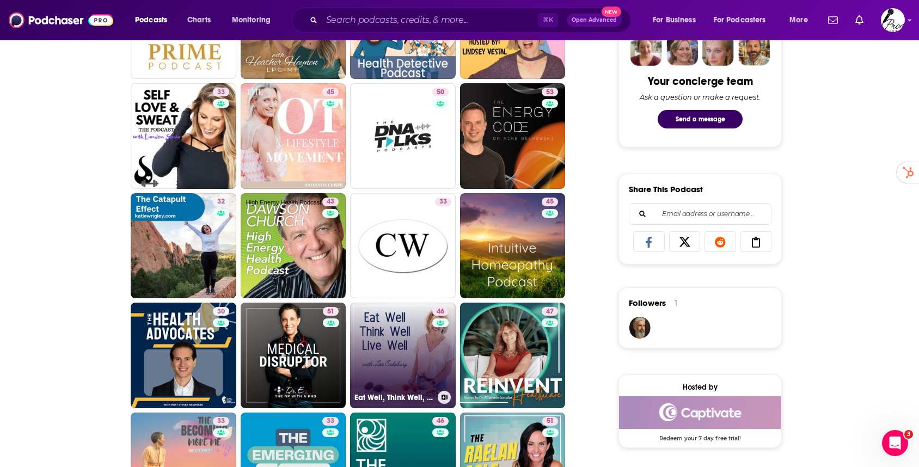
scroll to position [447, 0]
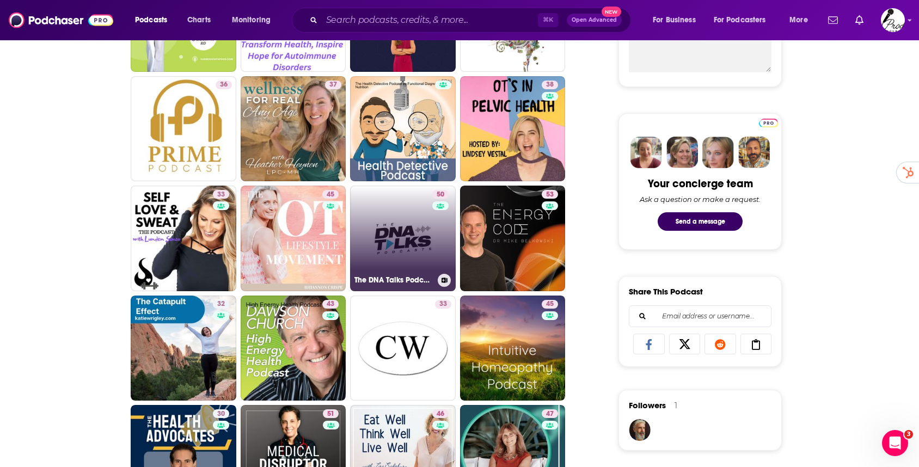
click at [400, 231] on link "50 The DNA Talks Podcast" at bounding box center [403, 239] width 106 height 106
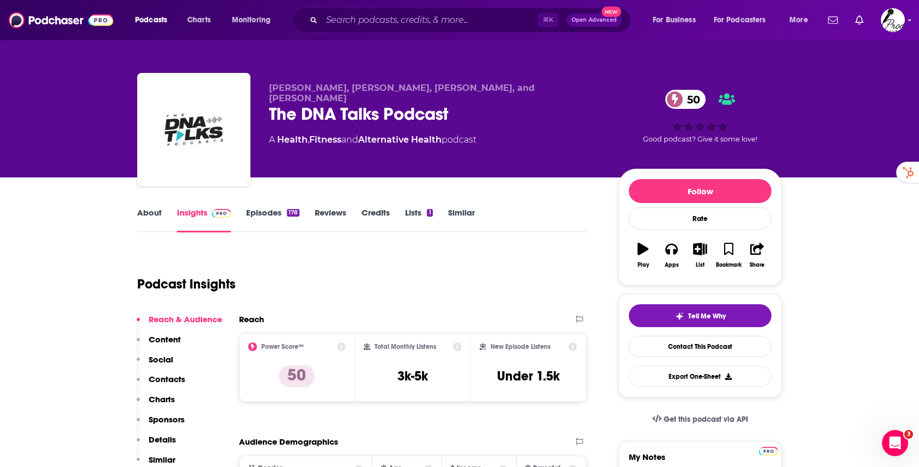
click at [279, 213] on link "Episodes 178" at bounding box center [272, 219] width 53 height 25
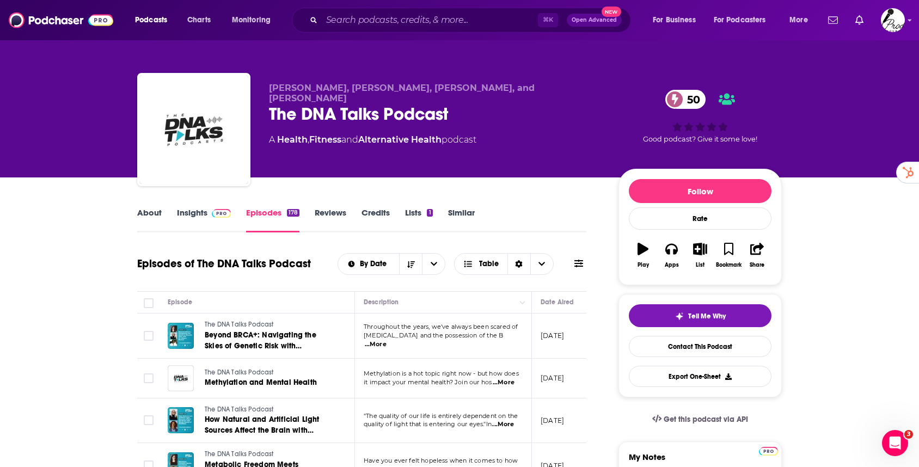
click at [194, 217] on link "Insights" at bounding box center [204, 219] width 54 height 25
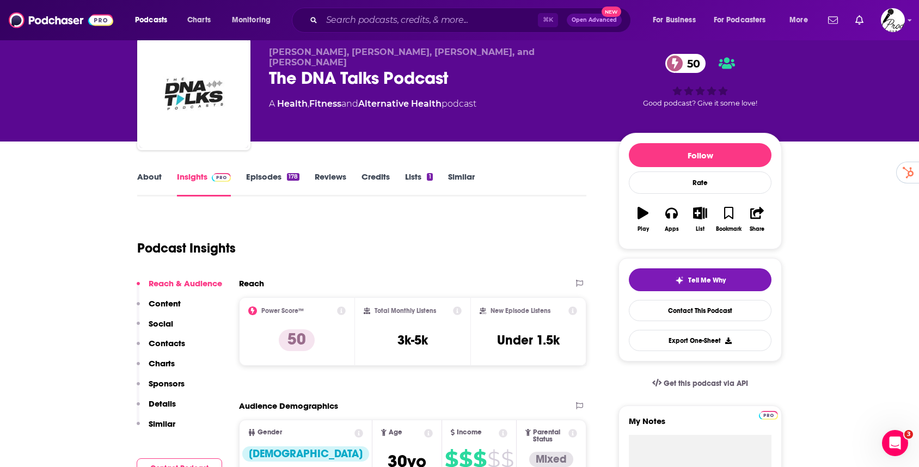
click at [155, 326] on p "Social" at bounding box center [161, 324] width 25 height 10
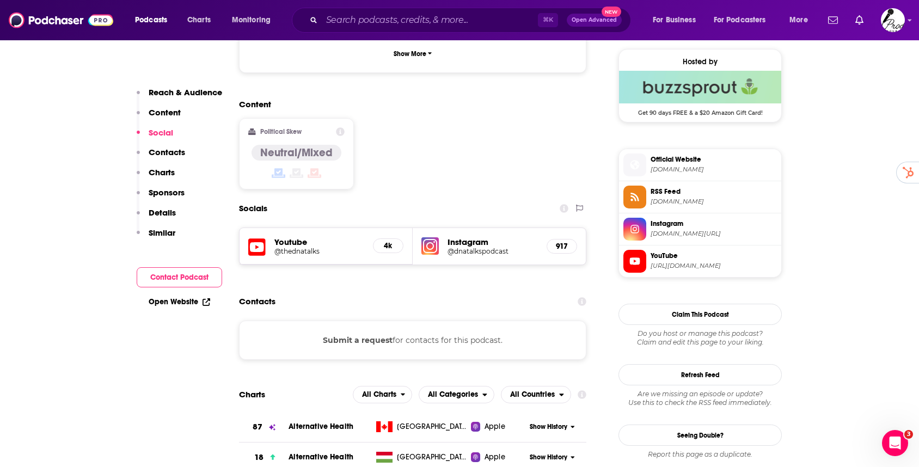
scroll to position [792, 0]
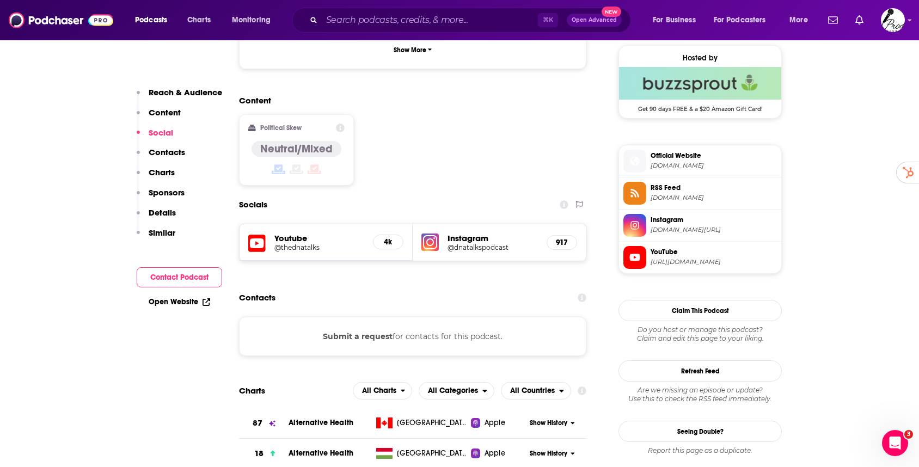
click at [291, 224] on div "Youtube @thednatalks 4k" at bounding box center [326, 242] width 173 height 36
click at [293, 233] on h5 "Youtube" at bounding box center [319, 238] width 90 height 10
drag, startPoint x: 157, startPoint y: 134, endPoint x: 162, endPoint y: 136, distance: 5.9
click at [157, 134] on p "Social" at bounding box center [161, 132] width 25 height 10
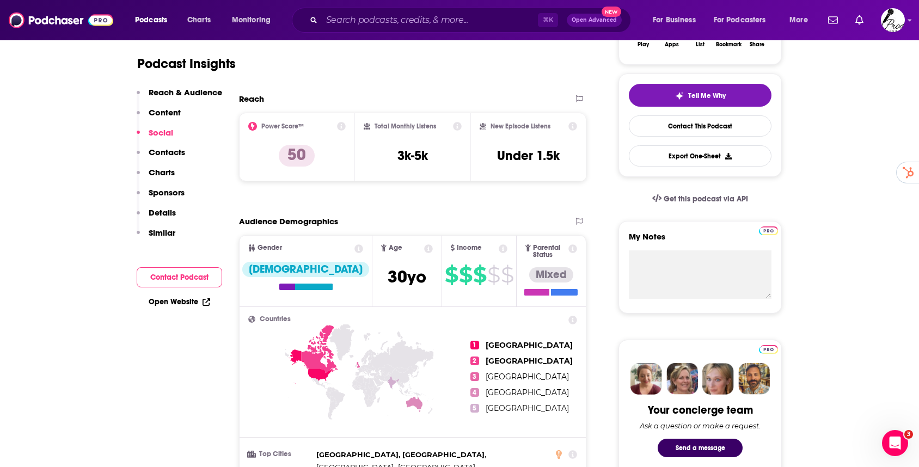
scroll to position [0, 0]
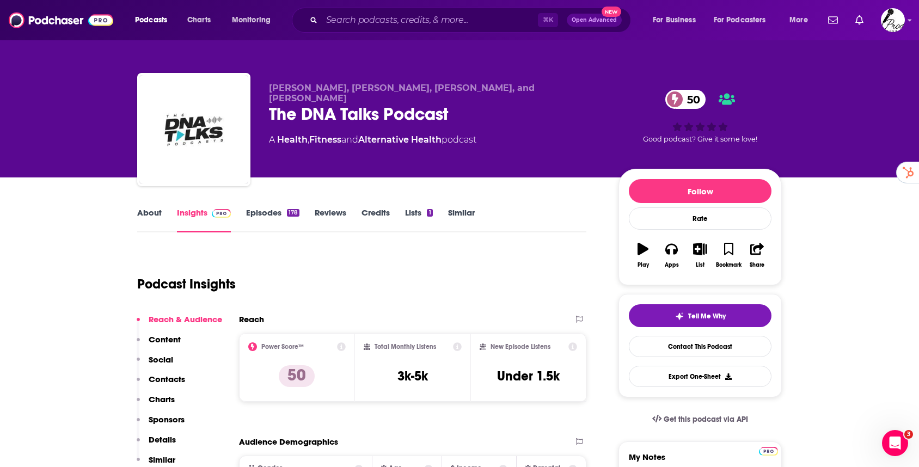
click at [261, 219] on link "Episodes 178" at bounding box center [272, 219] width 53 height 25
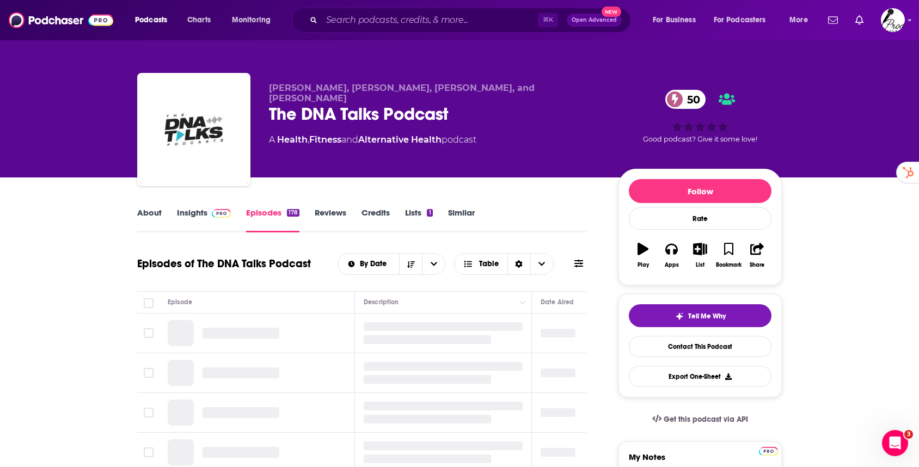
click at [339, 214] on link "Reviews" at bounding box center [331, 219] width 32 height 25
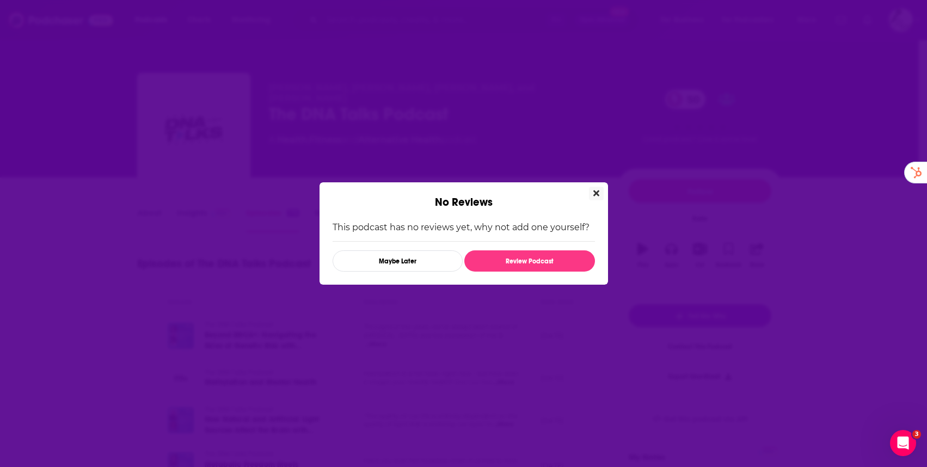
click at [597, 190] on icon "Close" at bounding box center [597, 193] width 6 height 9
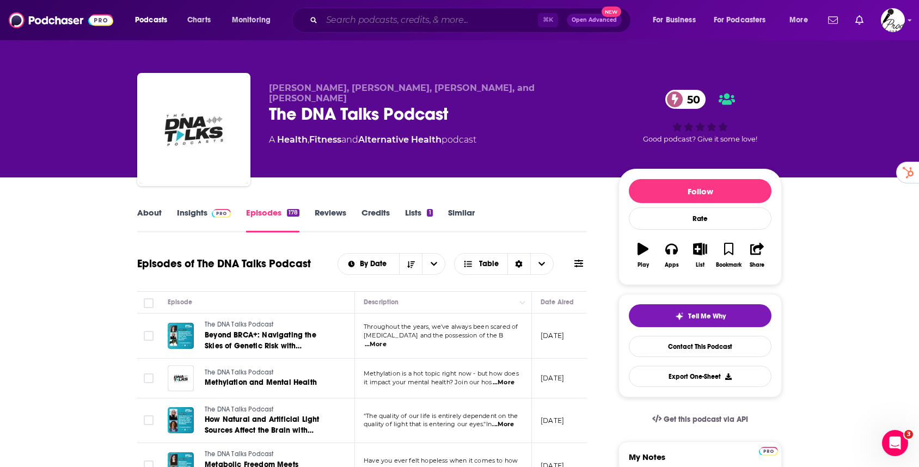
click at [371, 17] on input "Search podcasts, credits, & more..." at bounding box center [430, 19] width 216 height 17
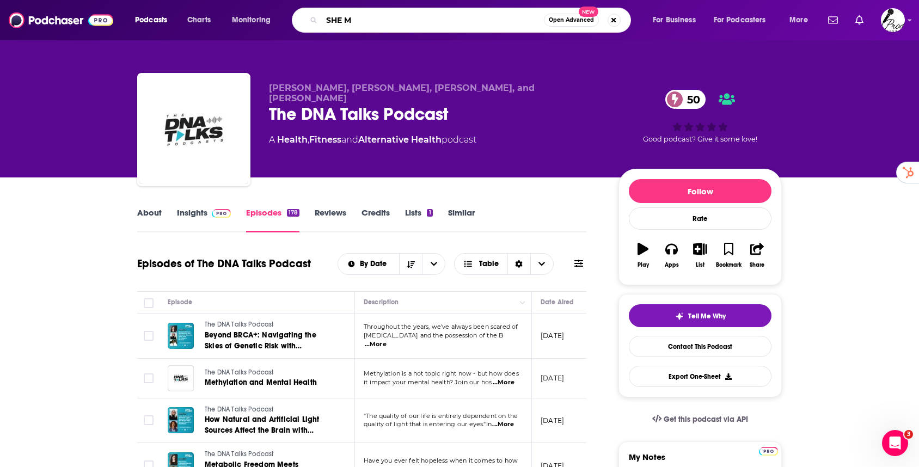
type input "SHE MD"
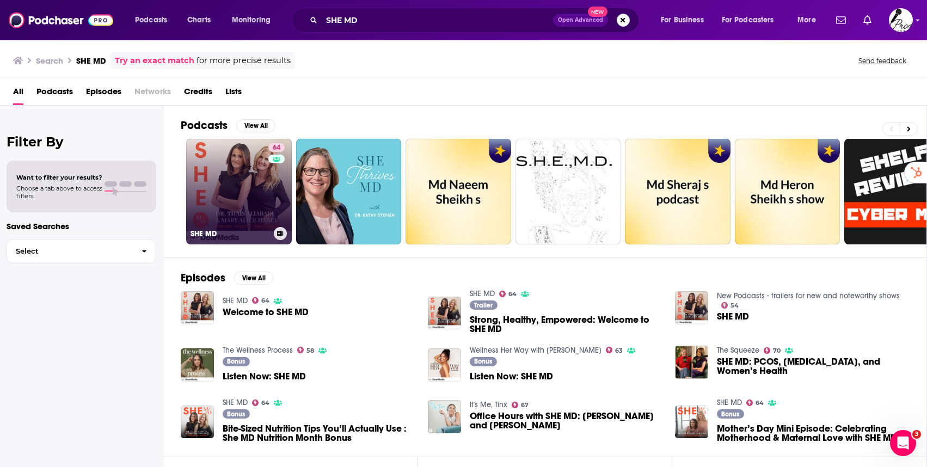
click at [227, 187] on link "64 SHE MD" at bounding box center [239, 192] width 106 height 106
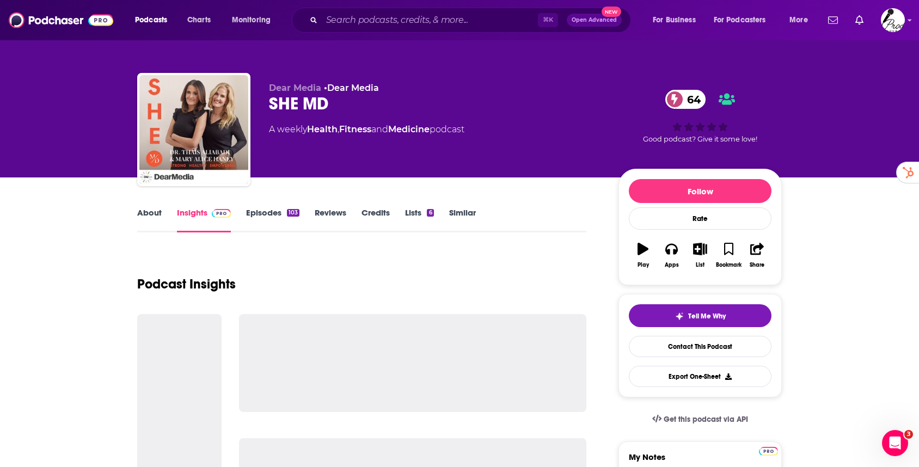
click at [455, 215] on link "Similar" at bounding box center [462, 219] width 27 height 25
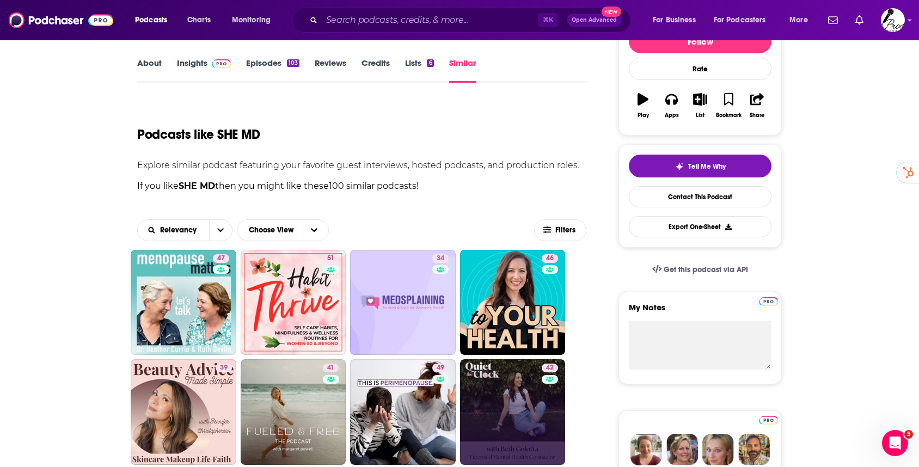
scroll to position [295, 0]
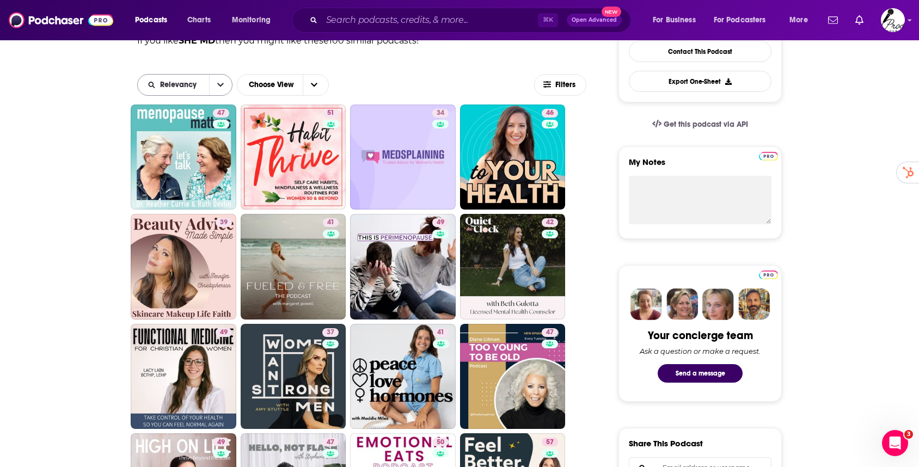
click at [221, 87] on icon "open menu" at bounding box center [220, 85] width 7 height 8
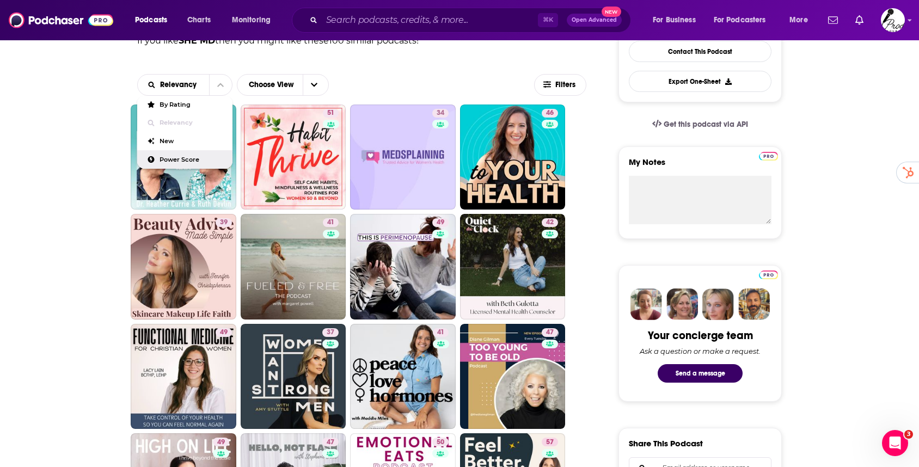
click at [178, 157] on span "Power Score" at bounding box center [192, 160] width 64 height 6
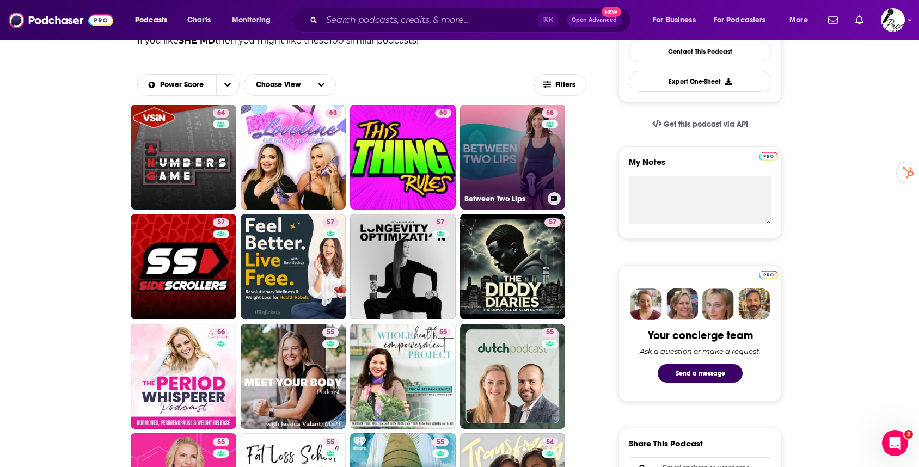
click at [540, 150] on link "58 Between Two Lips" at bounding box center [513, 158] width 106 height 106
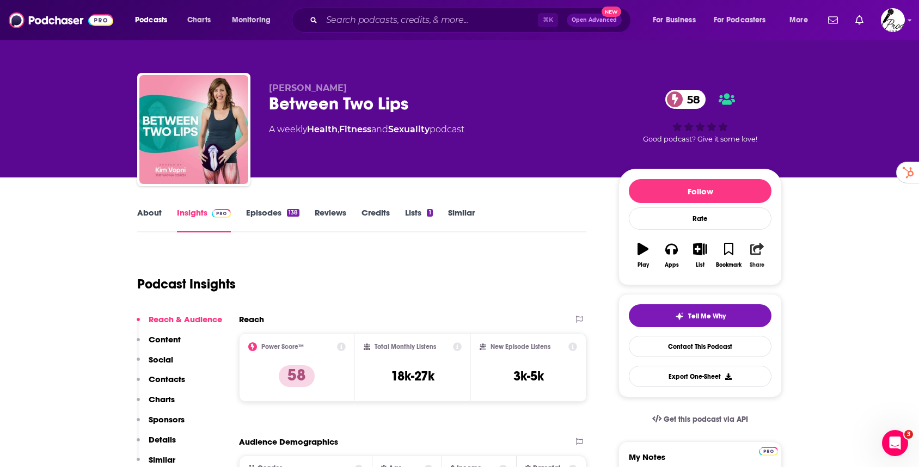
click at [755, 258] on button "Share" at bounding box center [757, 255] width 28 height 39
click at [852, 305] on icon "Show Share dropdown" at bounding box center [851, 305] width 22 height 9
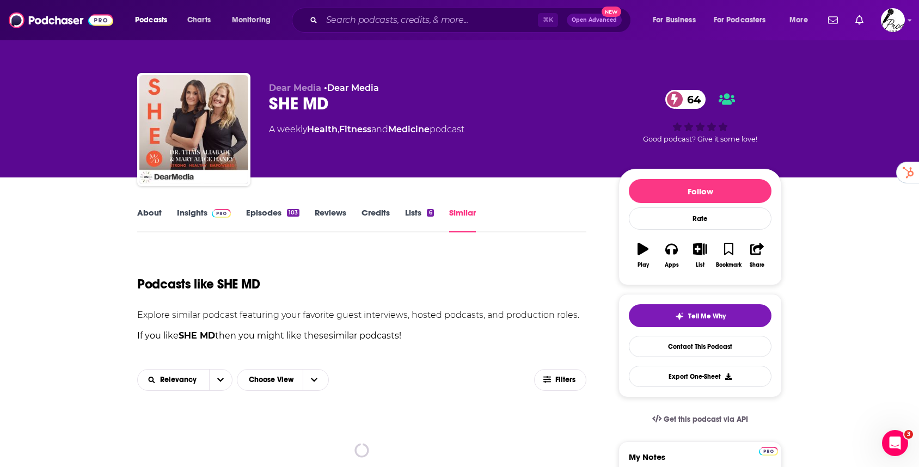
click at [466, 217] on link "Similar" at bounding box center [462, 219] width 27 height 25
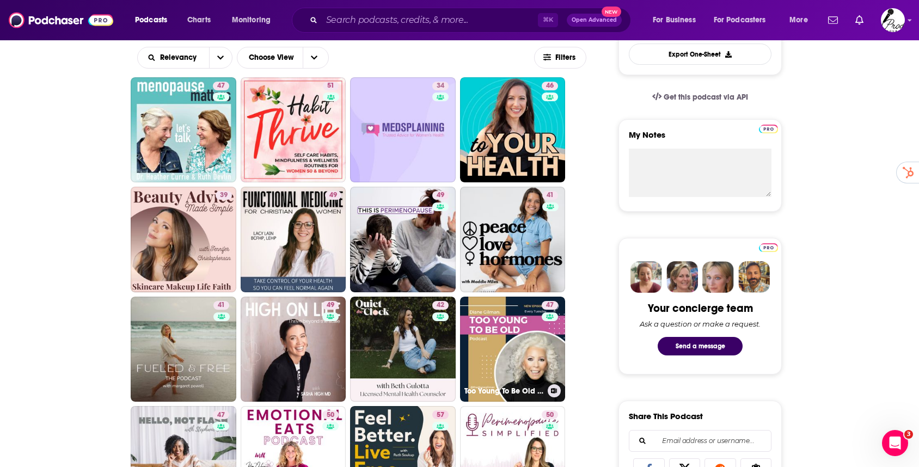
scroll to position [358, 0]
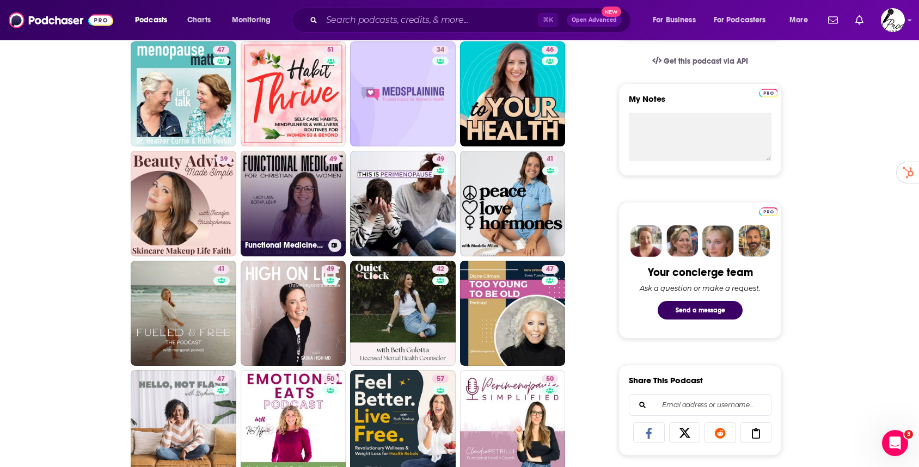
click at [286, 176] on link "49 Functional Medicine for Christian Women | natural medicine, hormones, bloati…" at bounding box center [294, 204] width 106 height 106
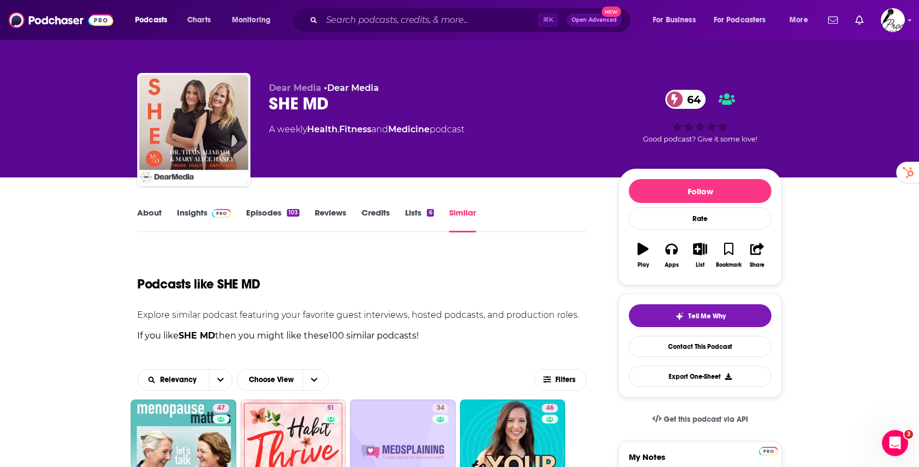
click at [197, 213] on link "Insights" at bounding box center [204, 219] width 54 height 25
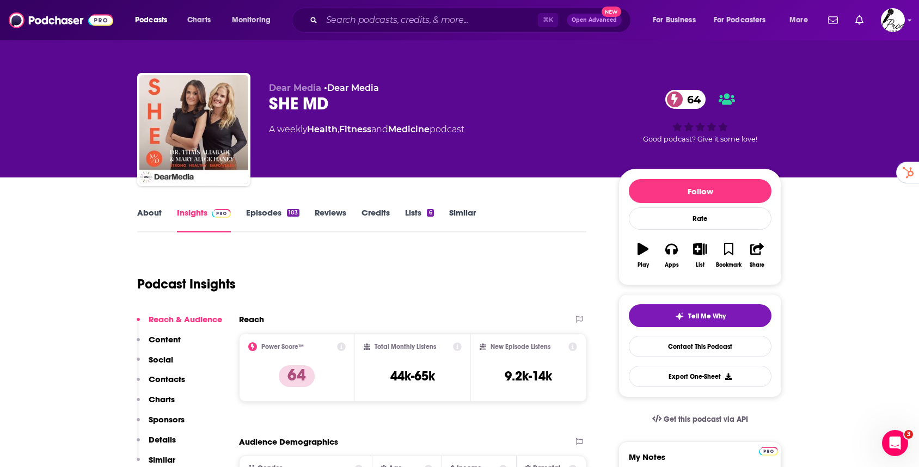
click at [451, 211] on link "Similar" at bounding box center [462, 219] width 27 height 25
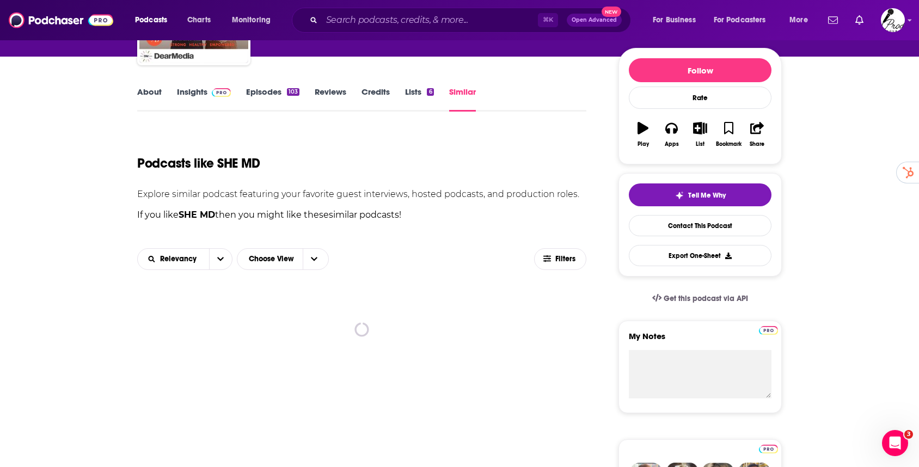
scroll to position [280, 0]
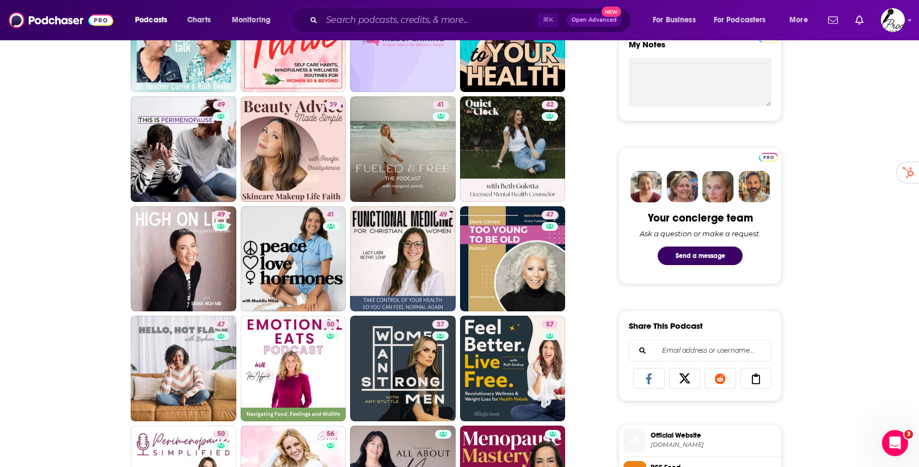
scroll to position [448, 0]
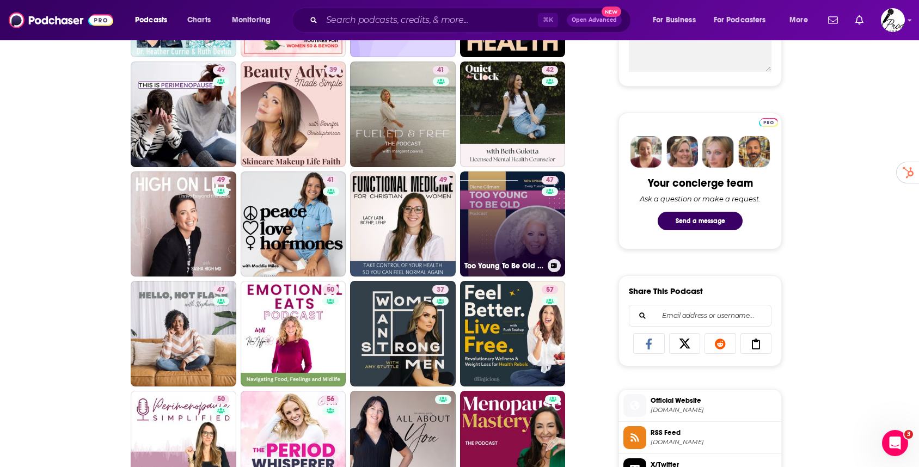
click at [513, 244] on link "47 Too Young To Be Old with [PERSON_NAME], The Queen of Jeans" at bounding box center [513, 225] width 106 height 106
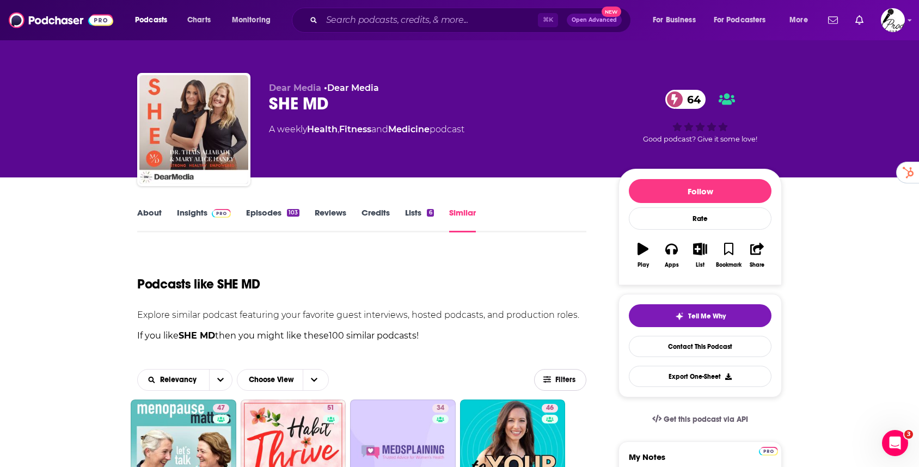
click at [548, 380] on icon "button" at bounding box center [547, 379] width 8 height 7
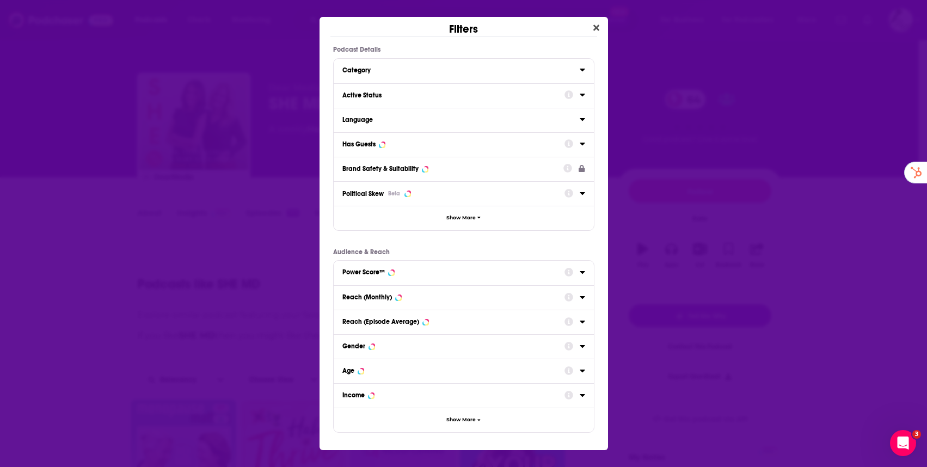
click at [412, 321] on div "Reach (Episode Average)" at bounding box center [381, 322] width 77 height 8
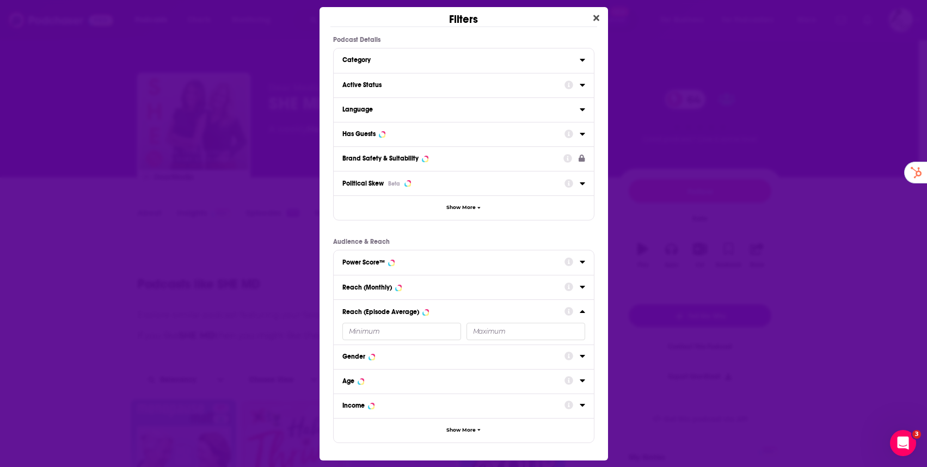
click at [407, 332] on input "Dialog" at bounding box center [402, 331] width 119 height 17
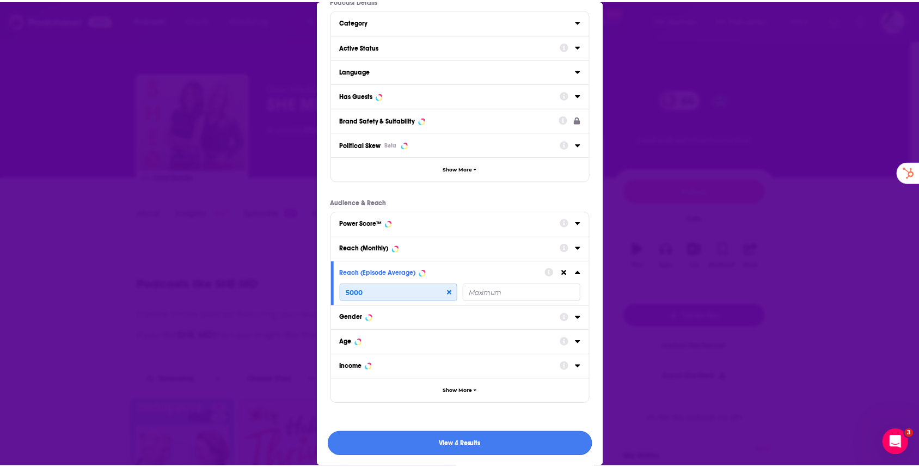
scroll to position [33, 0]
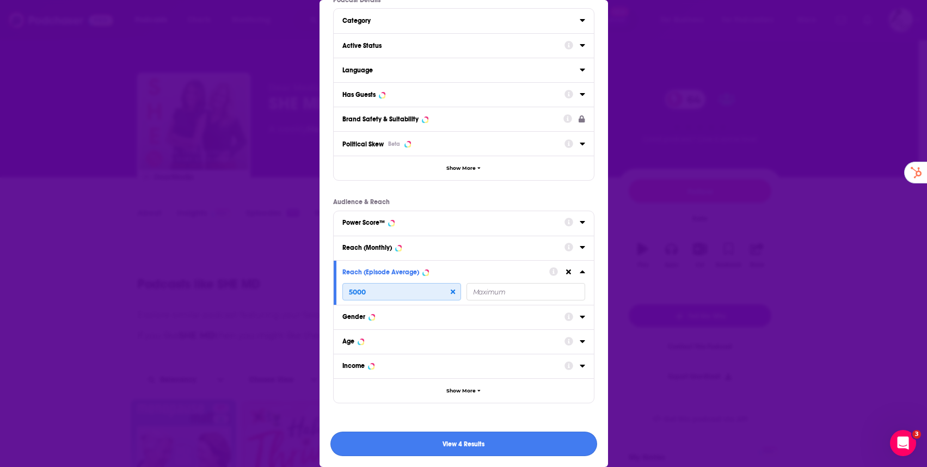
type input "5000"
click at [485, 445] on button "View 4 Results" at bounding box center [464, 444] width 267 height 25
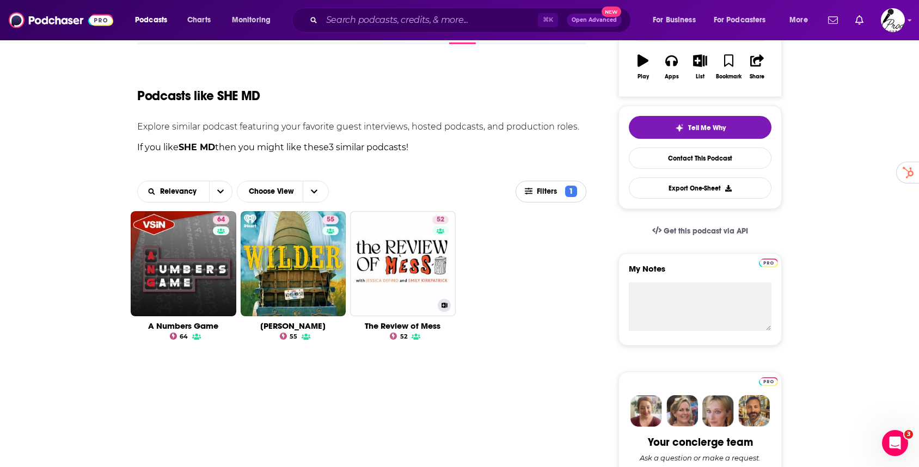
scroll to position [230, 0]
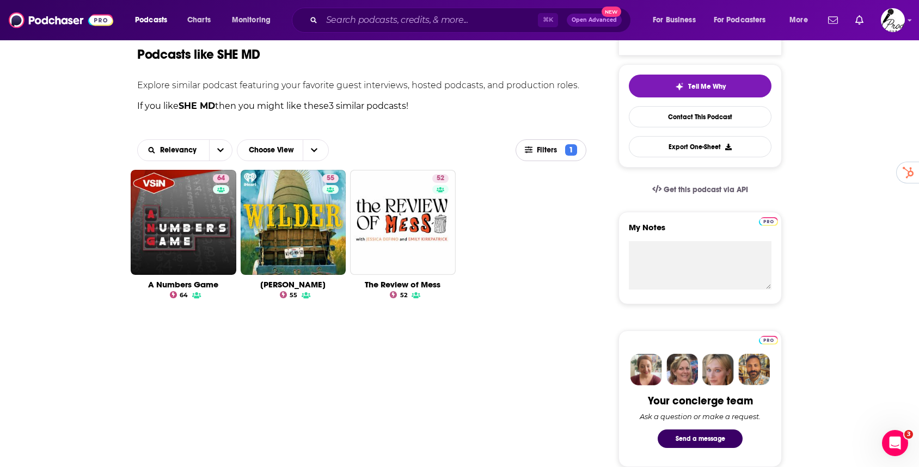
click at [530, 149] on icon "button" at bounding box center [529, 149] width 8 height 7
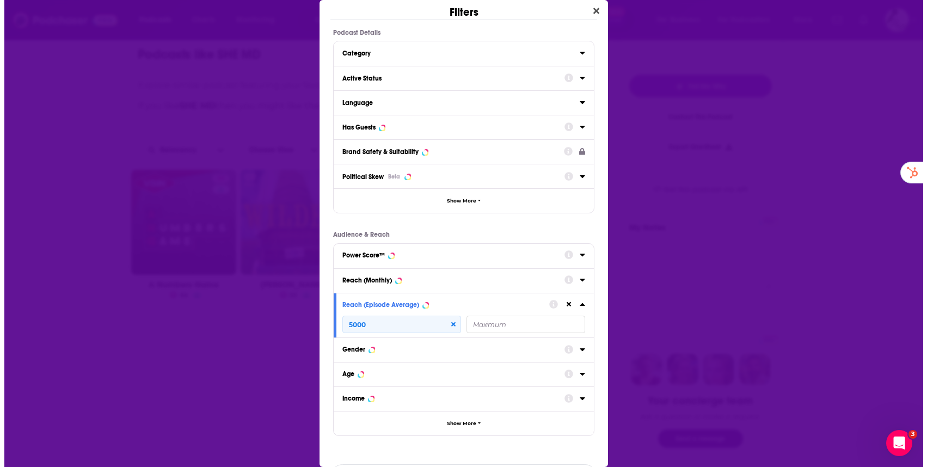
scroll to position [0, 0]
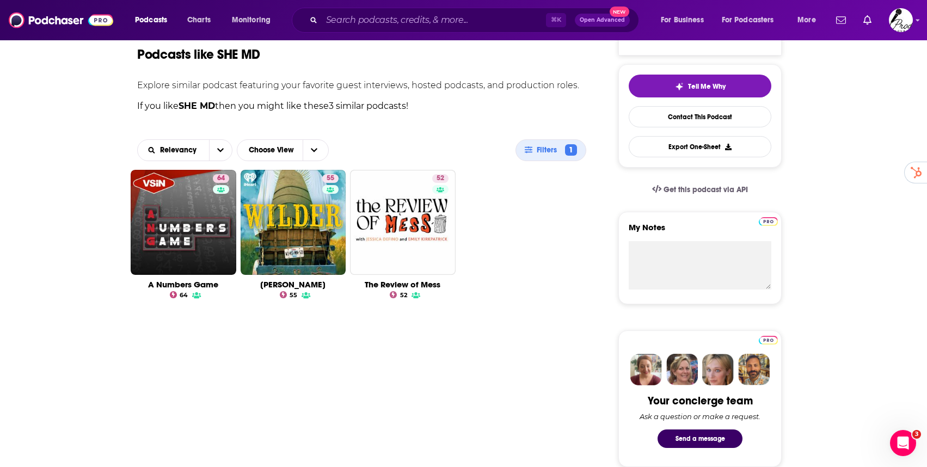
drag, startPoint x: 242, startPoint y: 343, endPoint x: 222, endPoint y: 305, distance: 43.4
click at [242, 343] on div "Filters Podcast Details Category Active Status Language Has Guests Brand Safety…" at bounding box center [463, 233] width 927 height 467
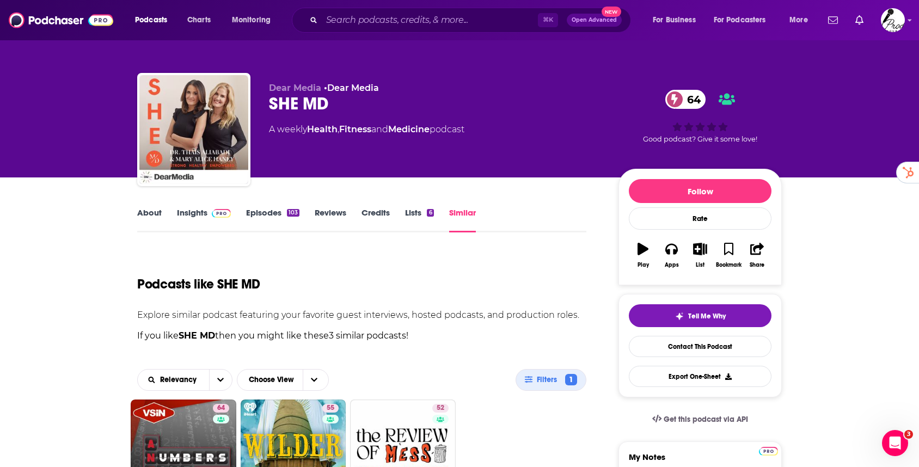
click at [201, 209] on link "Insights" at bounding box center [204, 219] width 54 height 25
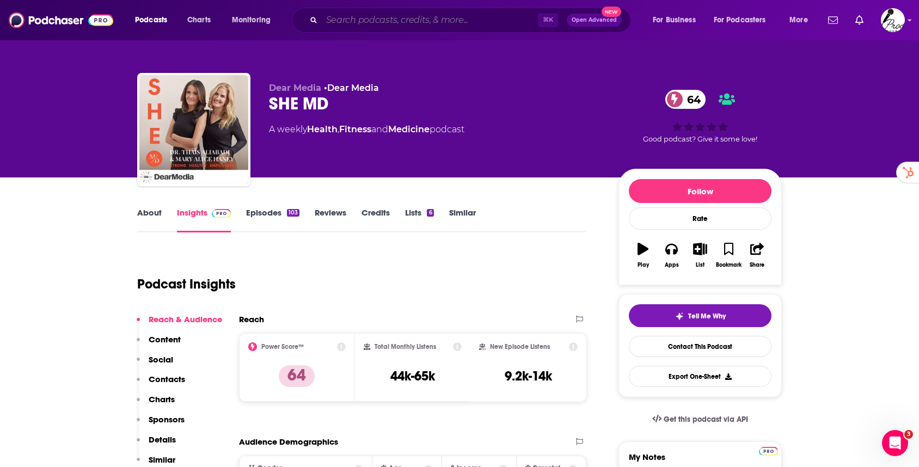
click at [401, 17] on input "Search podcasts, credits, & more..." at bounding box center [430, 19] width 216 height 17
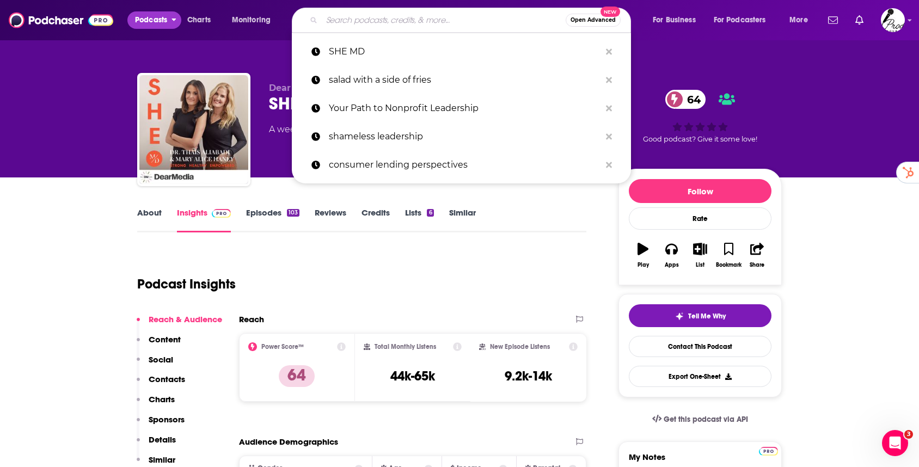
click at [152, 17] on span "Podcasts" at bounding box center [151, 20] width 32 height 15
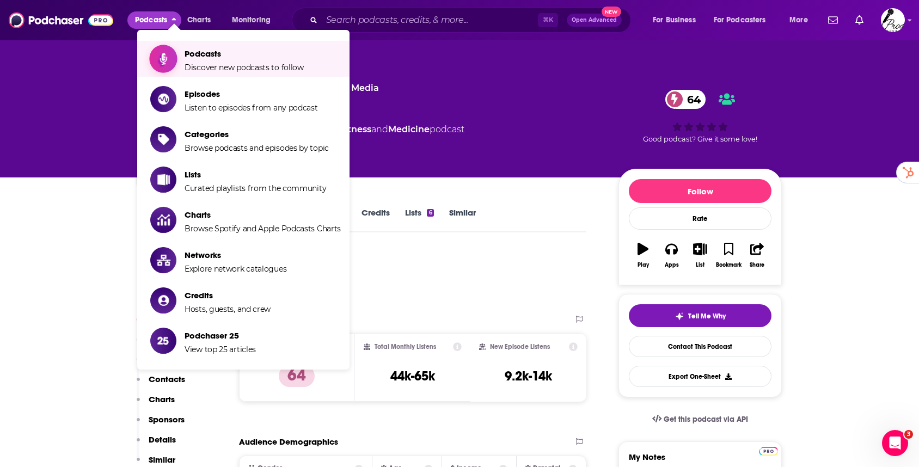
click at [210, 63] on span "Discover new podcasts to follow" at bounding box center [244, 68] width 119 height 10
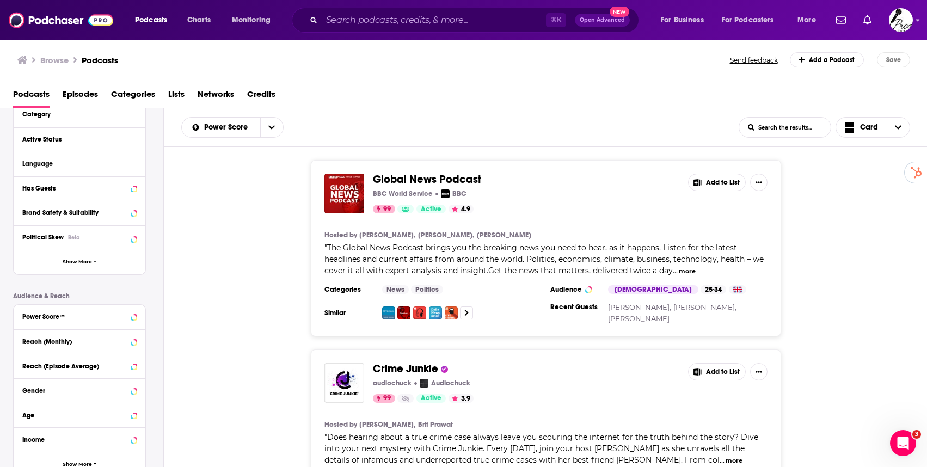
scroll to position [170, 0]
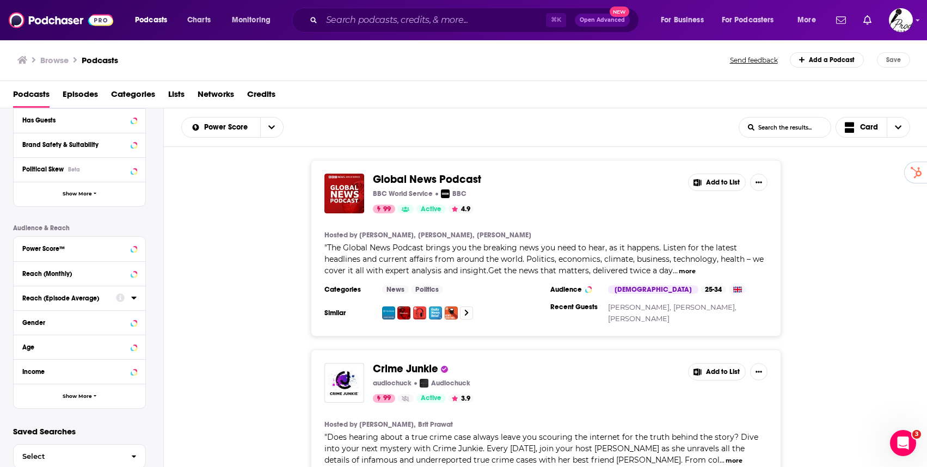
click at [94, 303] on button "Reach (Episode Average)" at bounding box center [69, 298] width 94 height 14
click at [52, 316] on input "number" at bounding box center [49, 317] width 54 height 17
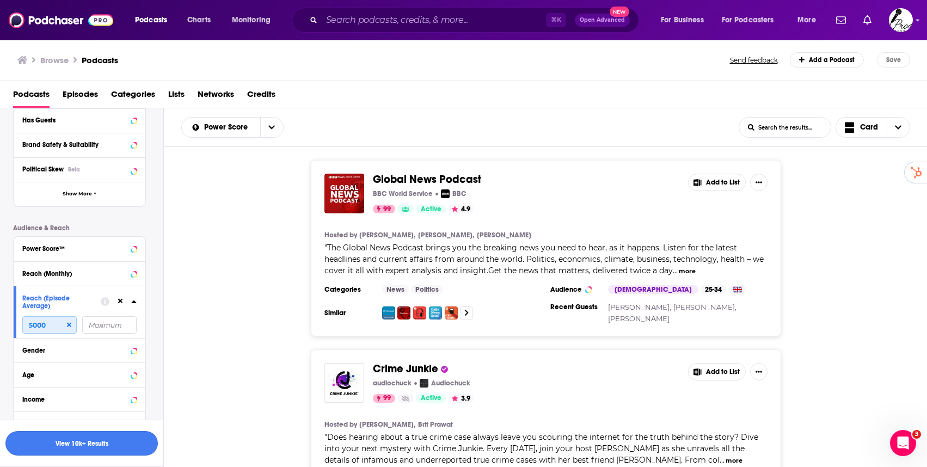
type input "5000"
click at [102, 442] on button "View 10k+ Results" at bounding box center [81, 443] width 152 height 25
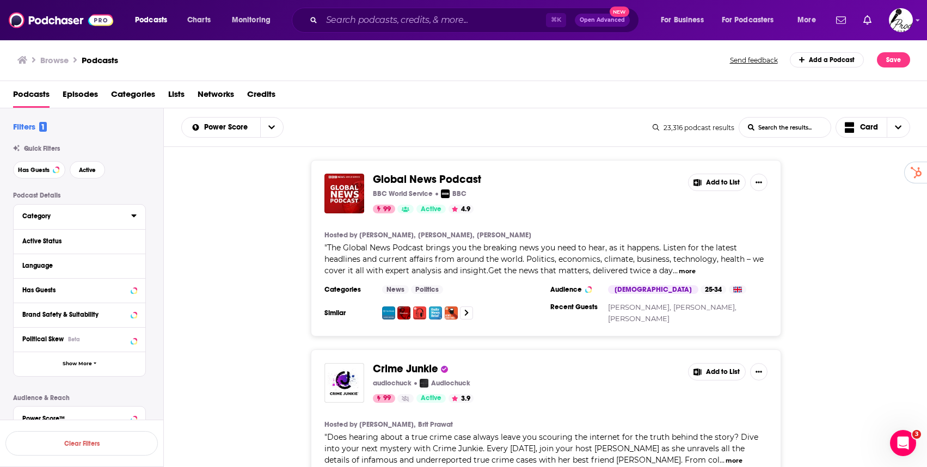
click at [133, 216] on icon at bounding box center [133, 216] width 5 height 3
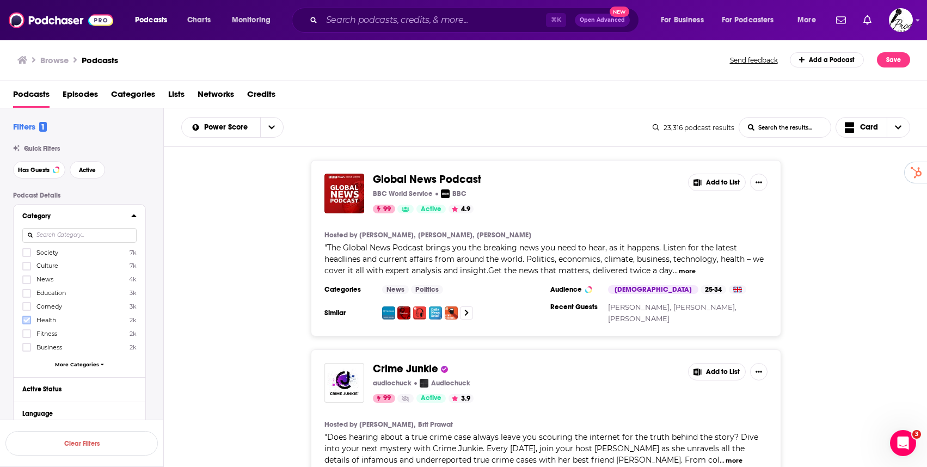
click at [25, 319] on icon at bounding box center [26, 320] width 7 height 7
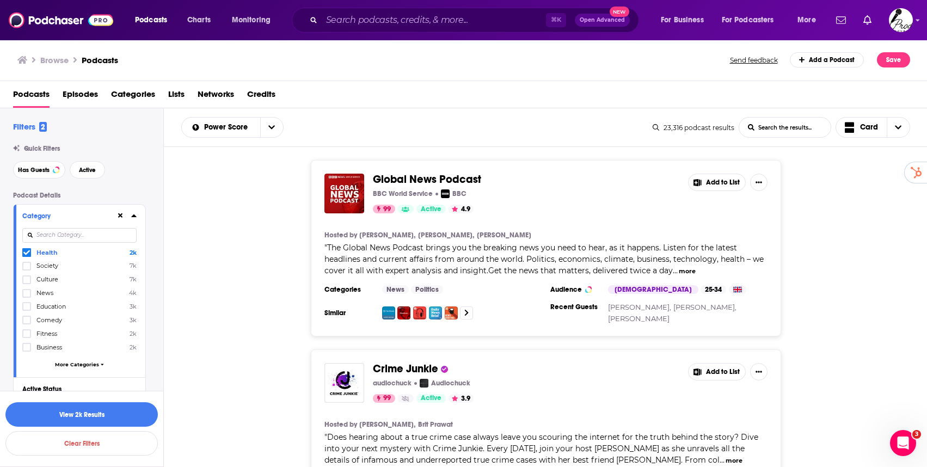
click at [88, 365] on span "More Categories" at bounding box center [77, 365] width 44 height 6
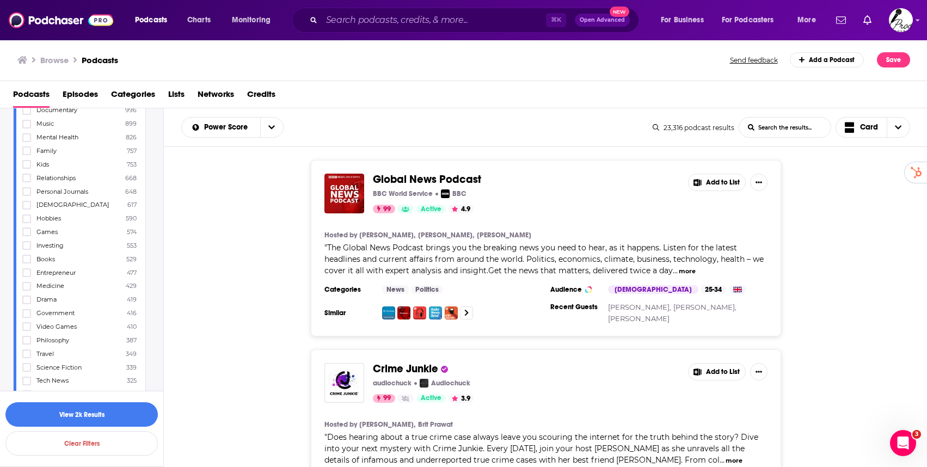
scroll to position [421, 0]
click at [28, 279] on icon at bounding box center [26, 277] width 7 height 7
click at [96, 416] on button "View 2k Results" at bounding box center [81, 414] width 152 height 25
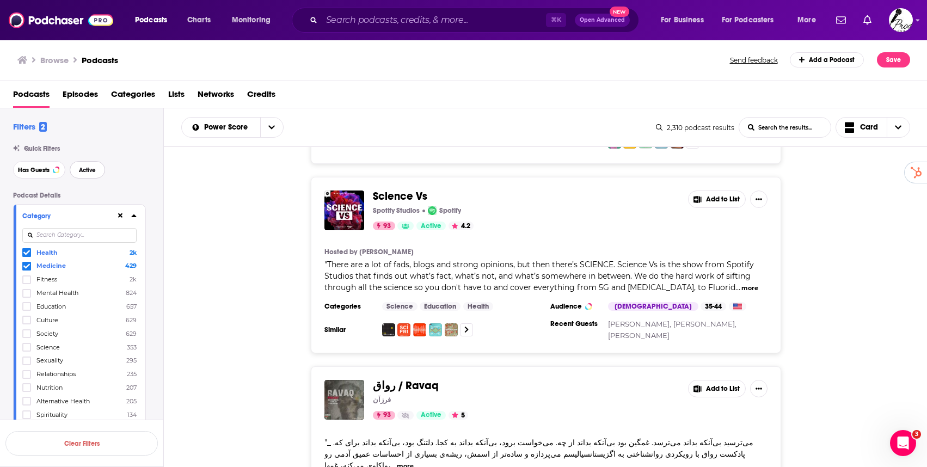
click at [90, 172] on span "Active" at bounding box center [87, 170] width 17 height 6
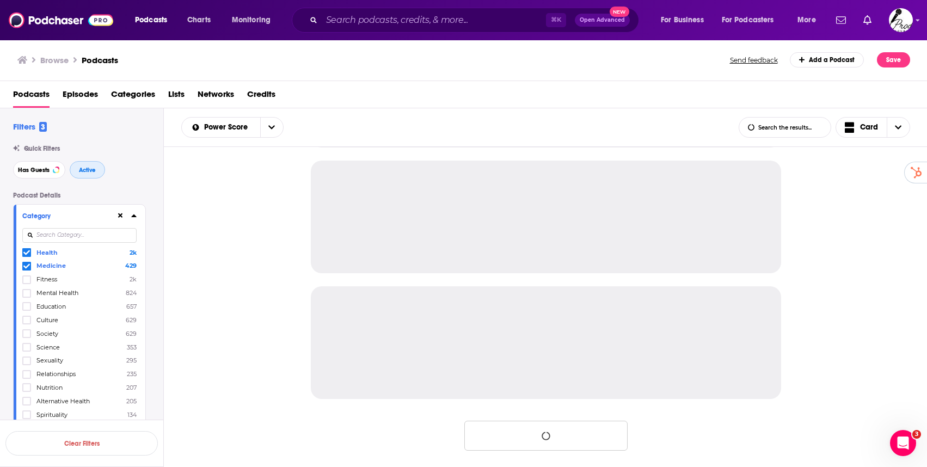
scroll to position [1006, 0]
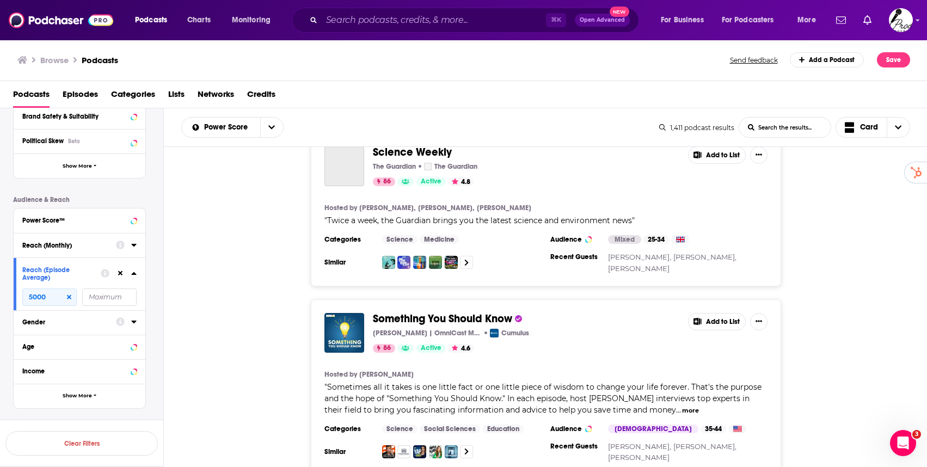
scroll to position [1828, 0]
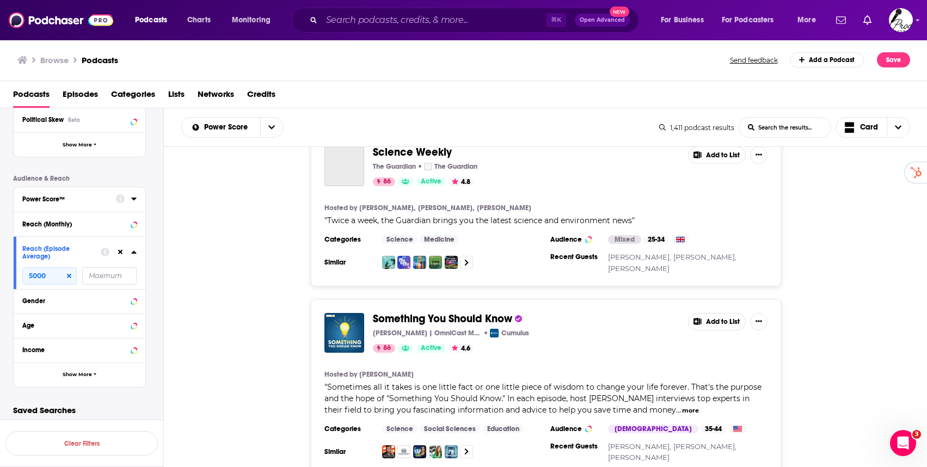
click at [132, 201] on icon at bounding box center [133, 198] width 5 height 9
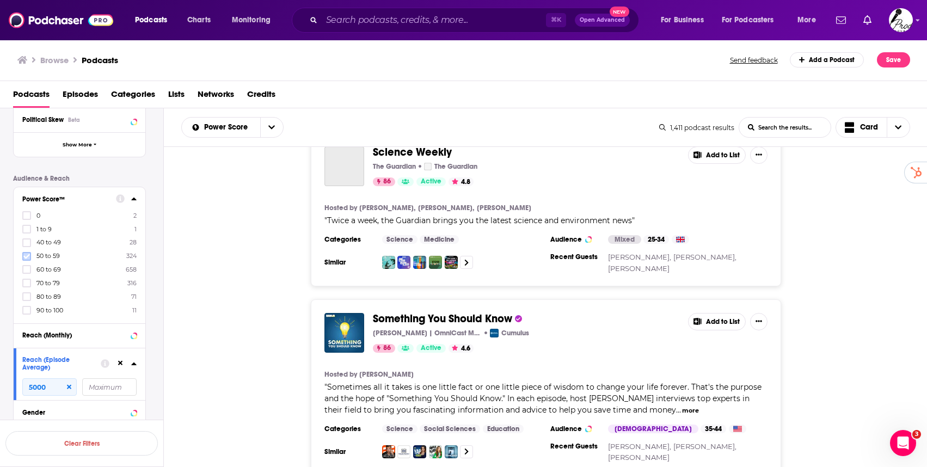
click at [27, 259] on icon at bounding box center [26, 256] width 7 height 7
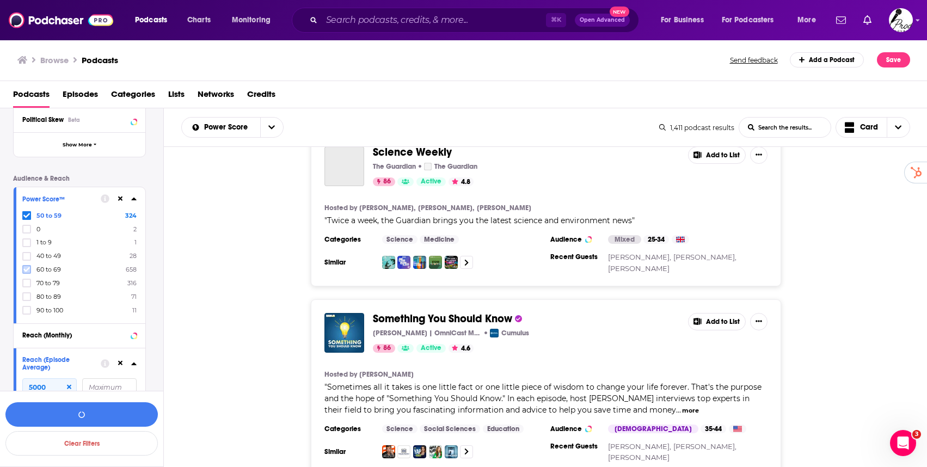
click at [28, 271] on icon at bounding box center [26, 269] width 7 height 7
click at [27, 283] on icon at bounding box center [26, 283] width 7 height 5
click at [134, 415] on button "View 1k Results" at bounding box center [81, 414] width 152 height 25
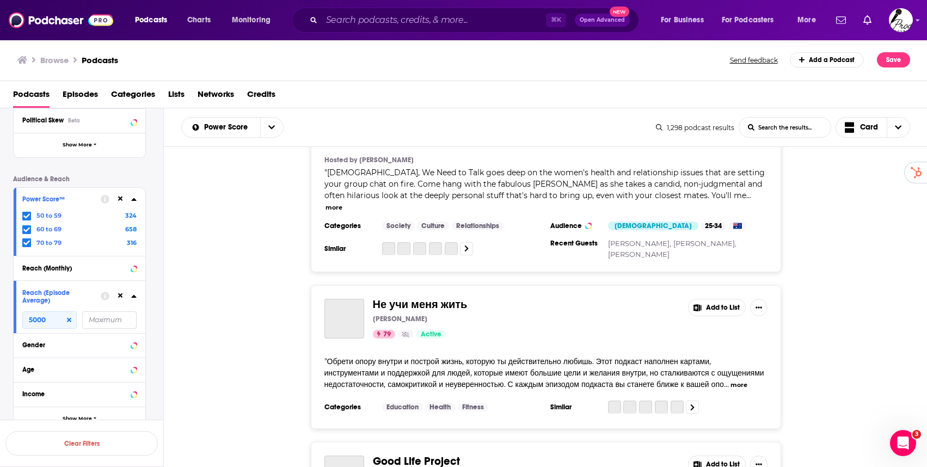
scroll to position [3352, 0]
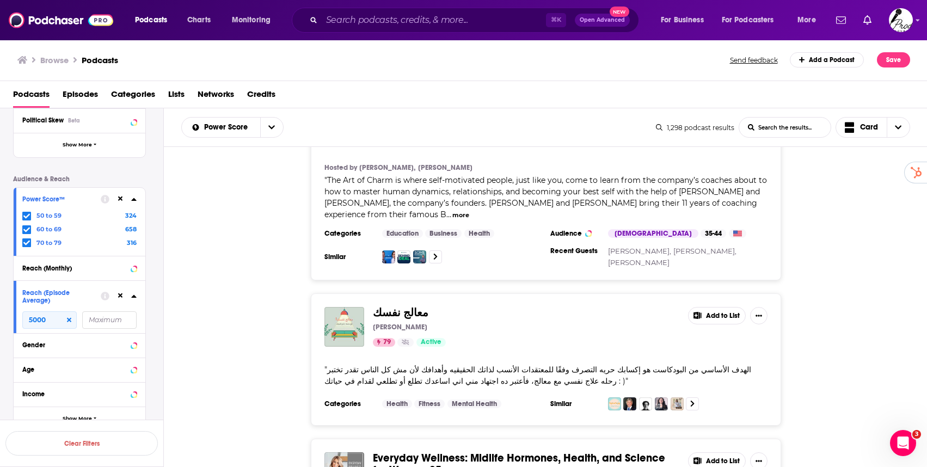
scroll to position [430, 0]
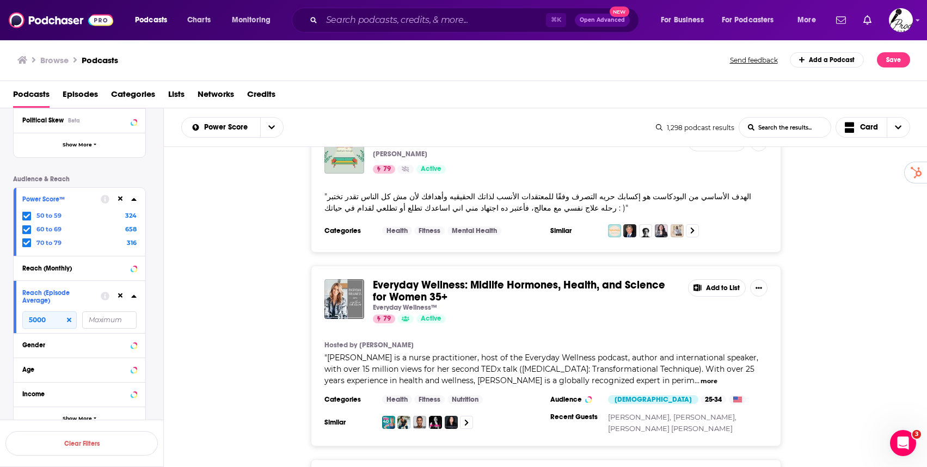
click at [729, 279] on button "Add to List" at bounding box center [717, 287] width 58 height 17
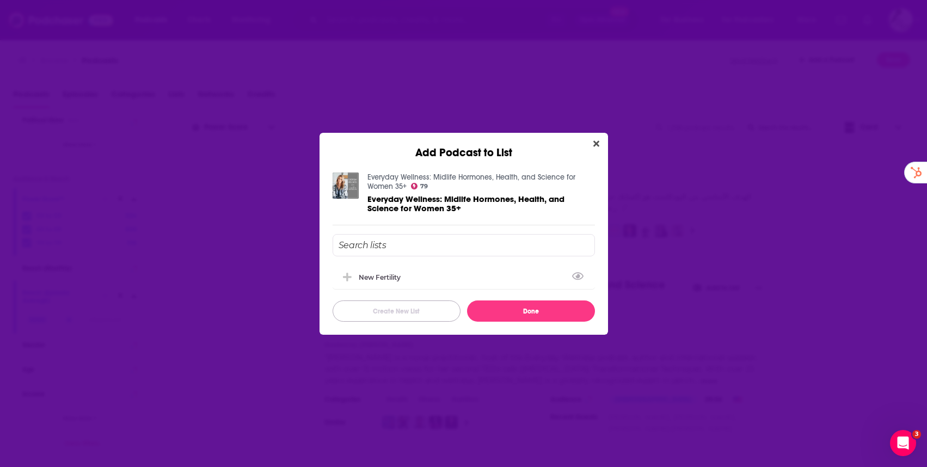
click at [400, 315] on button "Create New List" at bounding box center [397, 311] width 128 height 21
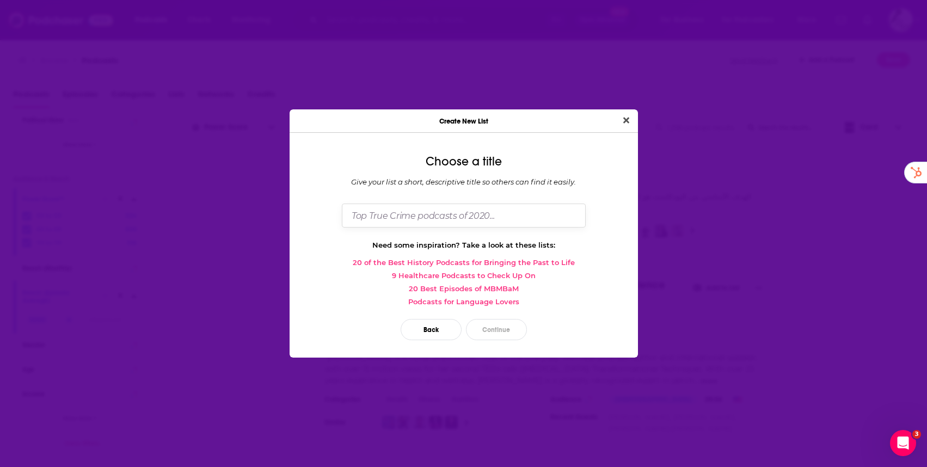
click at [465, 222] on input "Dialog" at bounding box center [464, 215] width 244 height 23
type input "Brand Partnerships"
click at [494, 328] on button "Continue" at bounding box center [496, 329] width 61 height 21
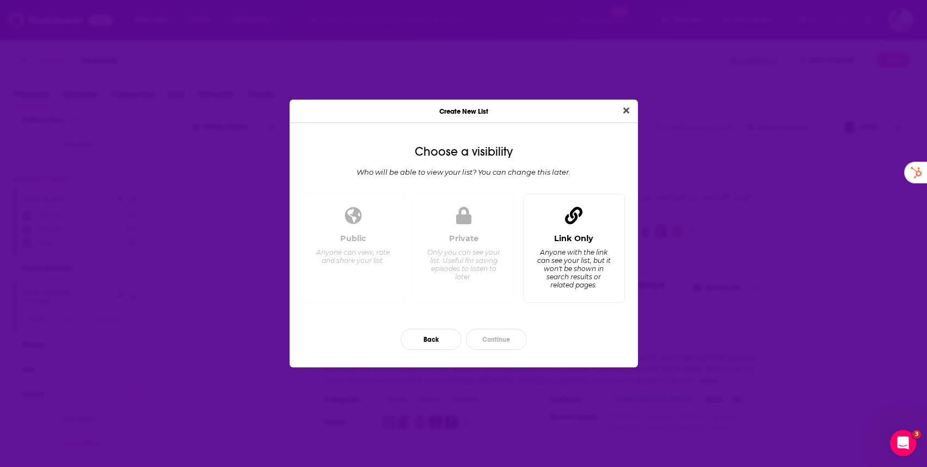
click at [565, 250] on div "Anyone with the link can see your list, but it won't be shown in search results…" at bounding box center [573, 268] width 75 height 41
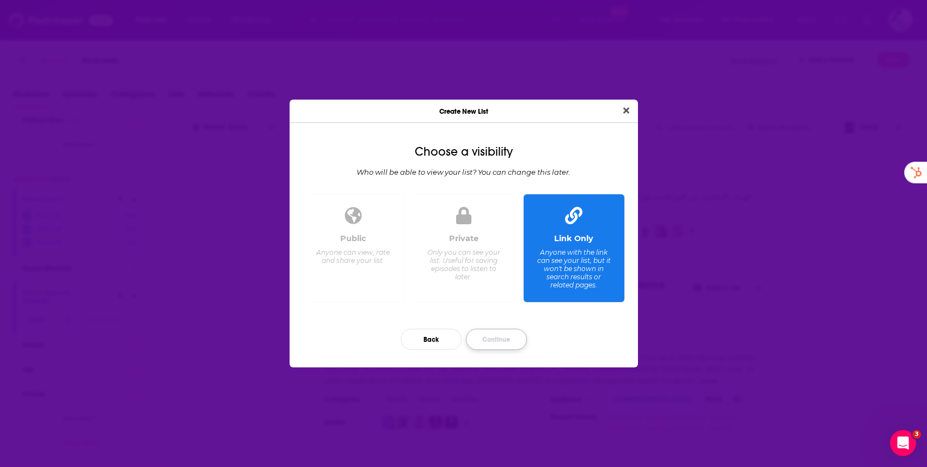
click at [491, 337] on button "Continue" at bounding box center [496, 339] width 61 height 21
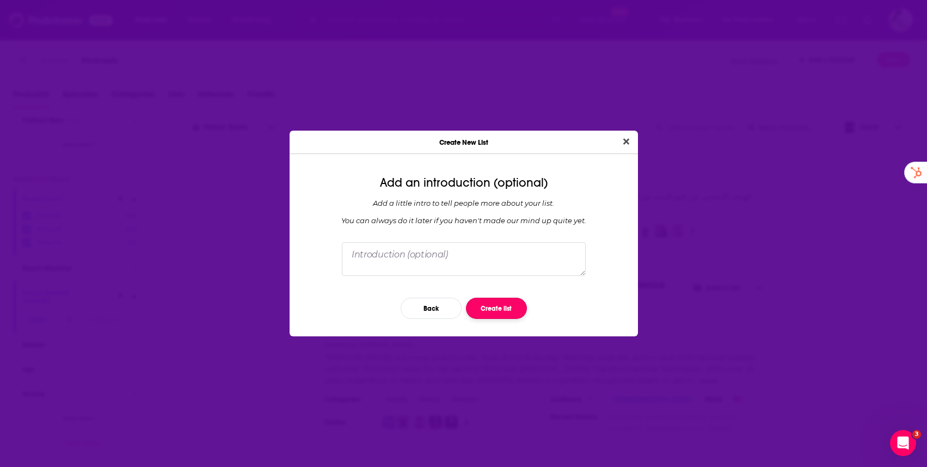
click at [491, 306] on button "Create list" at bounding box center [496, 308] width 61 height 21
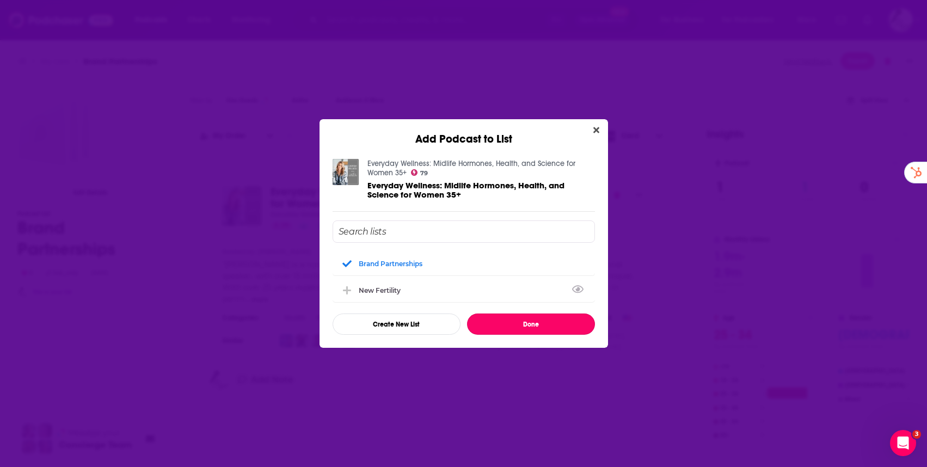
click at [539, 331] on button "Done" at bounding box center [531, 324] width 128 height 21
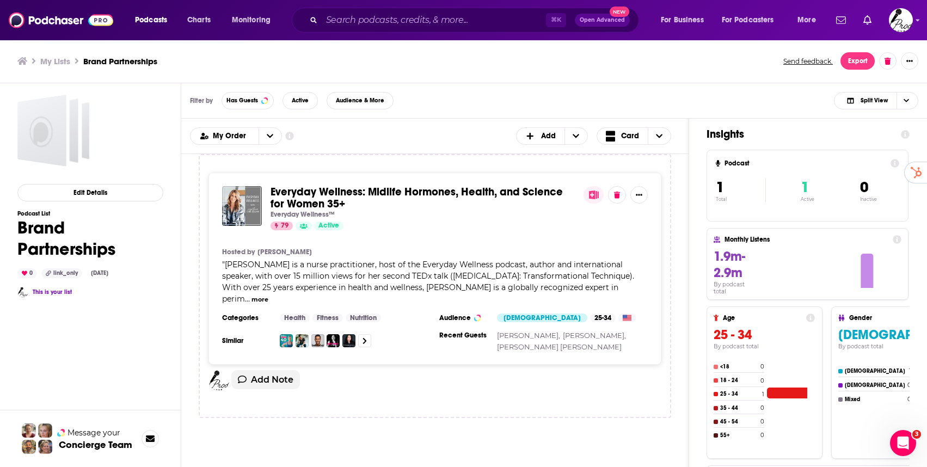
click at [687, 199] on div "Everyday Wellness: Midlife Hormones, Health, and Science for Women 35+ Everyday…" at bounding box center [434, 294] width 507 height 280
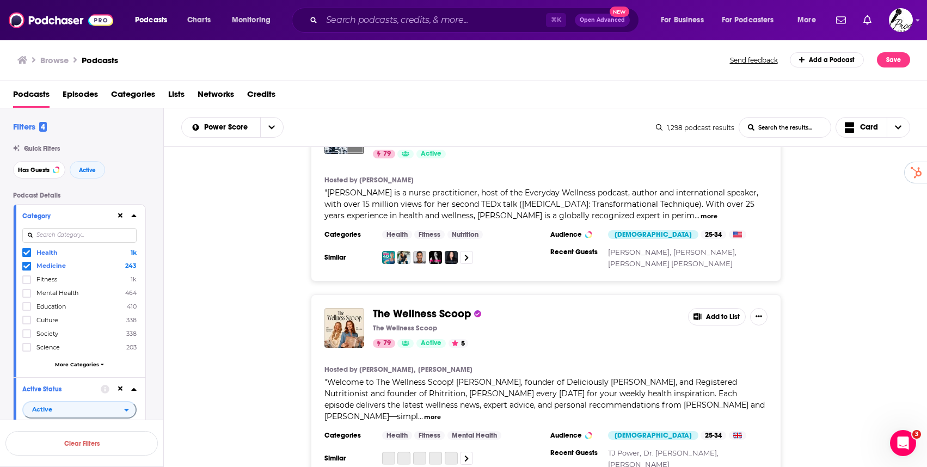
scroll to position [607, 0]
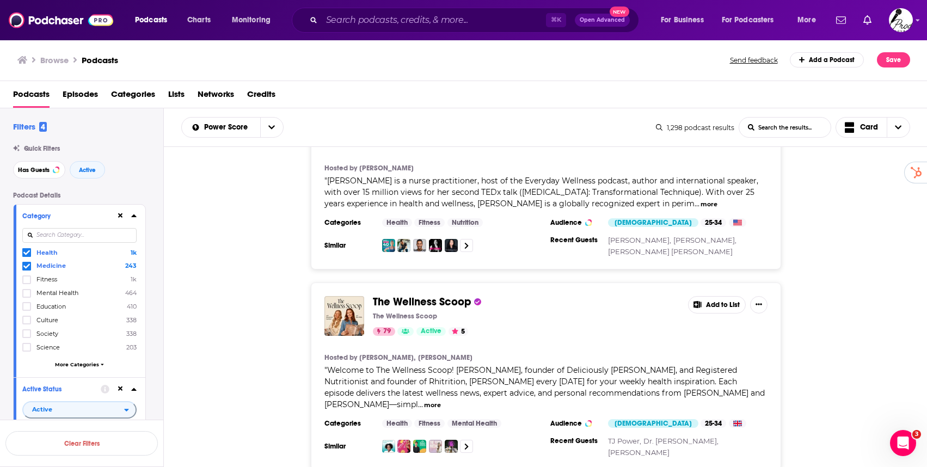
click at [729, 296] on button "Add to List" at bounding box center [717, 304] width 58 height 17
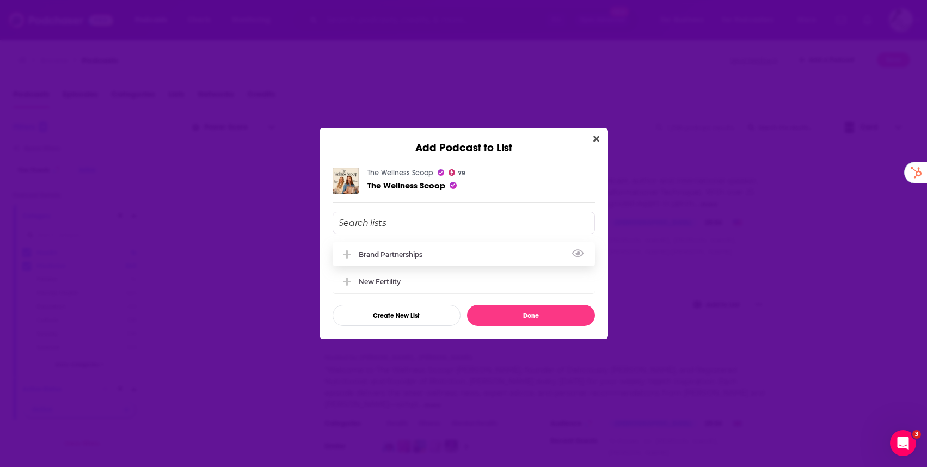
click at [445, 257] on div "Brand Partnerships" at bounding box center [464, 254] width 262 height 24
click at [562, 315] on button "Done" at bounding box center [531, 315] width 128 height 21
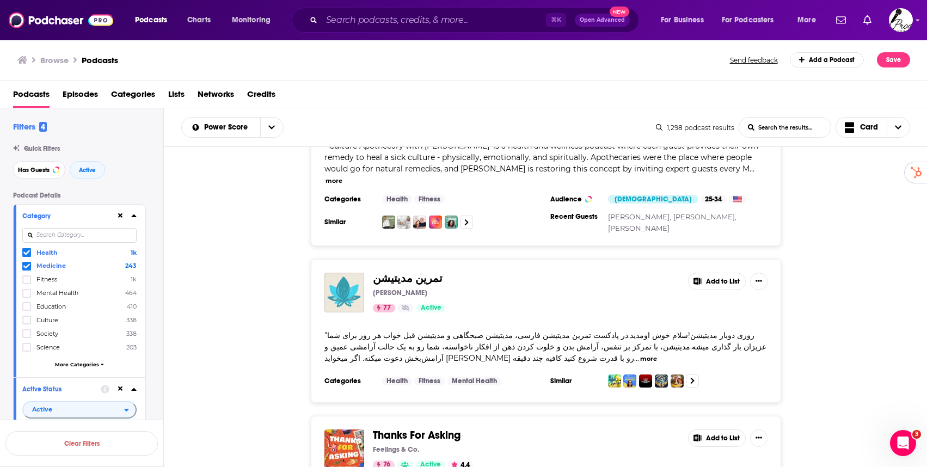
scroll to position [8671, 0]
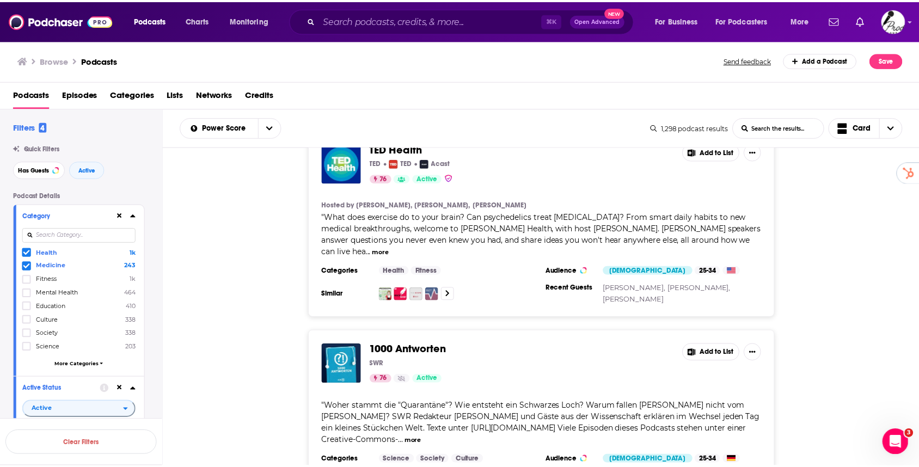
scroll to position [9599, 0]
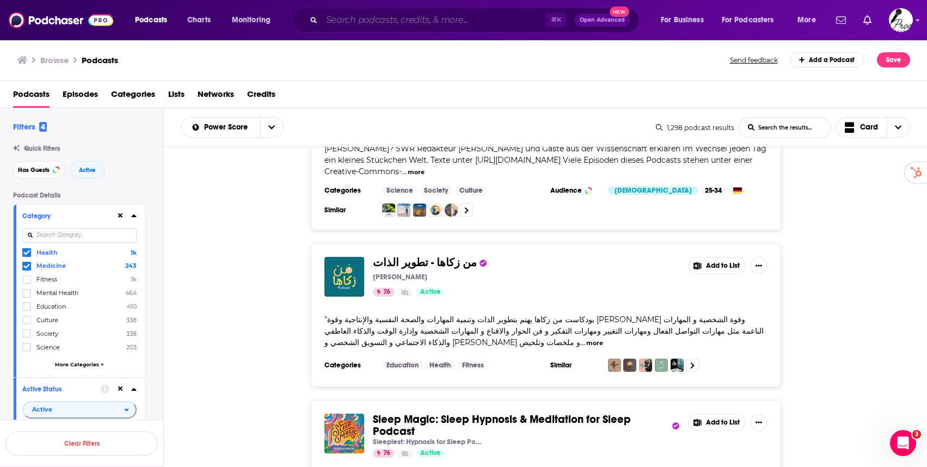
click at [365, 27] on input "Search podcasts, credits, & more..." at bounding box center [434, 19] width 224 height 17
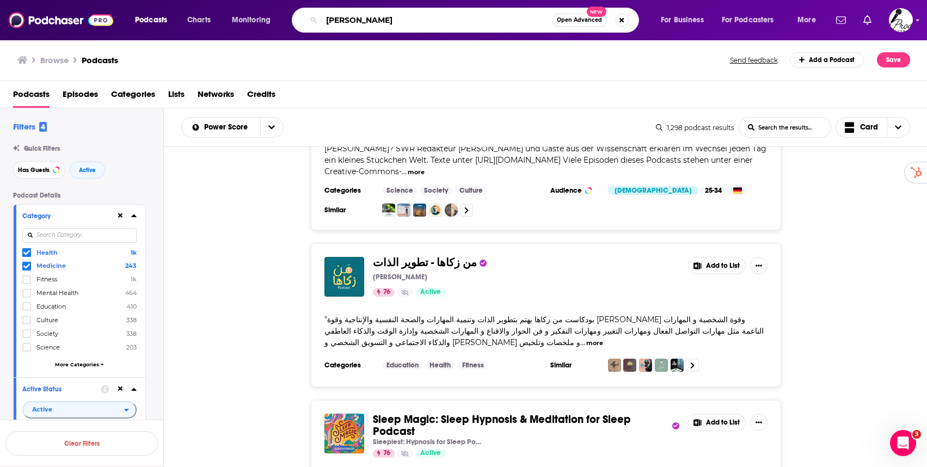
type input "[PERSON_NAME]"
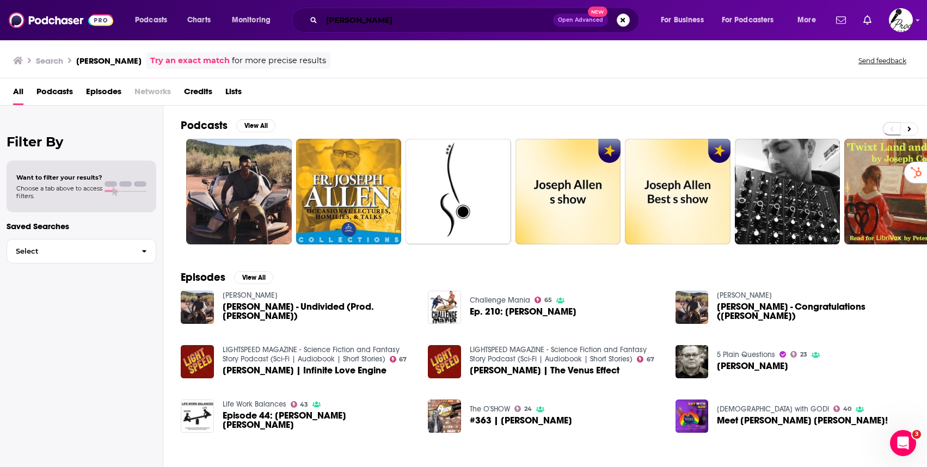
click at [438, 20] on input "[PERSON_NAME]" at bounding box center [437, 19] width 231 height 17
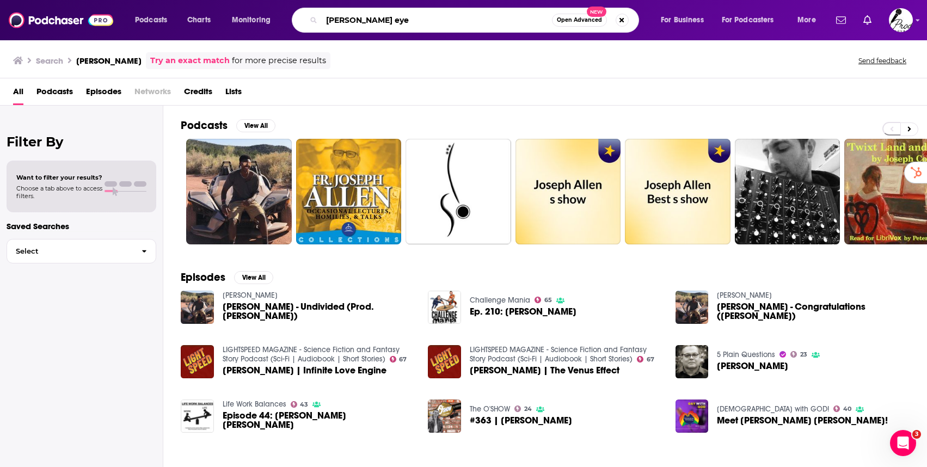
type input "[PERSON_NAME] eye"
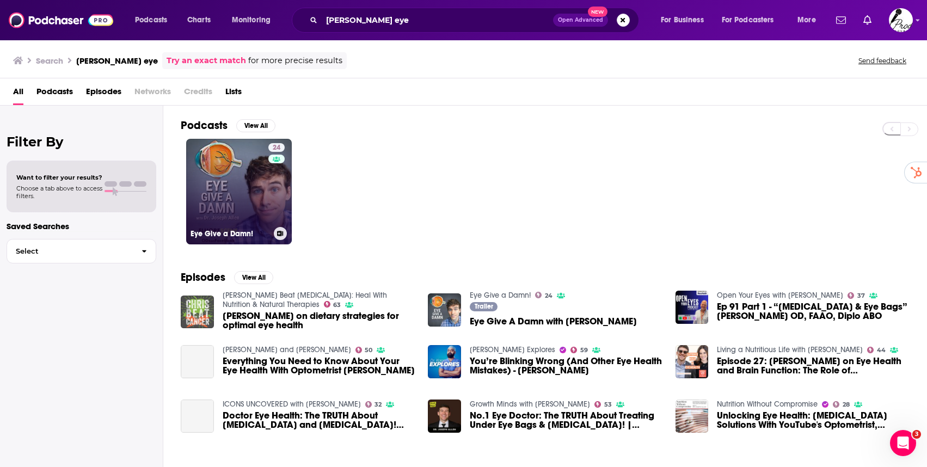
click at [235, 211] on link "24 Eye Give a Damn!" at bounding box center [239, 192] width 106 height 106
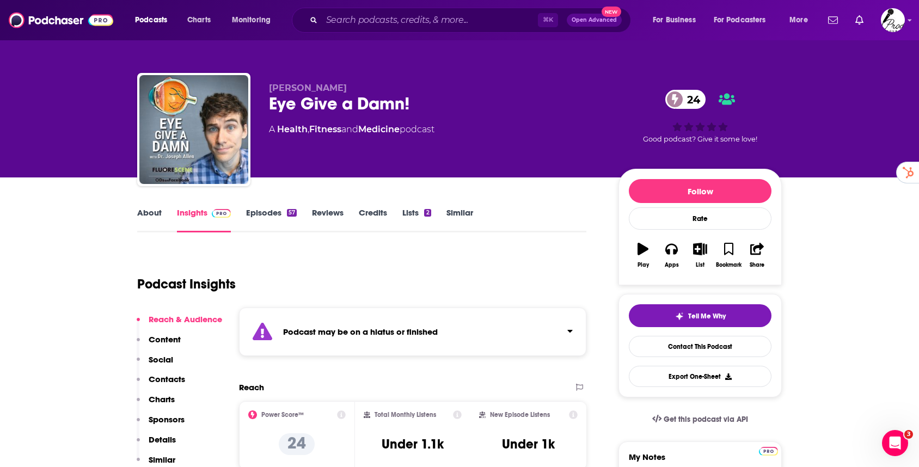
click at [467, 215] on link "Similar" at bounding box center [460, 219] width 27 height 25
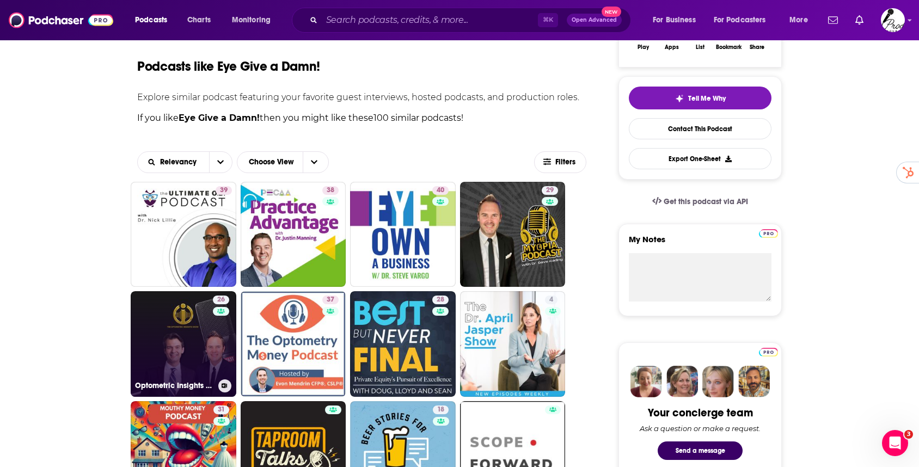
scroll to position [218, 0]
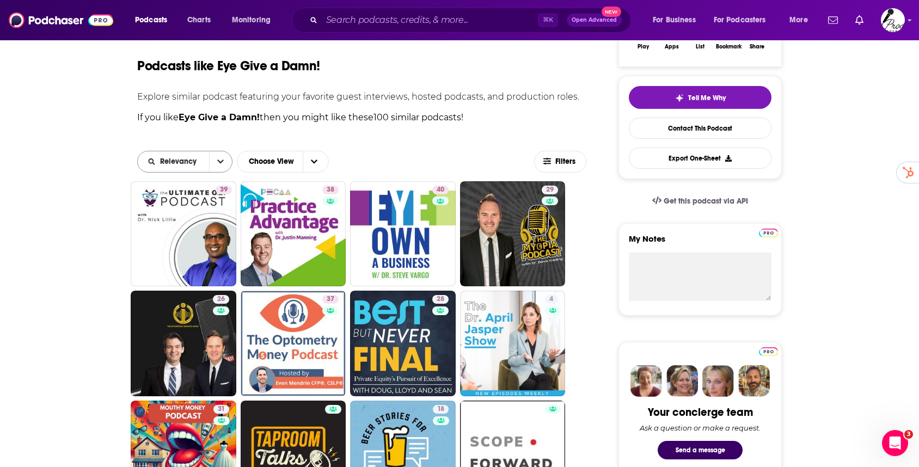
click at [189, 164] on span "Relevancy" at bounding box center [180, 162] width 40 height 8
click at [160, 237] on span "Power Score" at bounding box center [192, 237] width 64 height 6
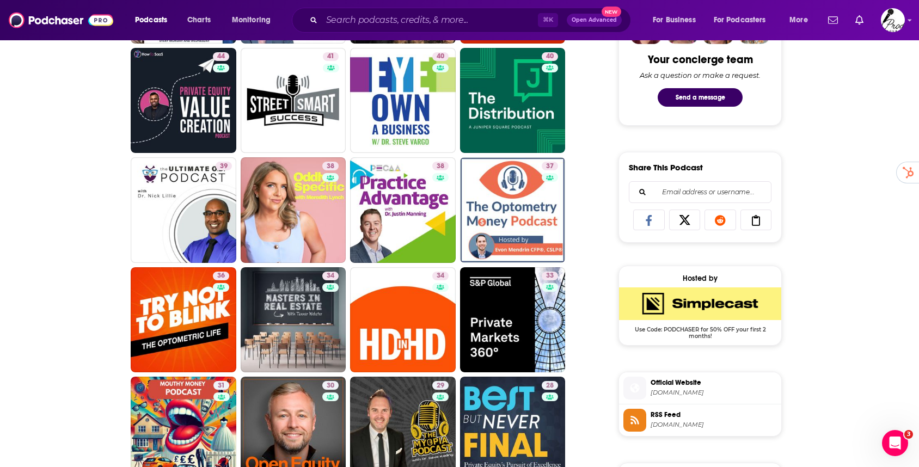
scroll to position [631, 0]
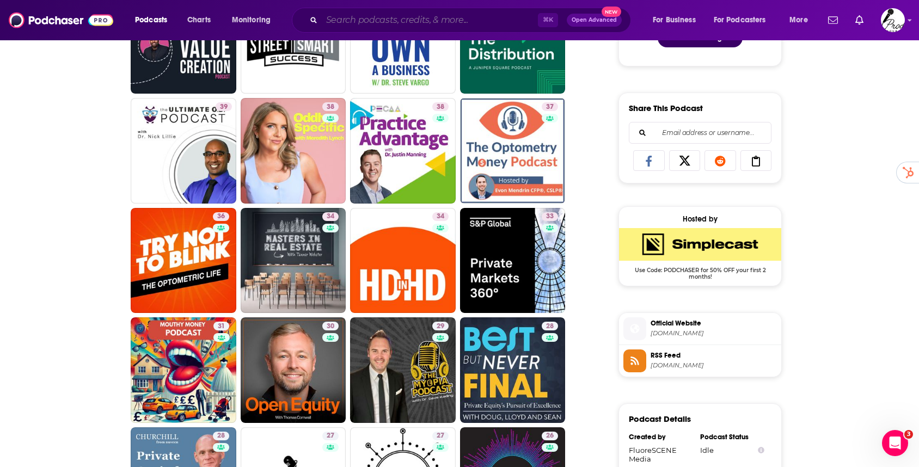
click at [381, 19] on input "Search podcasts, credits, & more..." at bounding box center [430, 19] width 216 height 17
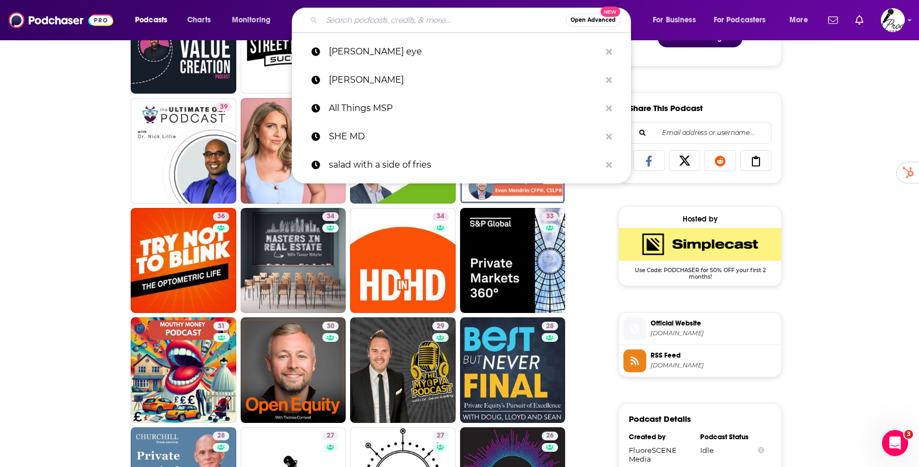
paste input "The Future of Dermatology Podcast"
type input "The Future of Dermatology Podcast"
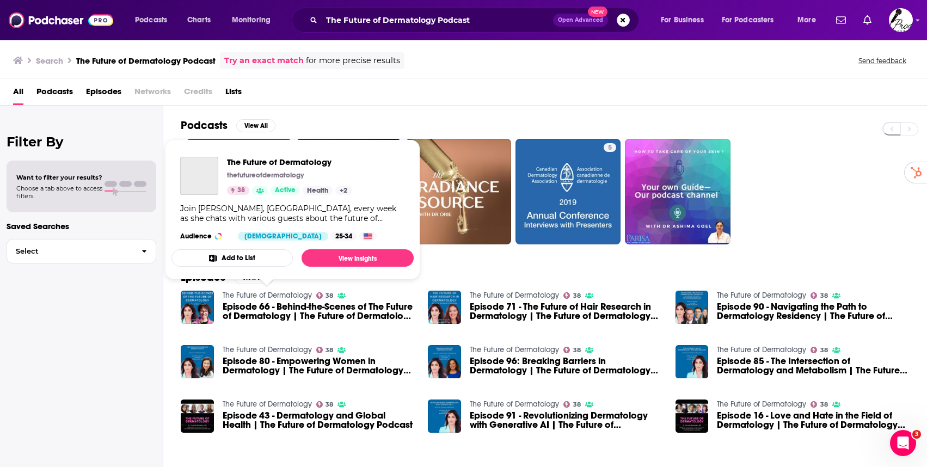
click at [302, 296] on link "The Future of Dermatology" at bounding box center [267, 295] width 89 height 9
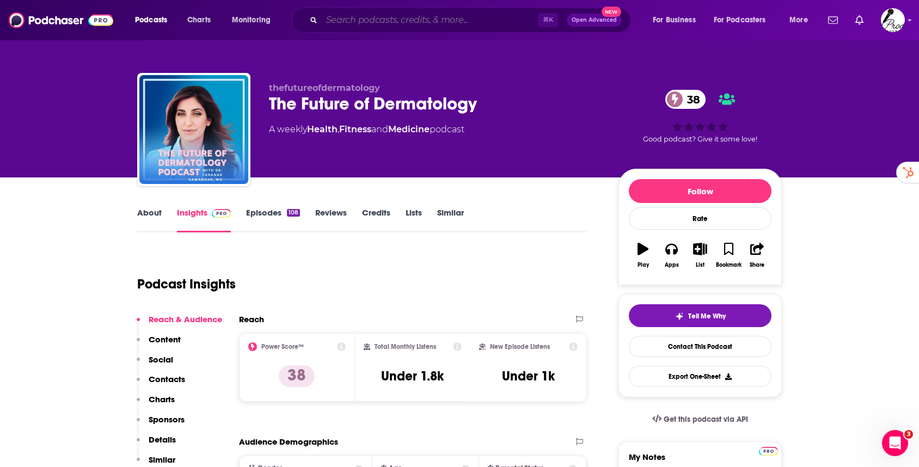
click at [373, 16] on input "Search podcasts, credits, & more..." at bounding box center [430, 19] width 216 height 17
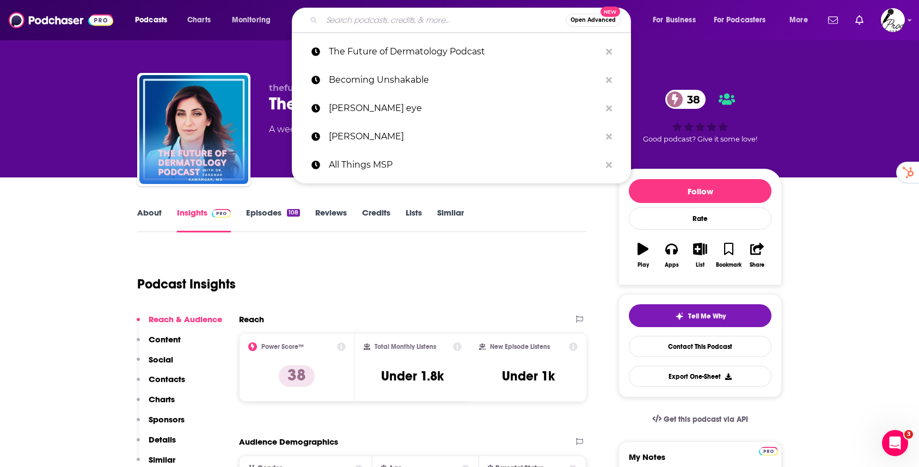
paste input "Skincare Confidential Podcast"
type input "Skincare Confidential Podcast"
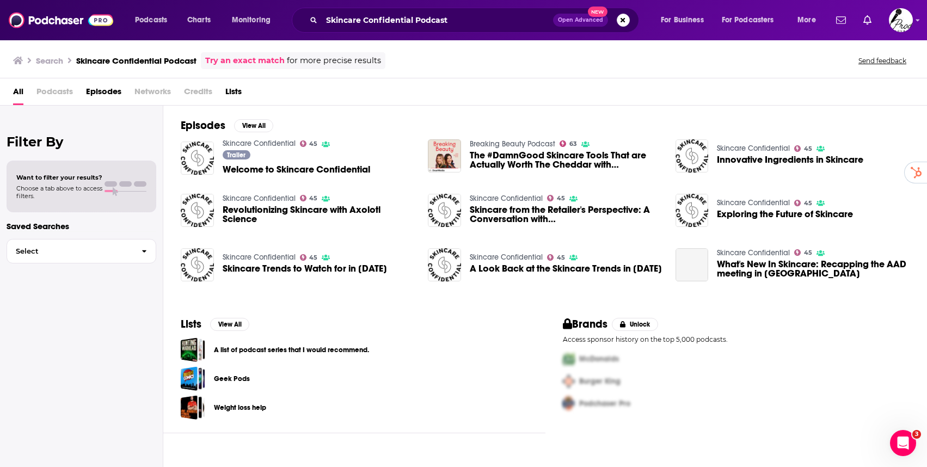
click at [280, 143] on link "Skincare Confidential" at bounding box center [259, 143] width 73 height 9
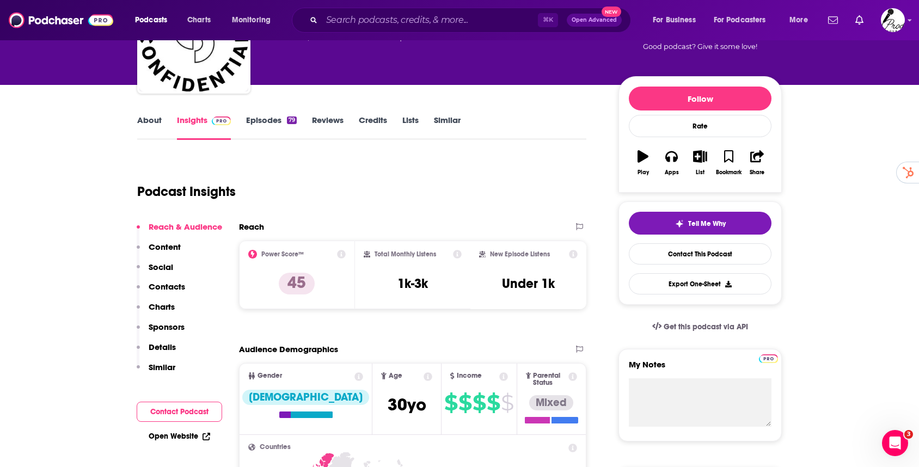
scroll to position [299, 0]
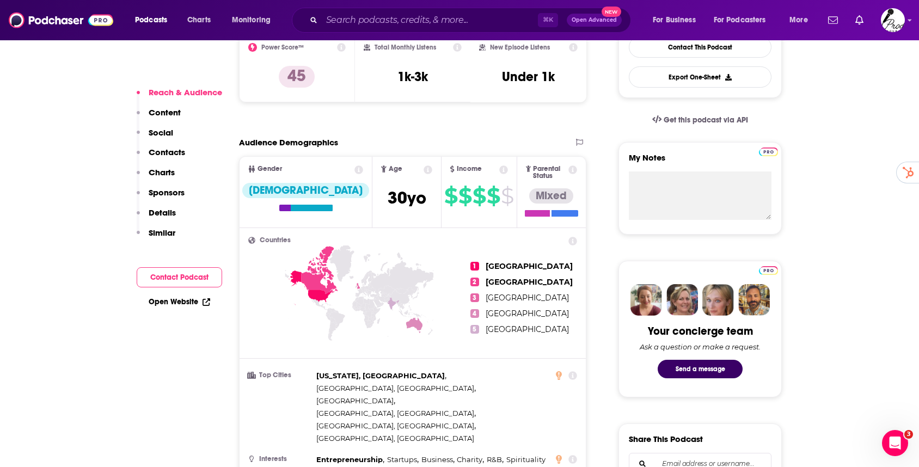
click at [162, 136] on p "Social" at bounding box center [161, 132] width 25 height 10
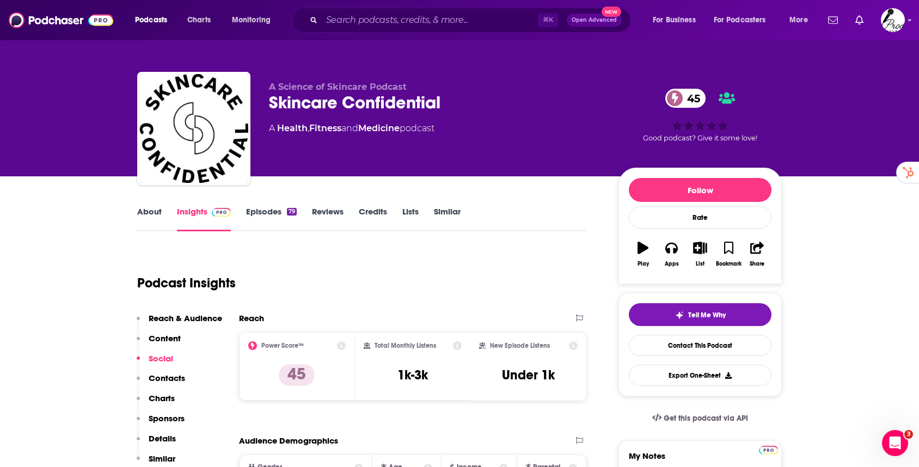
scroll to position [0, 0]
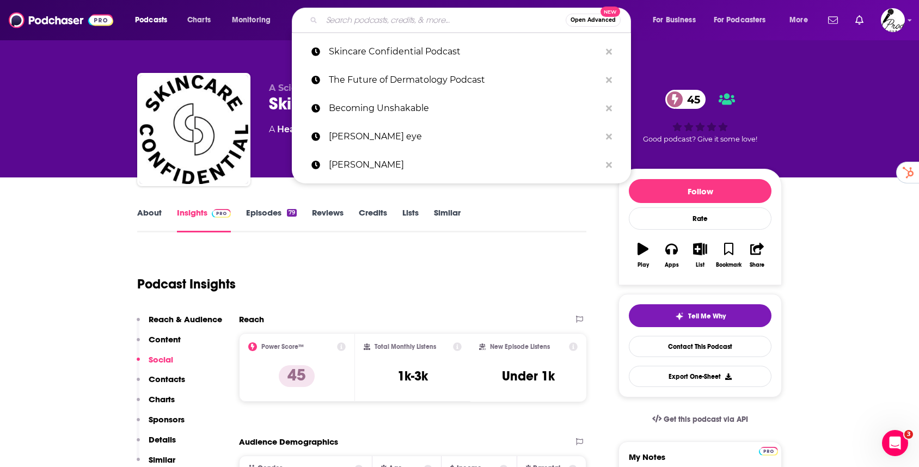
click at [345, 21] on input "Search podcasts, credits, & more..." at bounding box center [444, 19] width 244 height 17
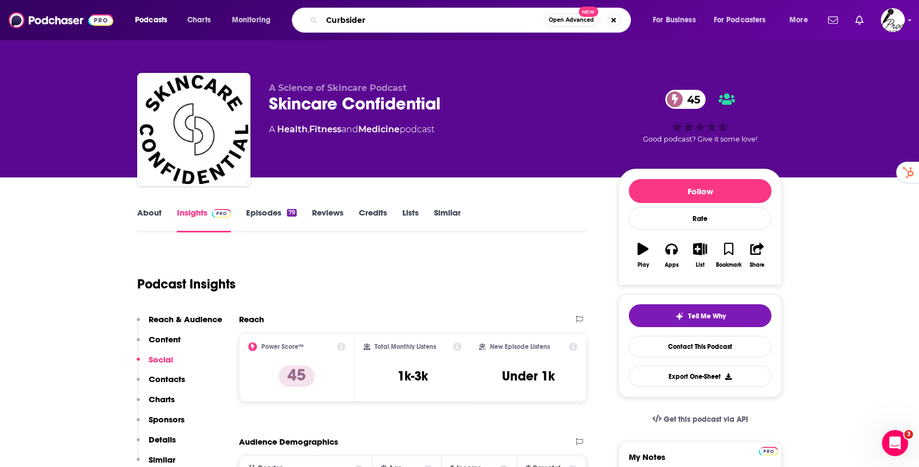
type input "Curbsiders"
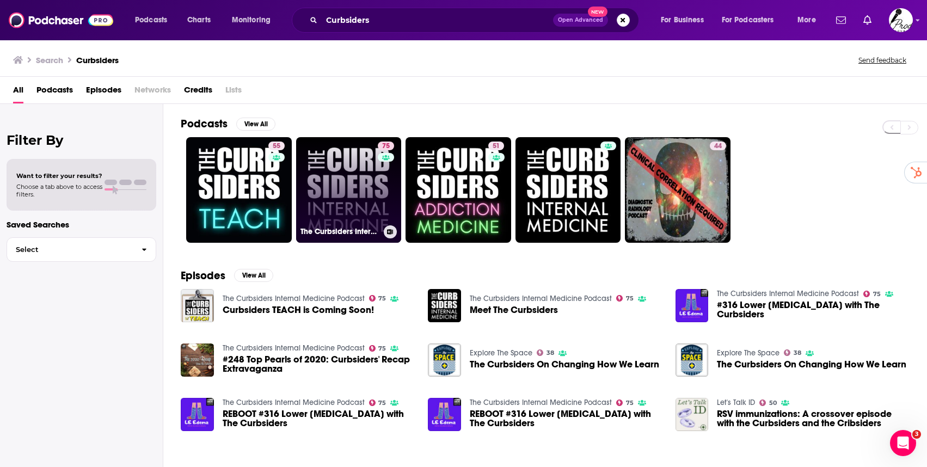
click at [338, 174] on link "75 The Curbsiders Internal Medicine Podcast" at bounding box center [349, 190] width 106 height 106
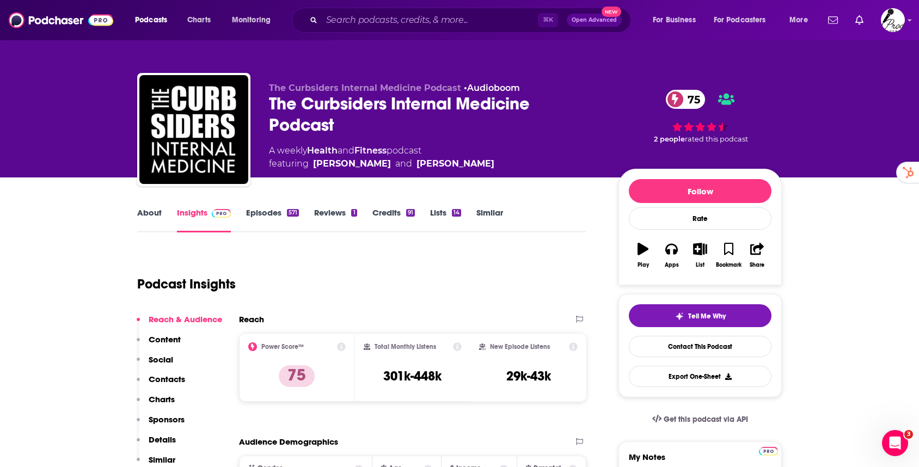
click at [261, 210] on link "Episodes 571" at bounding box center [272, 219] width 53 height 25
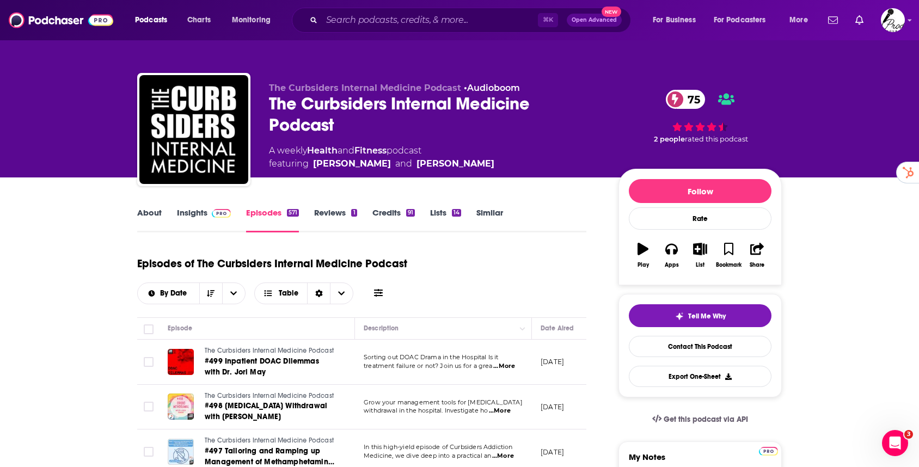
click at [151, 213] on link "About" at bounding box center [149, 219] width 25 height 25
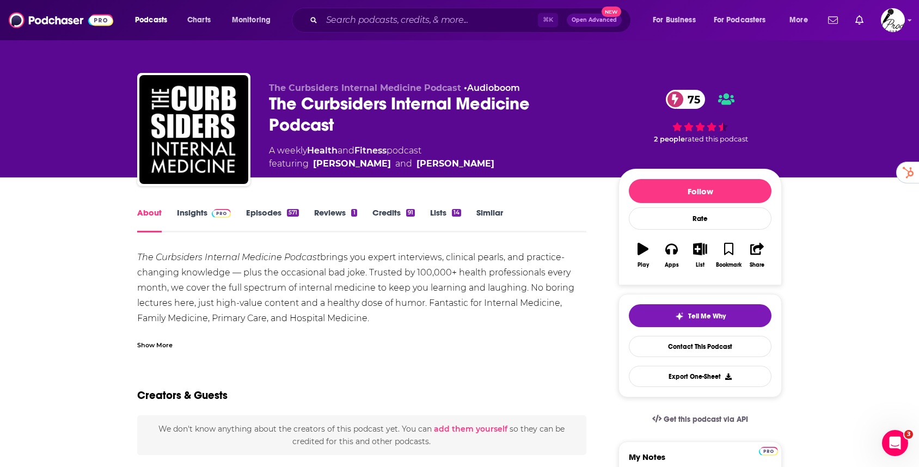
click at [191, 211] on link "Insights" at bounding box center [204, 219] width 54 height 25
